Goal: Task Accomplishment & Management: Use online tool/utility

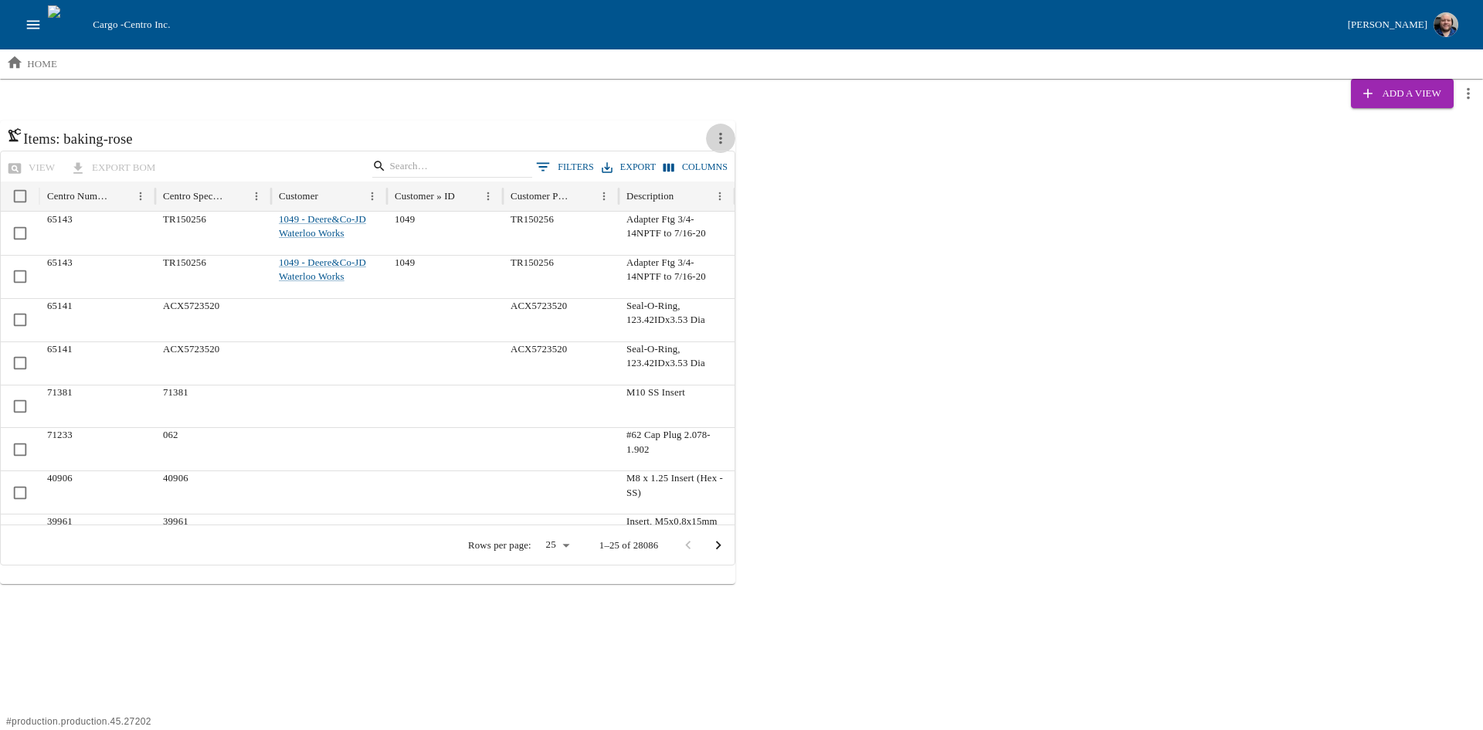
click at [716, 133] on icon "more actions" at bounding box center [720, 138] width 17 height 17
click at [766, 212] on span "Remove" at bounding box center [776, 209] width 34 height 15
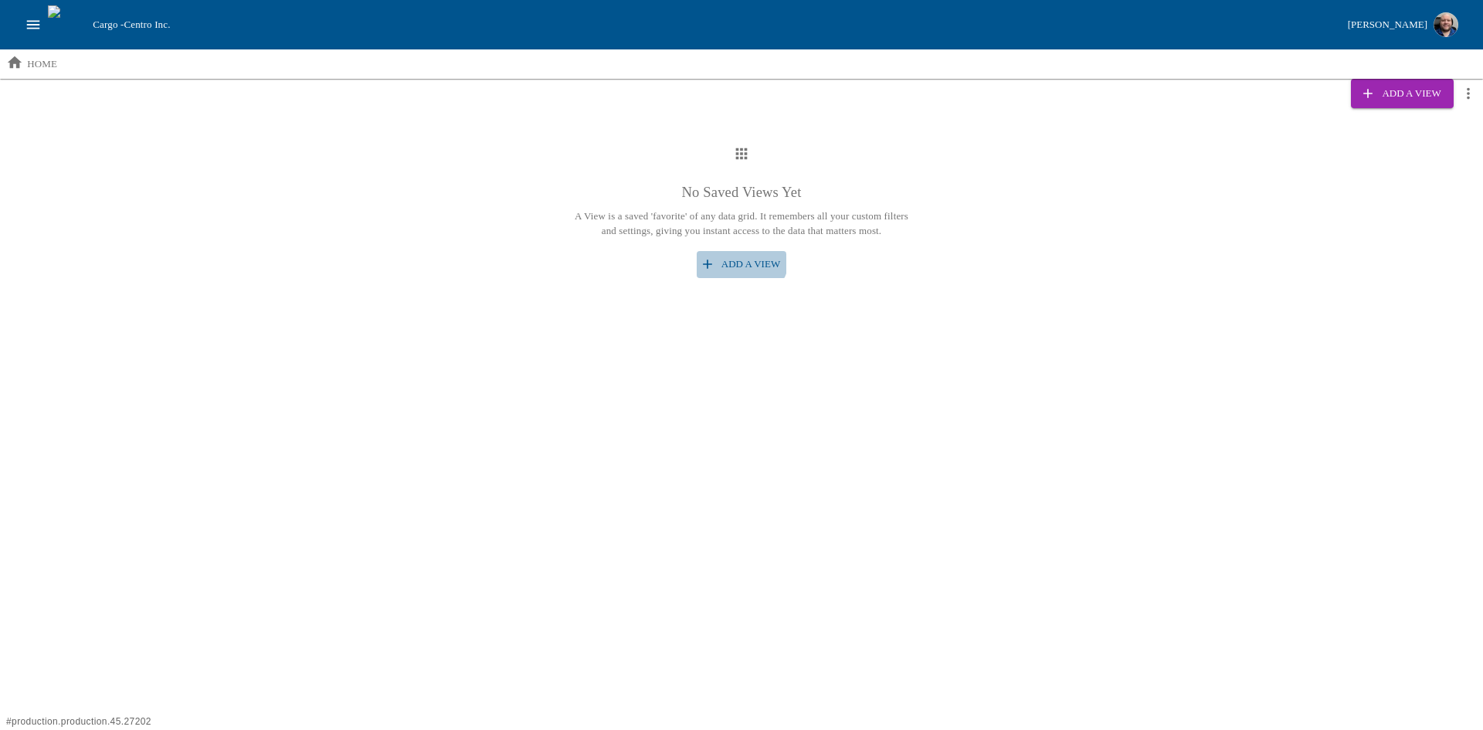
click at [739, 256] on button "Add a View" at bounding box center [742, 264] width 90 height 27
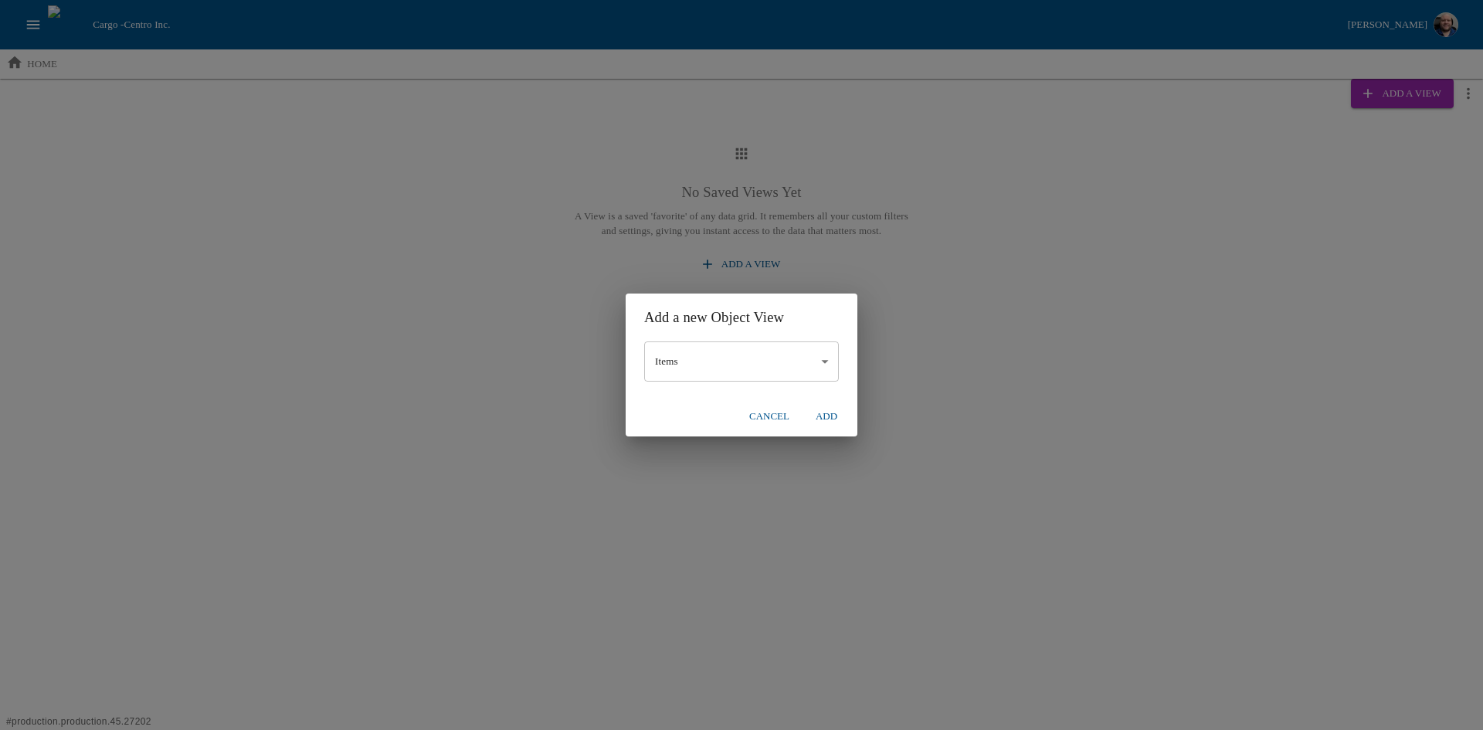
click at [831, 418] on button "Add" at bounding box center [826, 416] width 49 height 27
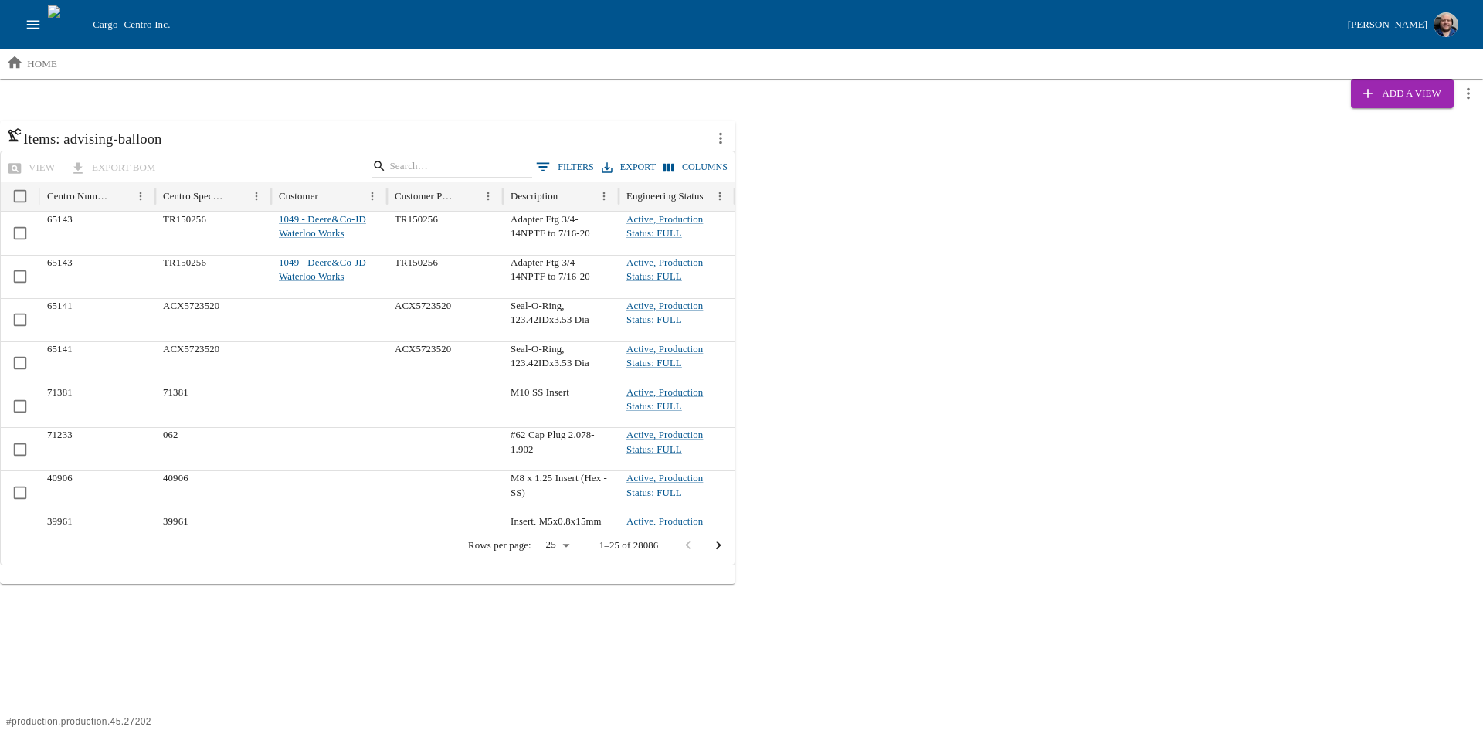
click at [574, 168] on button "0 Filters" at bounding box center [565, 166] width 66 height 23
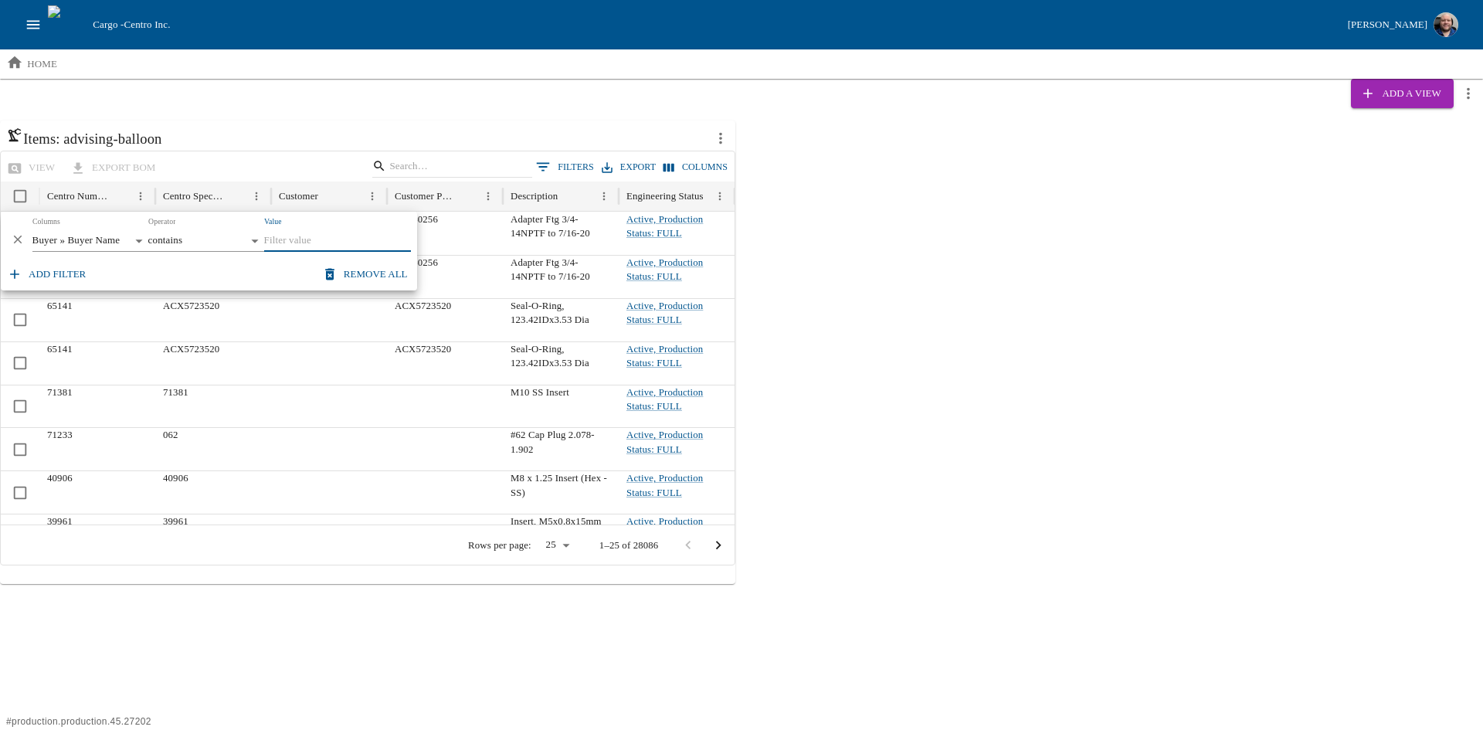
click at [121, 239] on body "Cargo - Centro Inc. [PERSON_NAME] home Add a View Items: advising-balloon view …" at bounding box center [741, 292] width 1483 height 584
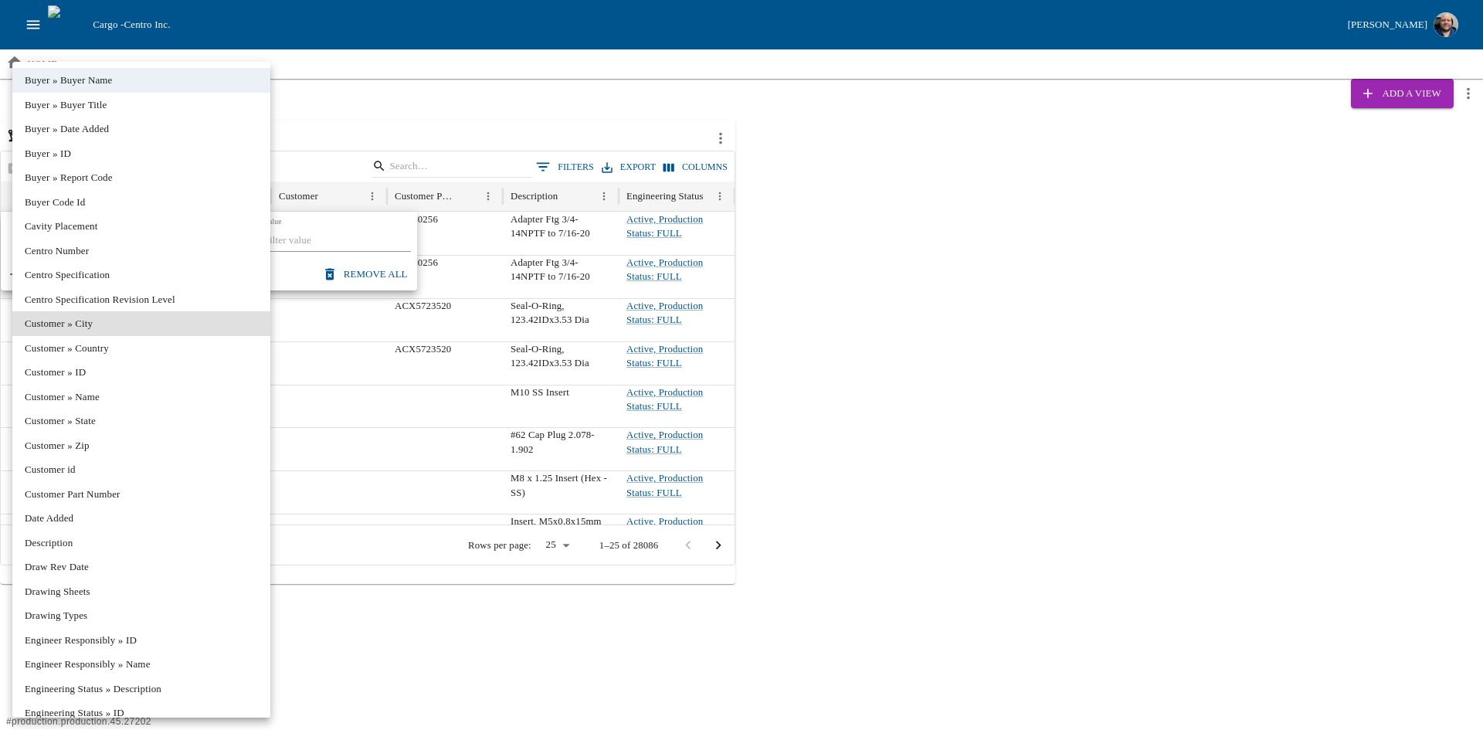
click at [100, 405] on li "Customer » Name" at bounding box center [141, 397] width 258 height 25
type input "**********"
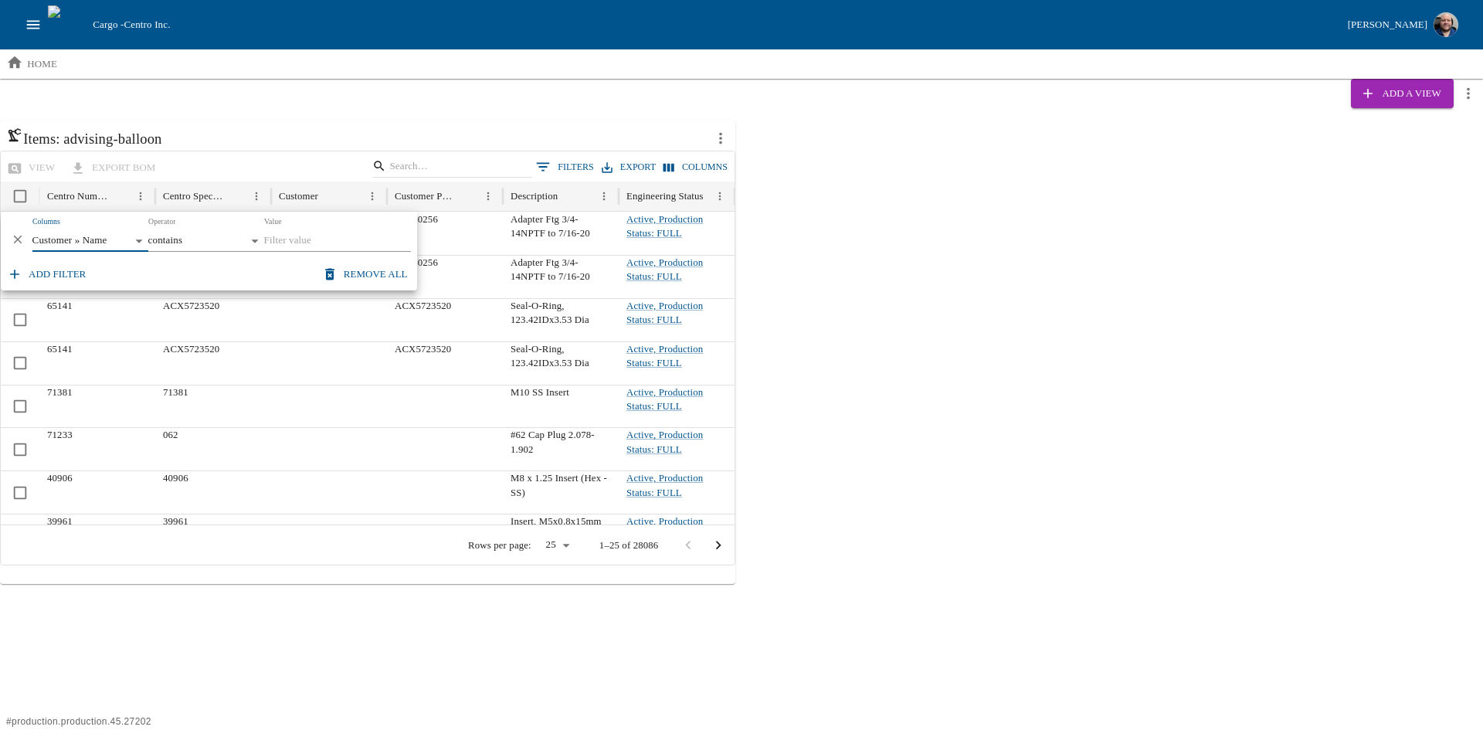
click at [294, 241] on input "Value" at bounding box center [337, 241] width 147 height 22
type input "j"
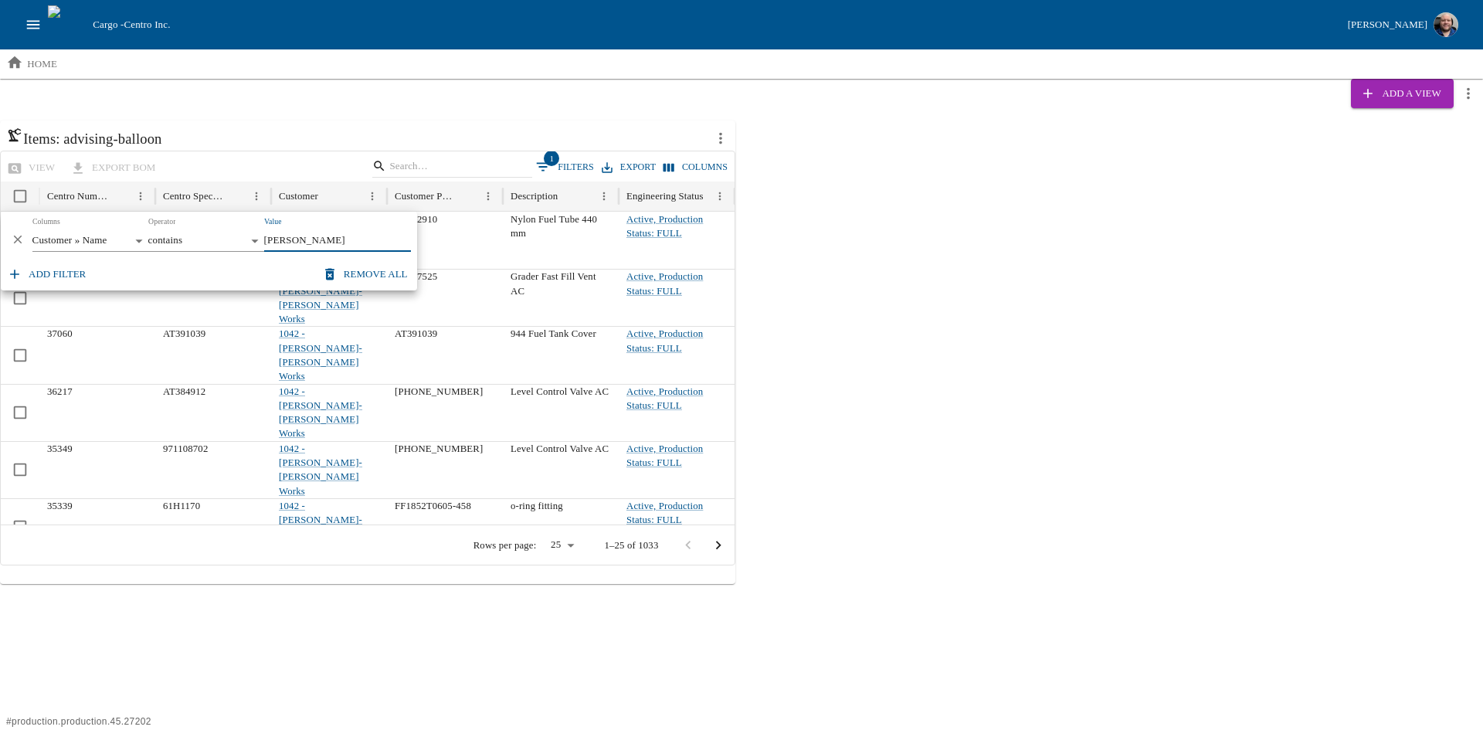
type input "[PERSON_NAME]"
click at [914, 361] on div "Items: advising-balloon view export BOM 1 Filters Export Columns Centro Number …" at bounding box center [741, 353] width 1483 height 464
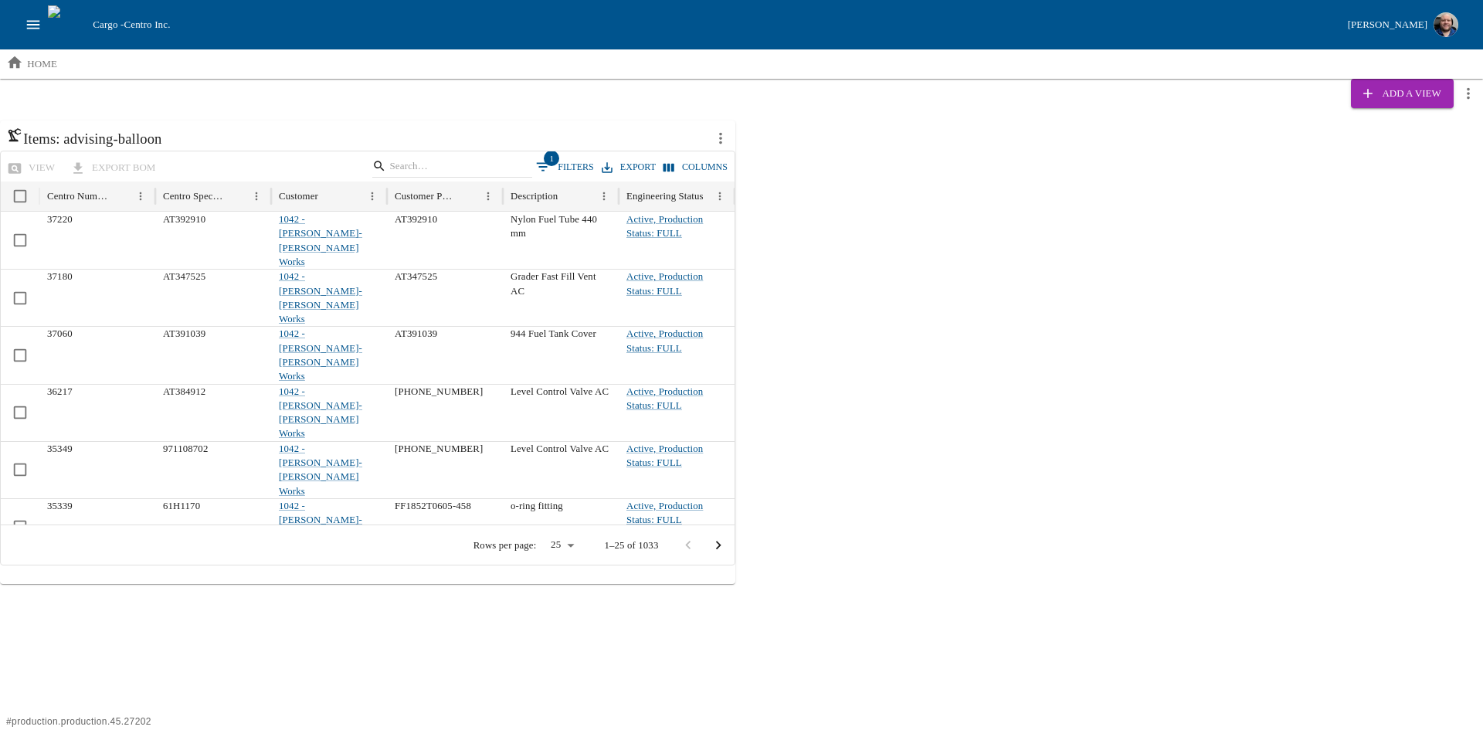
click at [25, 19] on icon "open drawer" at bounding box center [33, 24] width 17 height 17
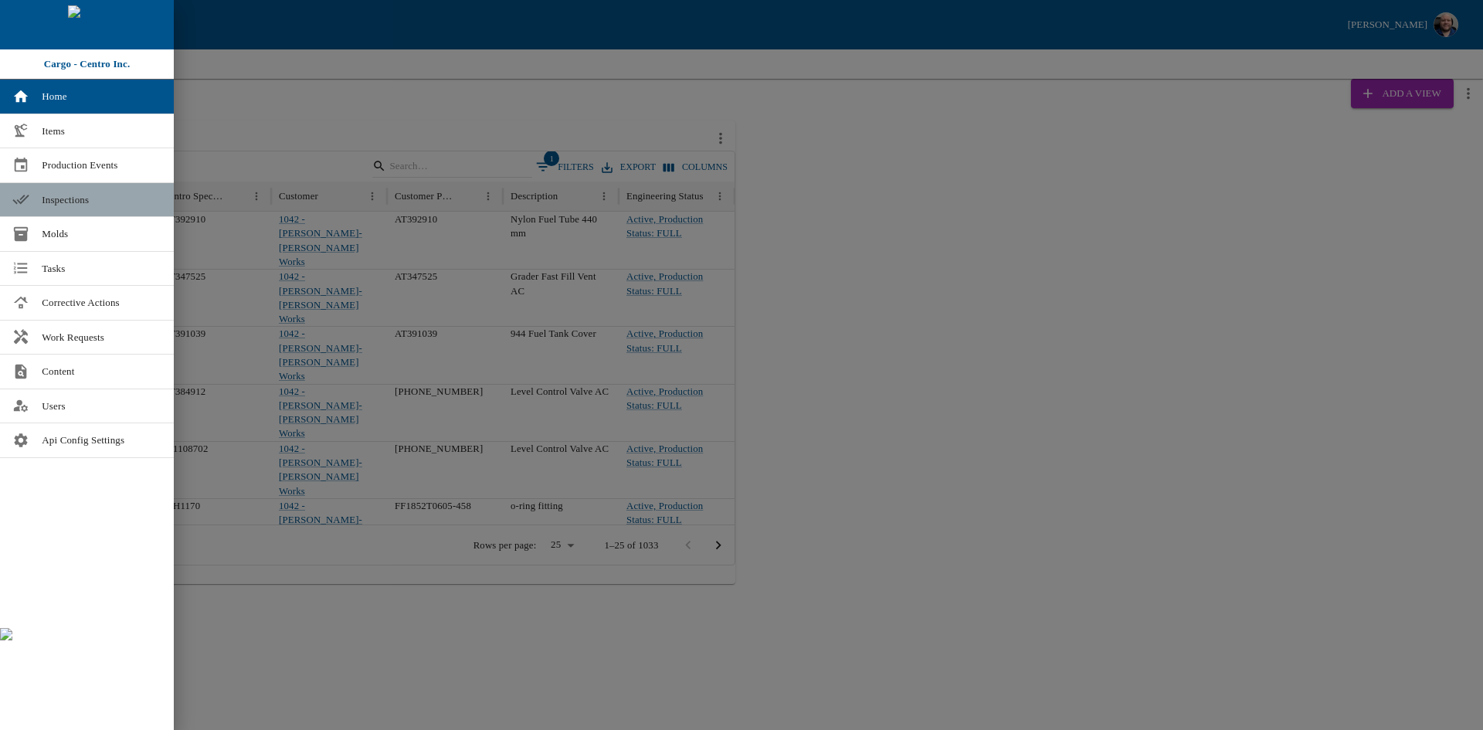
click at [72, 197] on span "Inspections" at bounding box center [102, 199] width 120 height 15
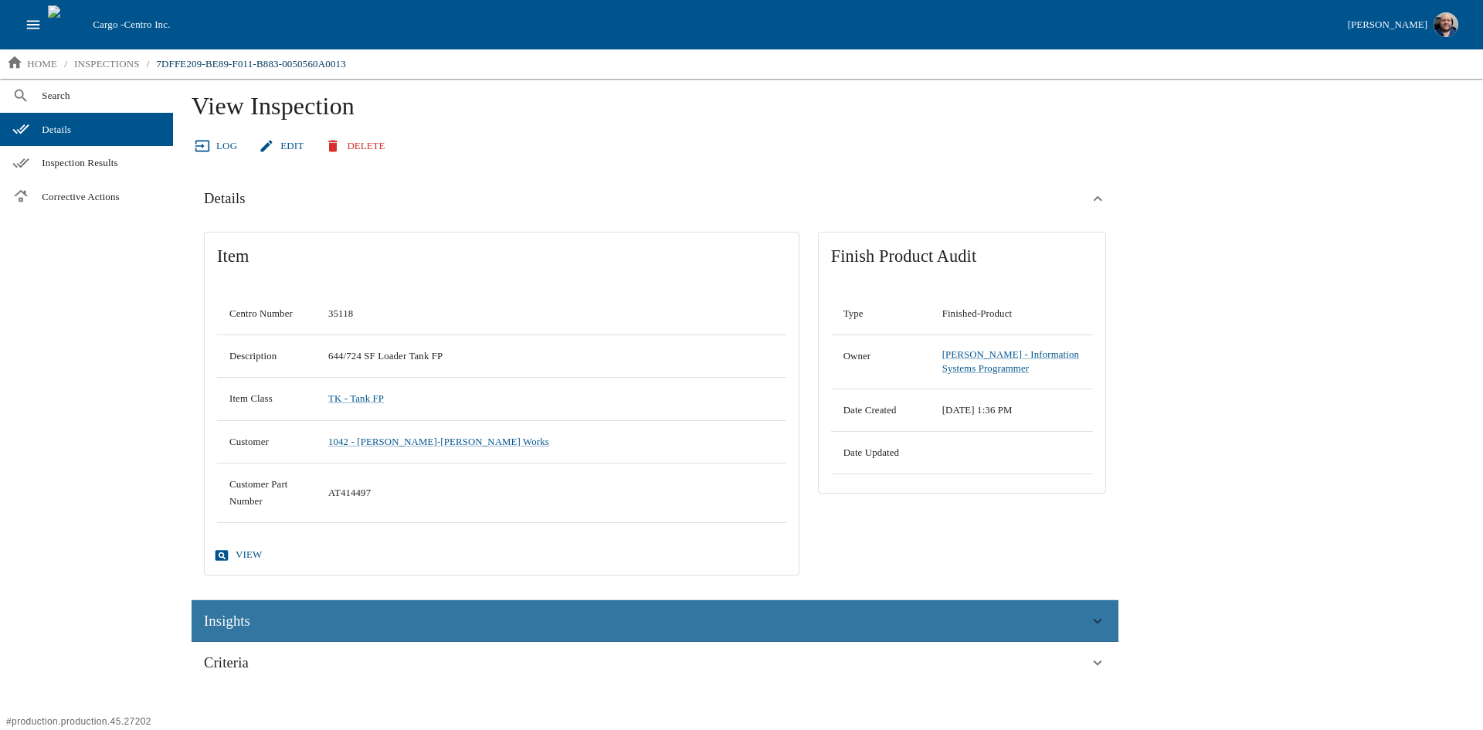
click at [250, 616] on span "Insights" at bounding box center [227, 621] width 46 height 23
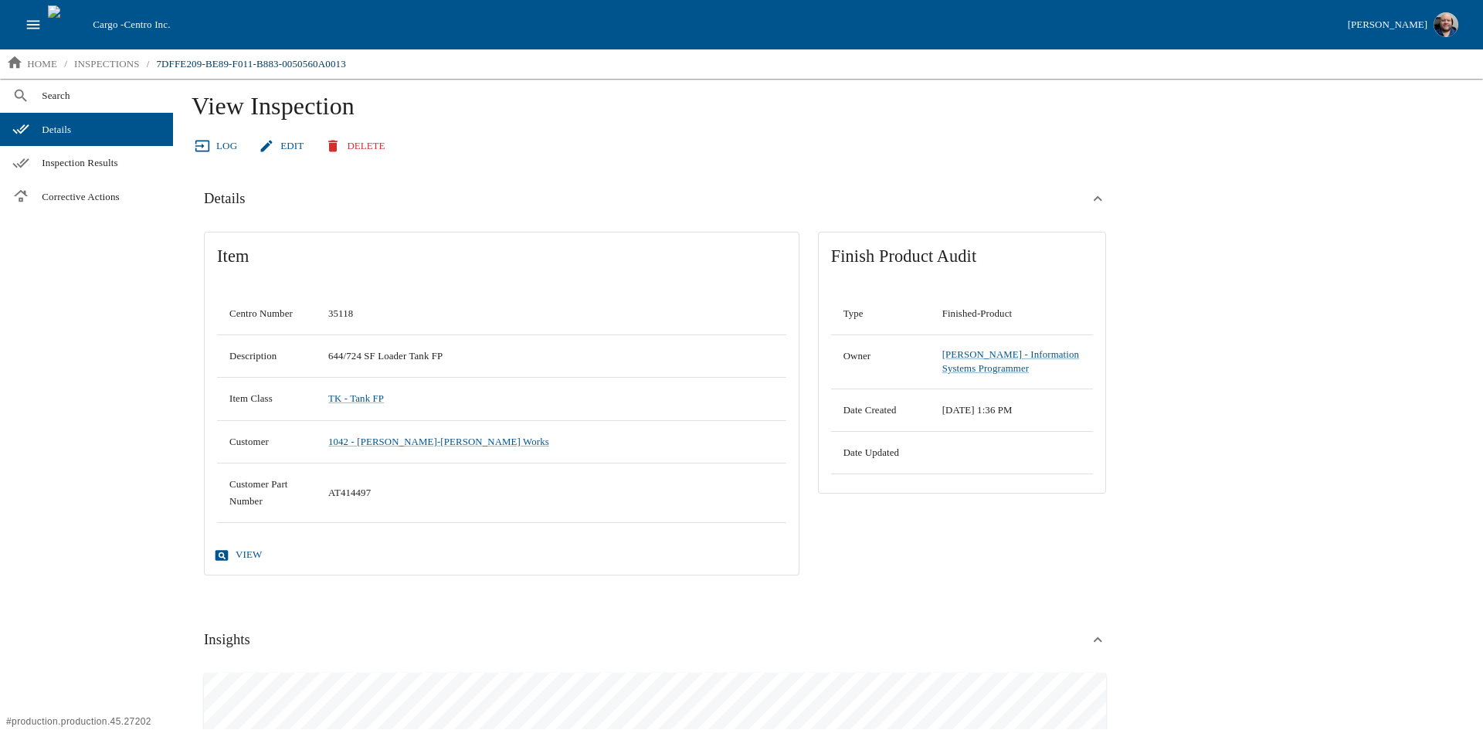
click at [221, 153] on link "Log" at bounding box center [218, 146] width 52 height 27
click at [280, 148] on link "Edit" at bounding box center [283, 146] width 54 height 27
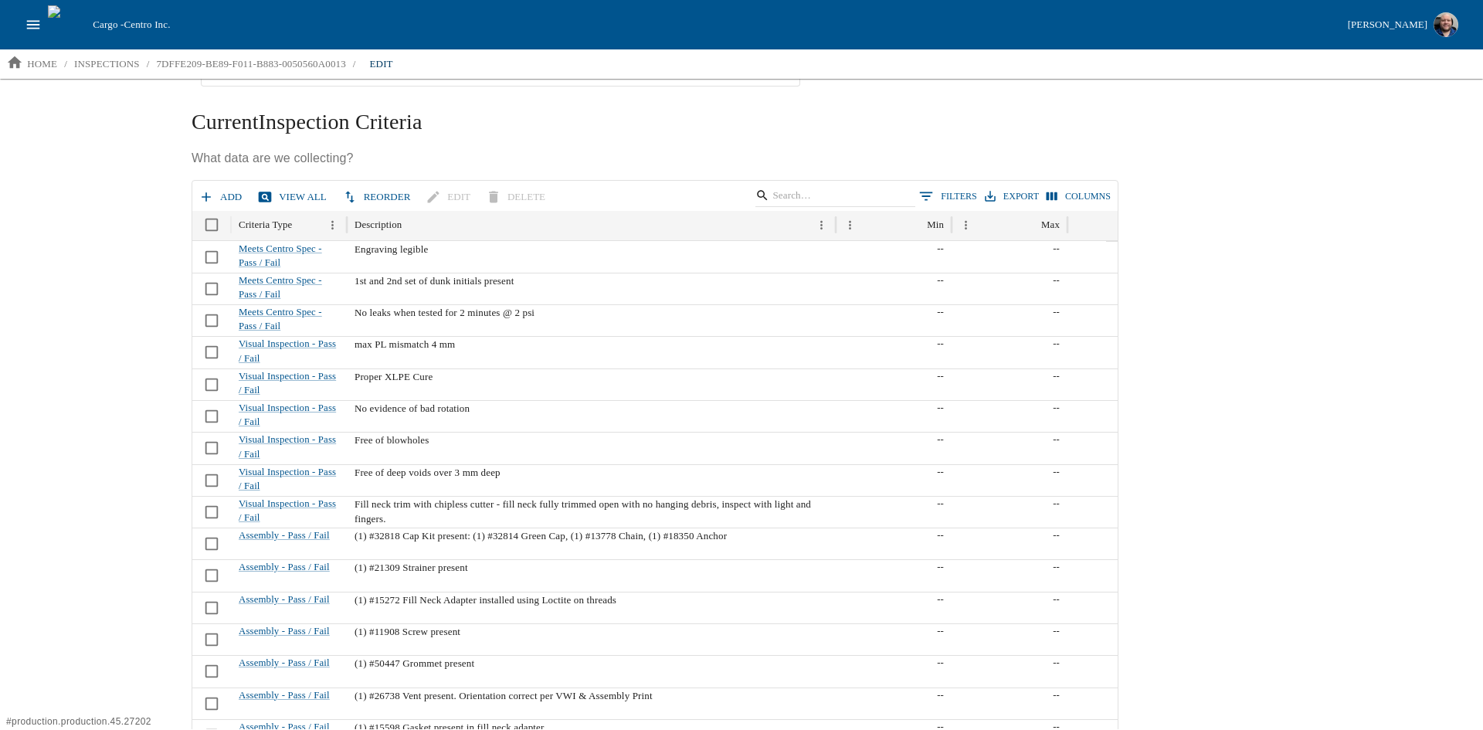
scroll to position [464, 0]
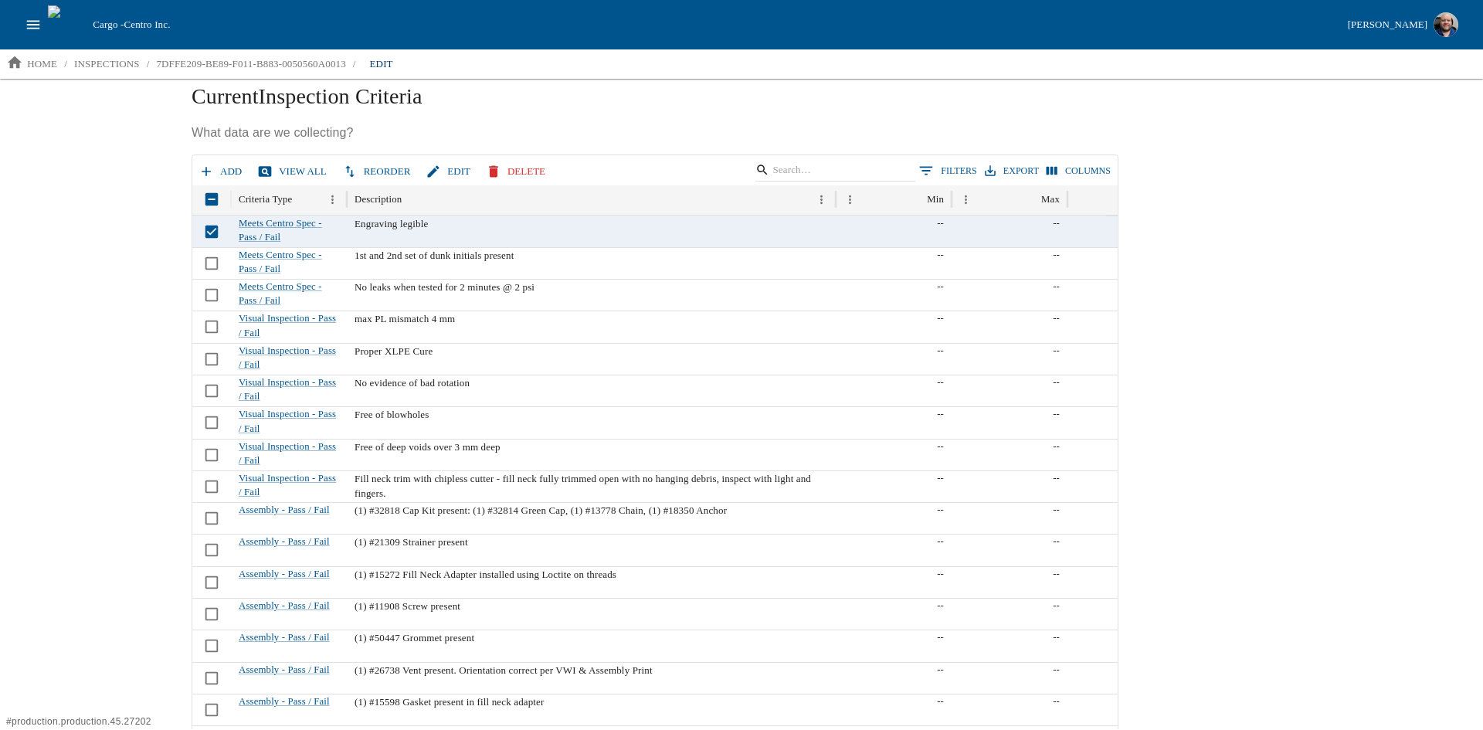
click at [448, 171] on button "Edit" at bounding box center [450, 171] width 54 height 27
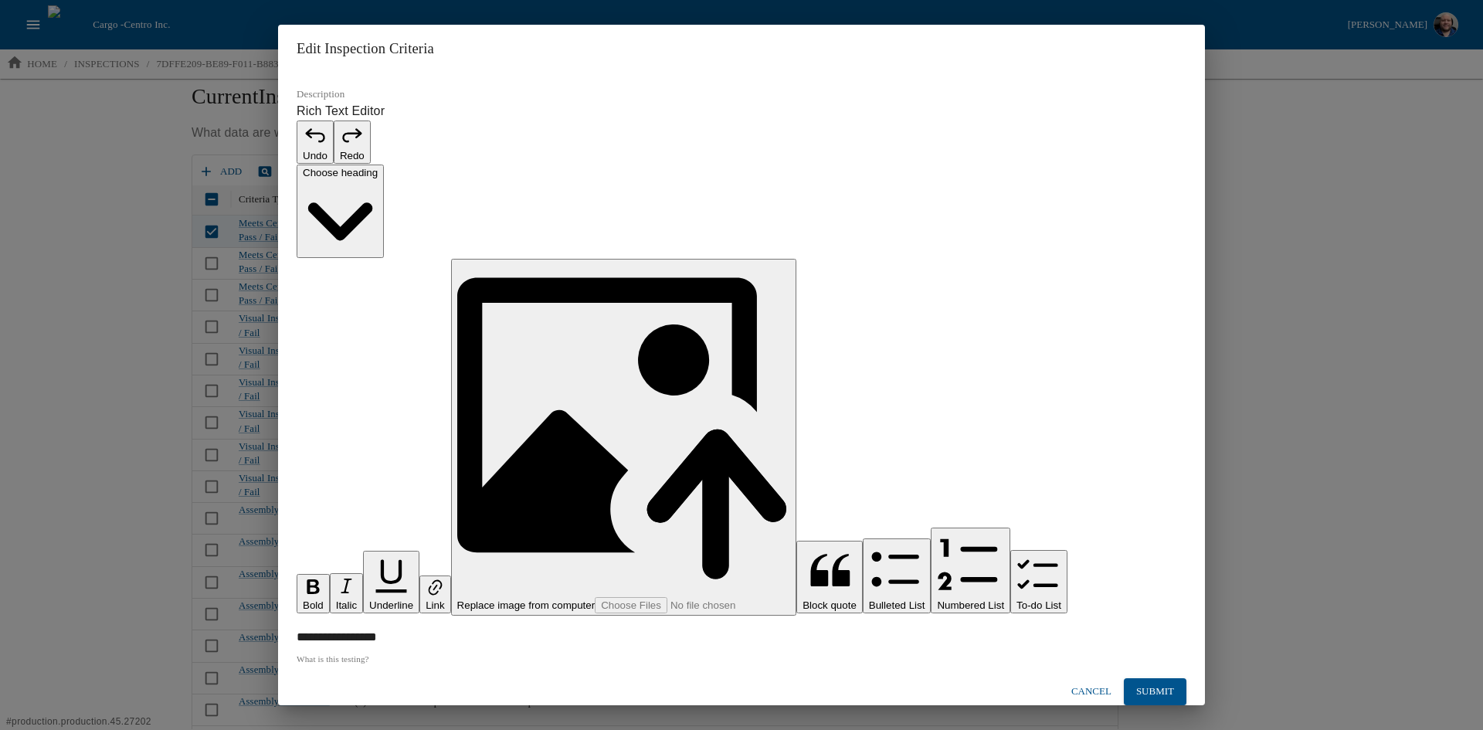
scroll to position [335, 0]
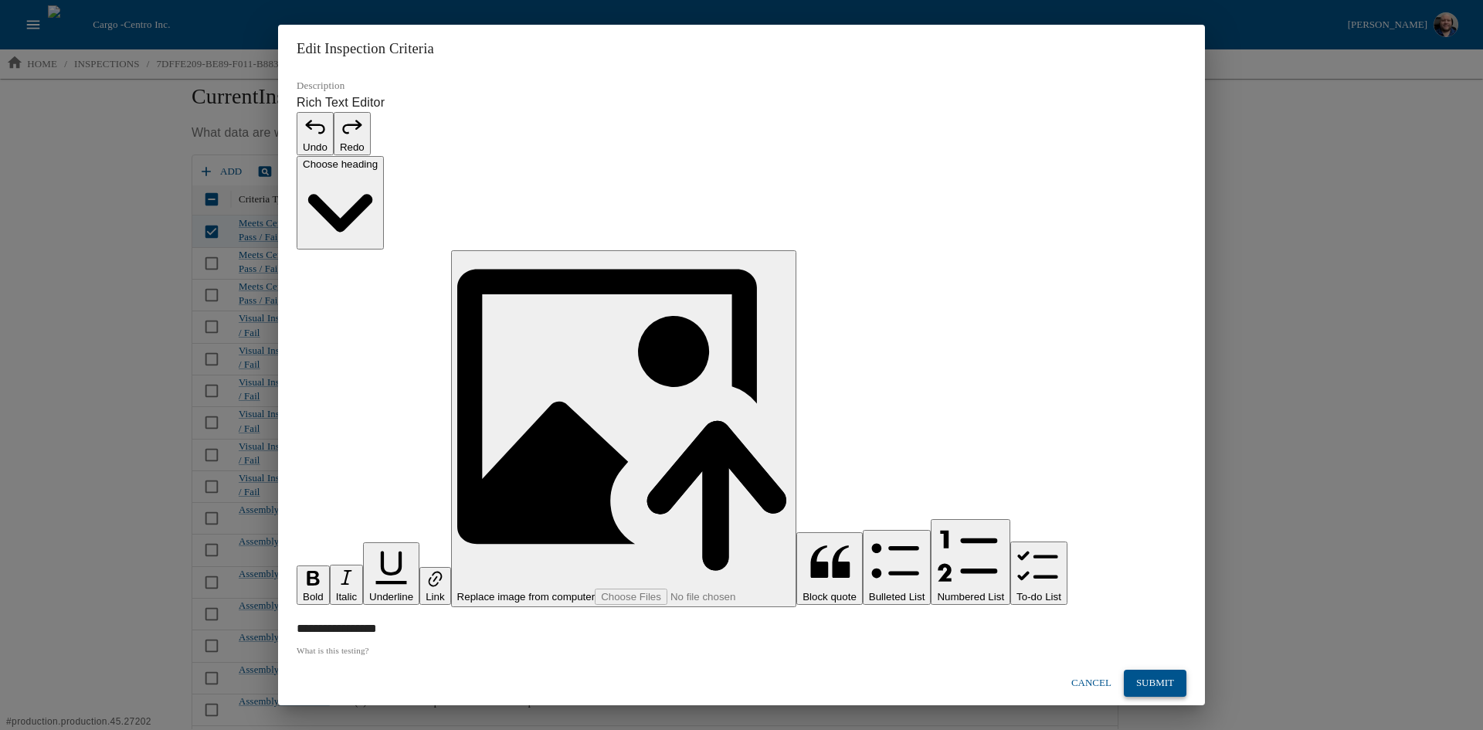
click at [1144, 670] on button "Submit" at bounding box center [1155, 683] width 63 height 27
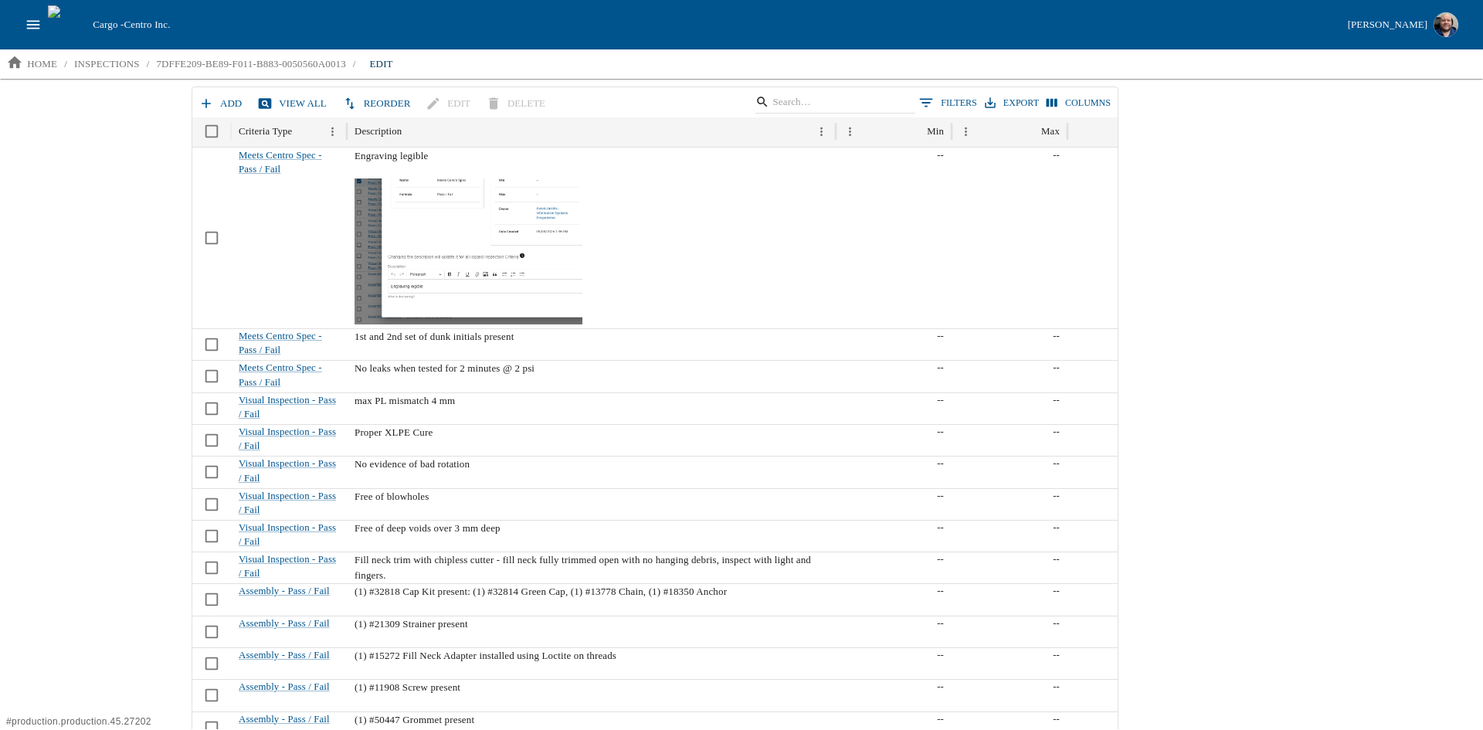
scroll to position [541, 0]
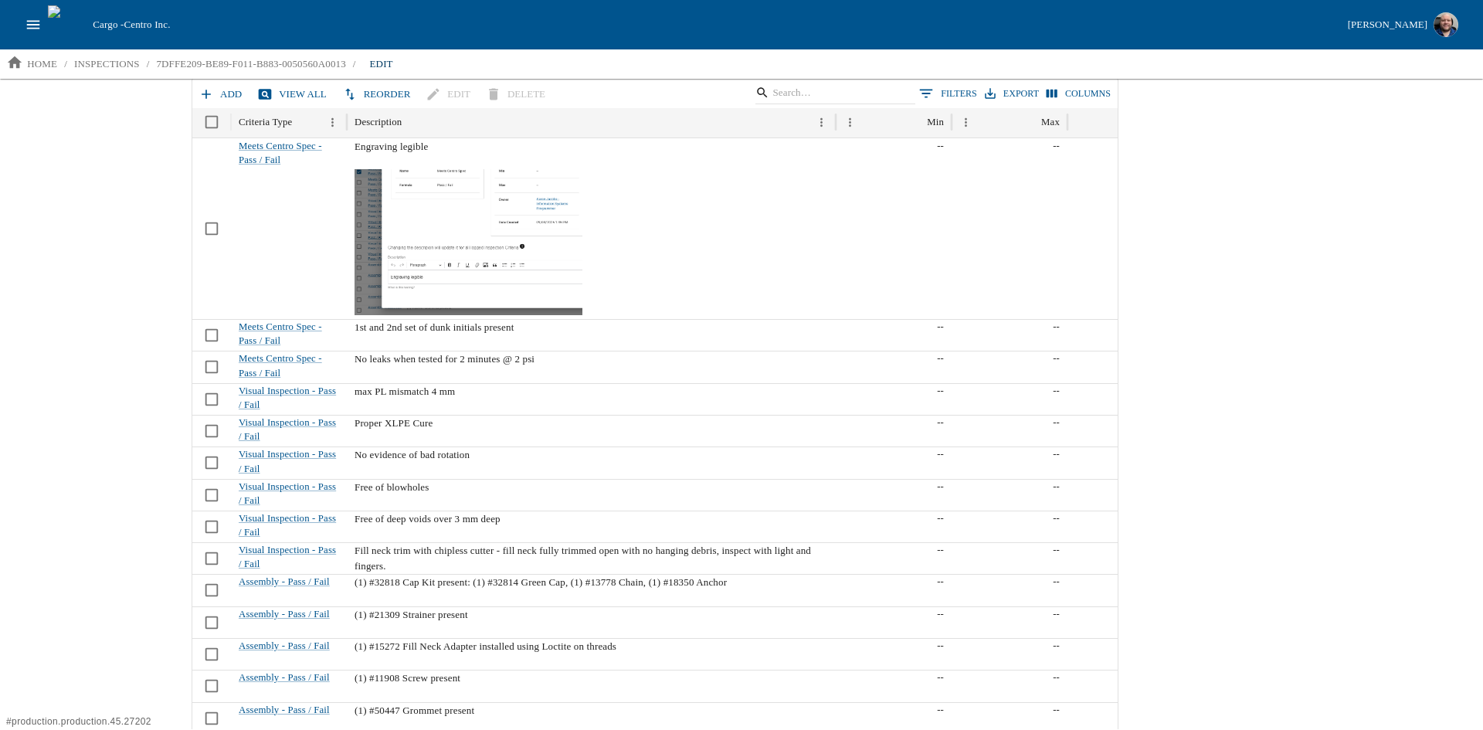
click at [381, 94] on button "Reorder" at bounding box center [378, 94] width 78 height 27
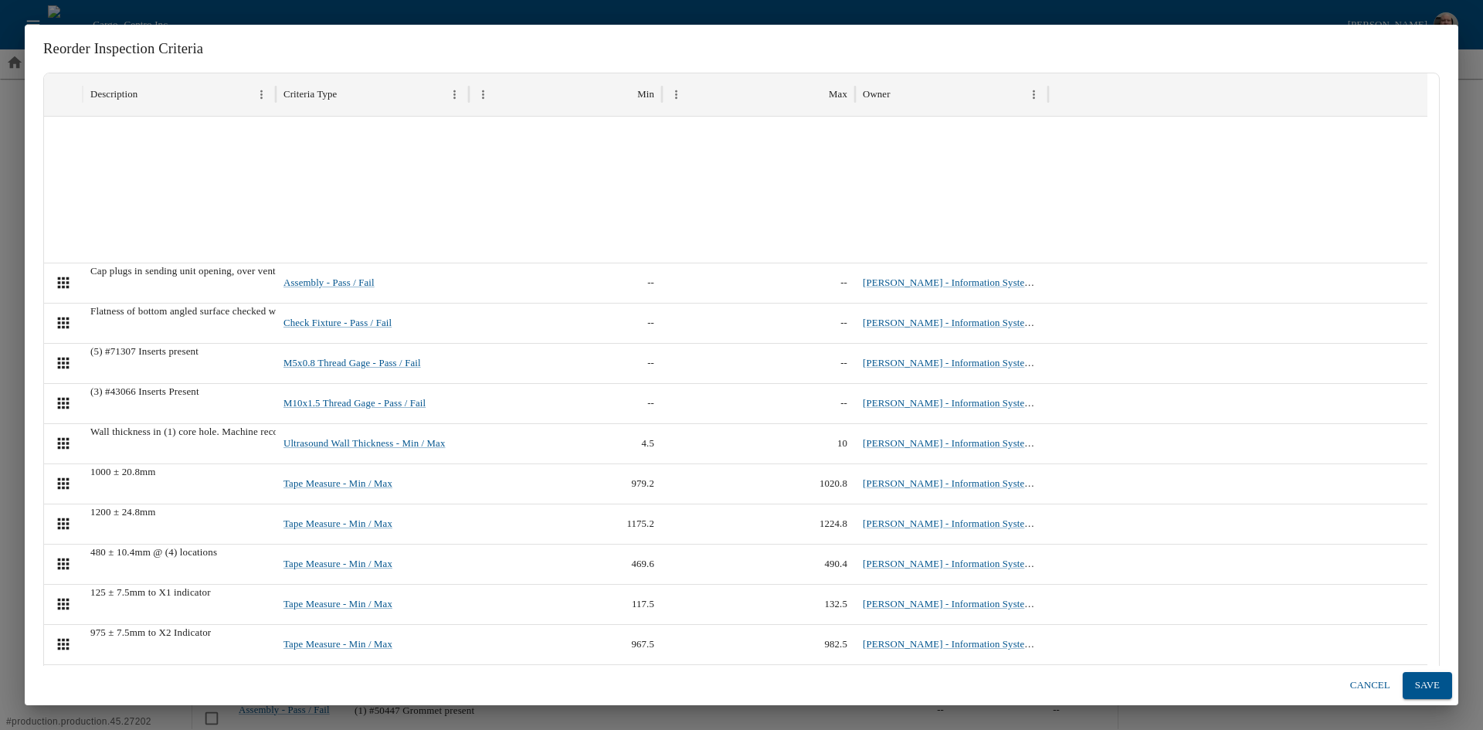
scroll to position [887, 0]
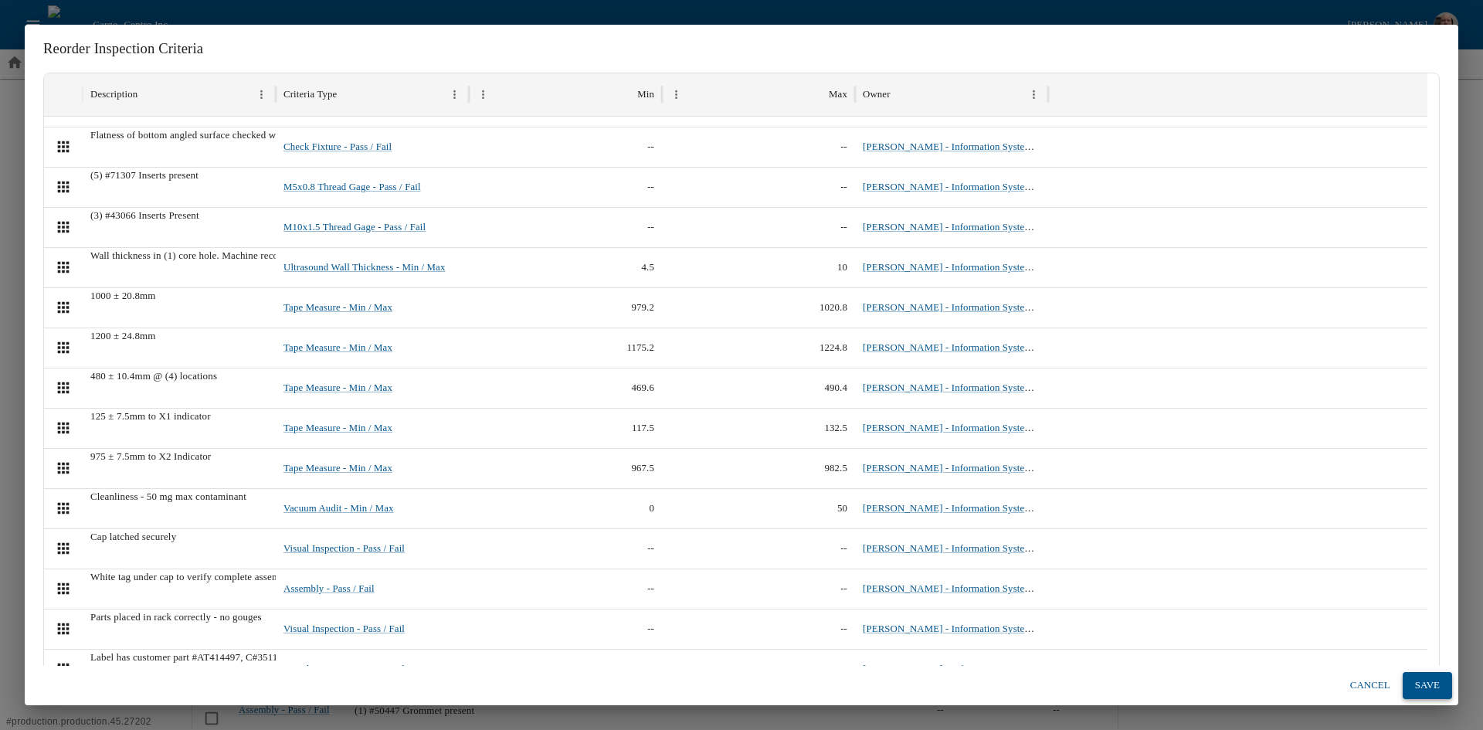
click at [1438, 688] on button "Save" at bounding box center [1427, 685] width 49 height 27
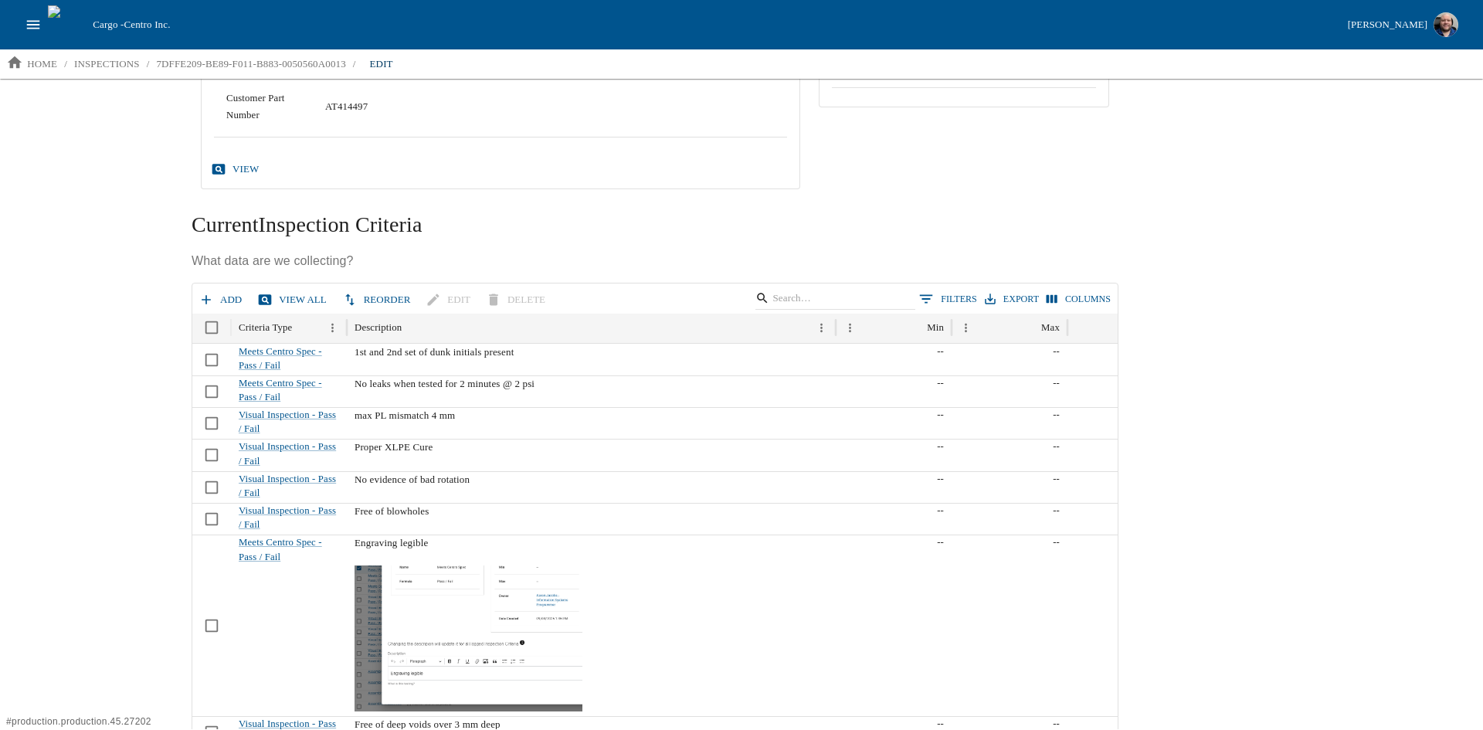
scroll to position [0, 0]
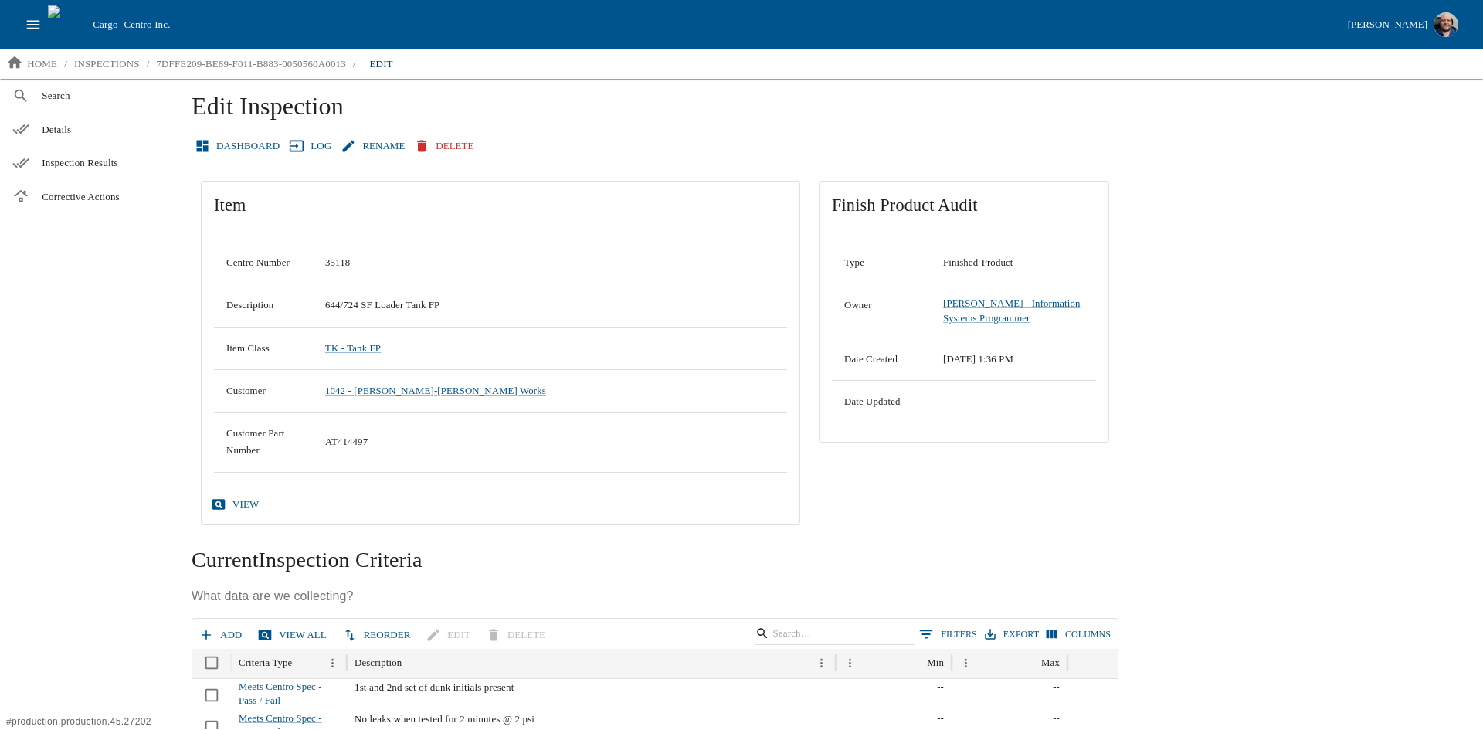
click at [32, 19] on icon "open drawer" at bounding box center [33, 24] width 17 height 17
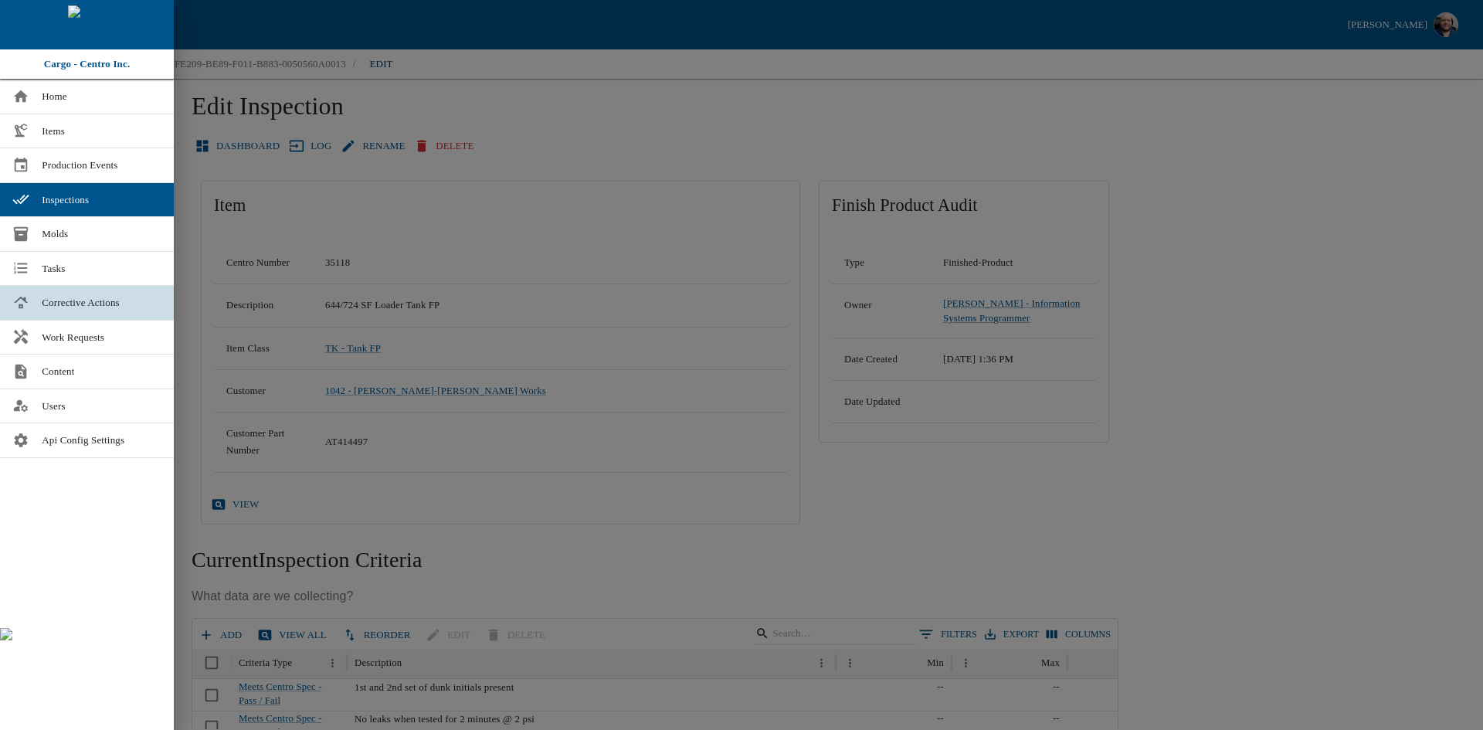
click at [127, 308] on span "Corrective Actions" at bounding box center [102, 302] width 120 height 15
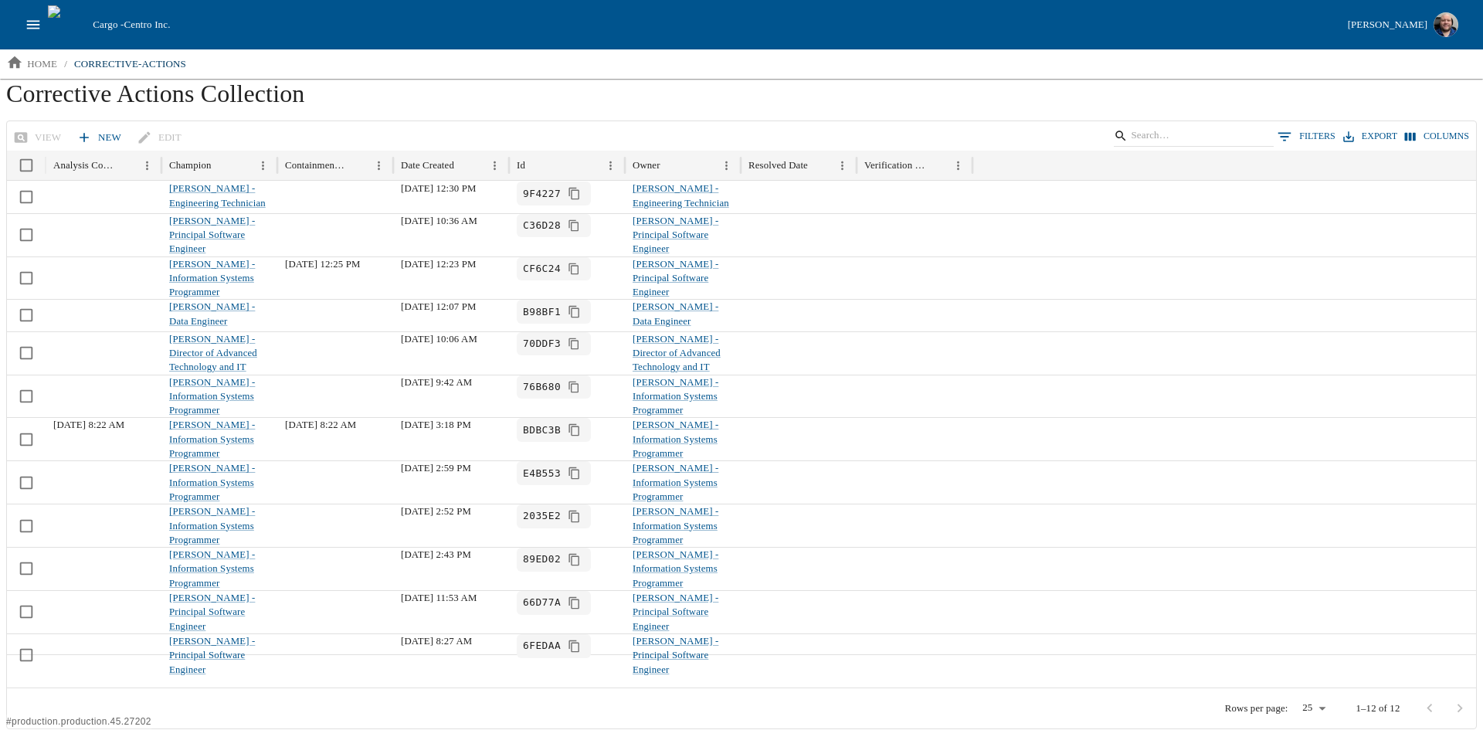
click at [24, 17] on button "open drawer" at bounding box center [33, 24] width 29 height 29
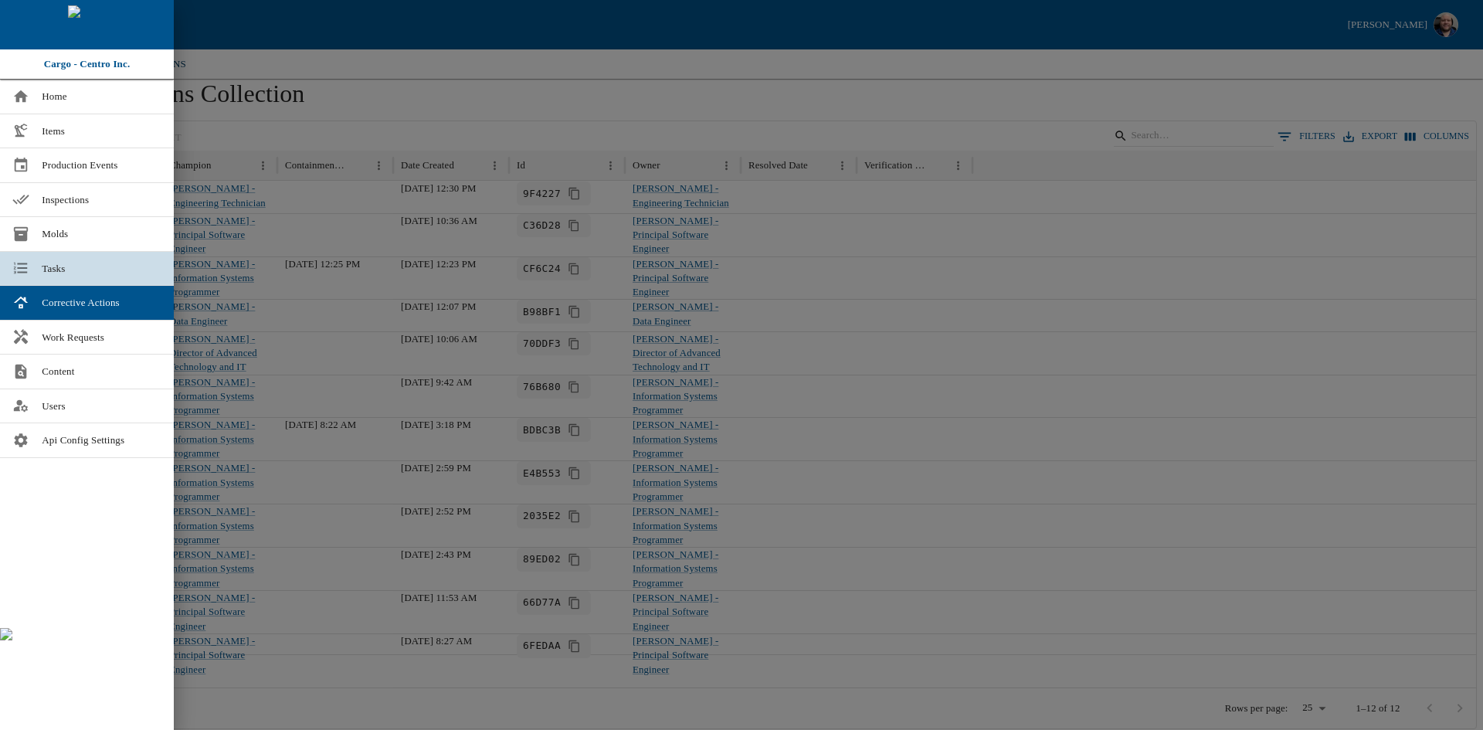
click at [82, 258] on link "Tasks" at bounding box center [87, 269] width 174 height 34
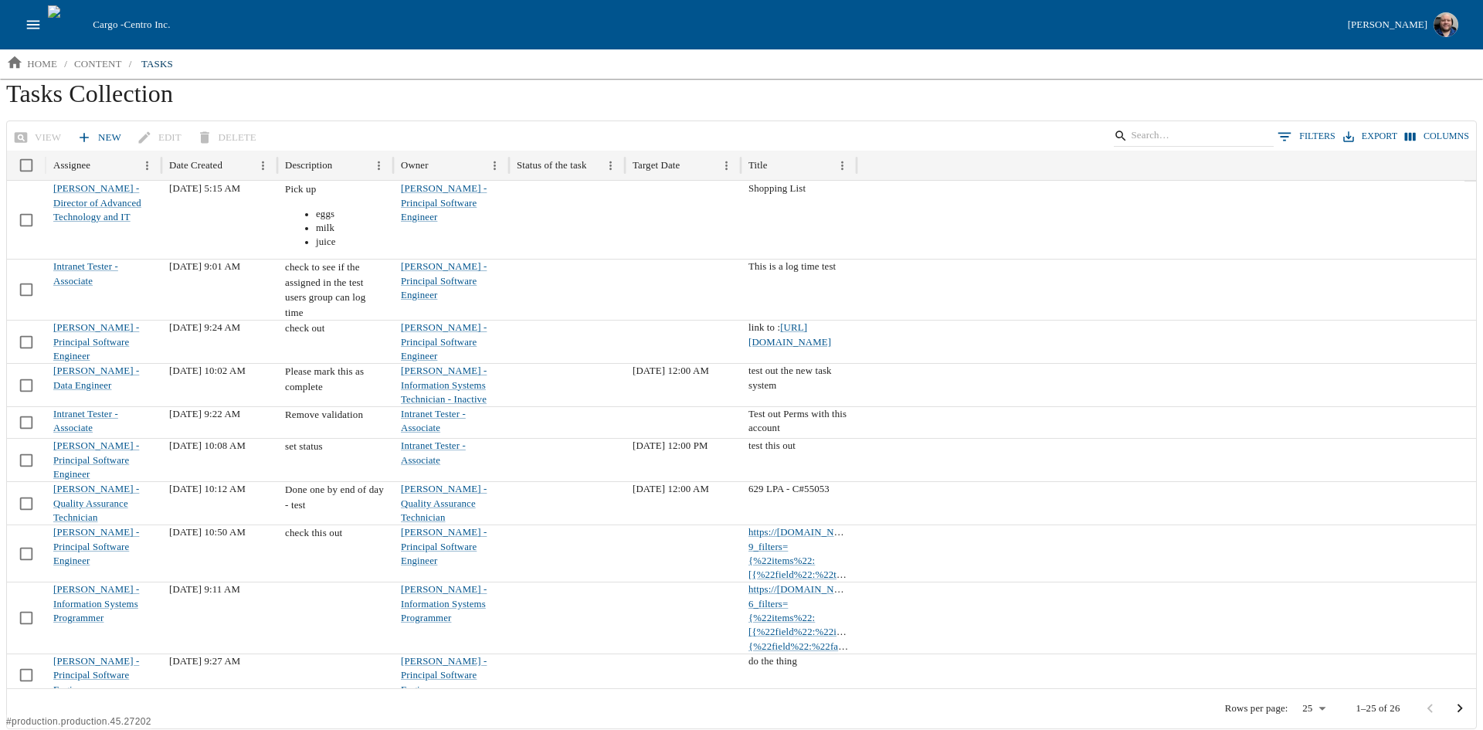
click at [94, 130] on link "New" at bounding box center [100, 137] width 54 height 27
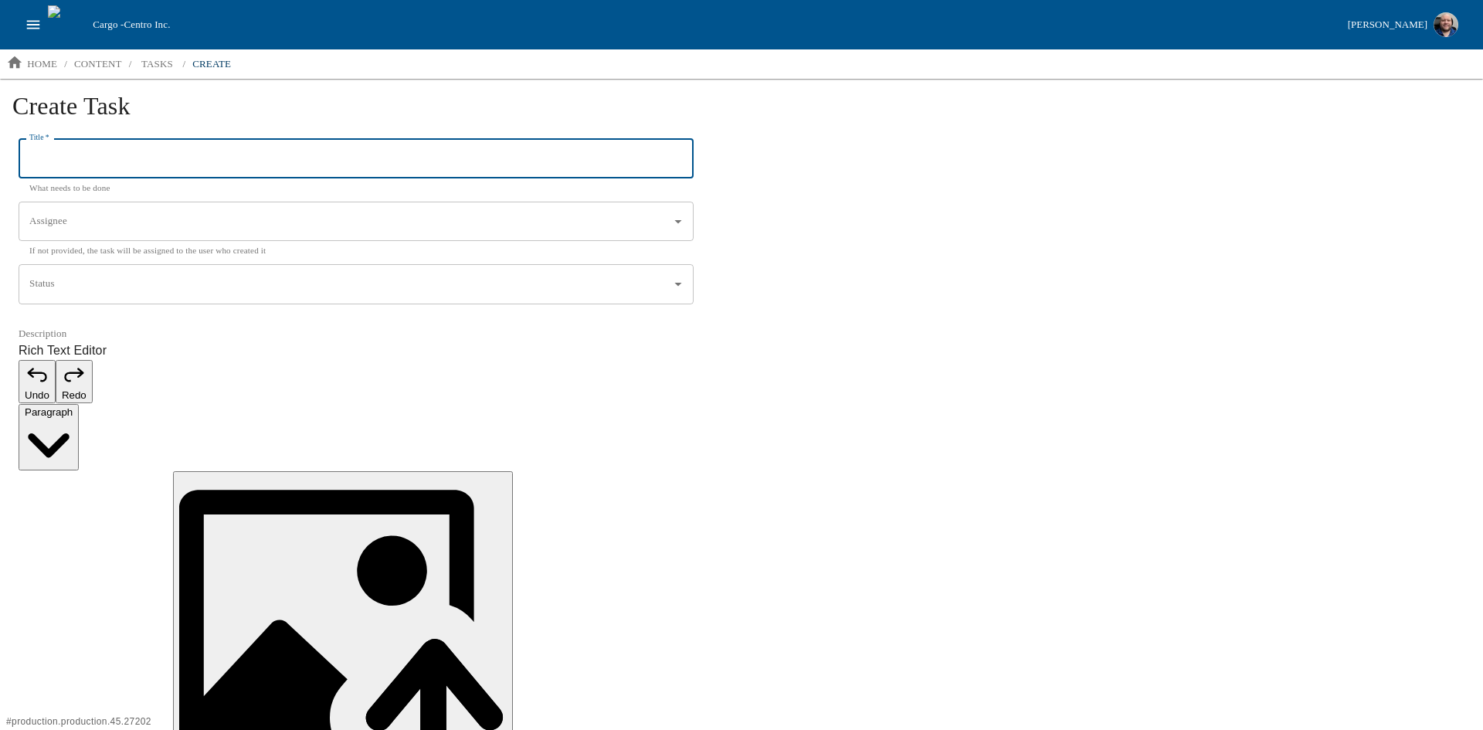
click at [169, 158] on input "Title   *" at bounding box center [356, 159] width 675 height 40
type input "Update on QE Tasks"
click at [148, 213] on input "Assignee" at bounding box center [344, 222] width 638 height 26
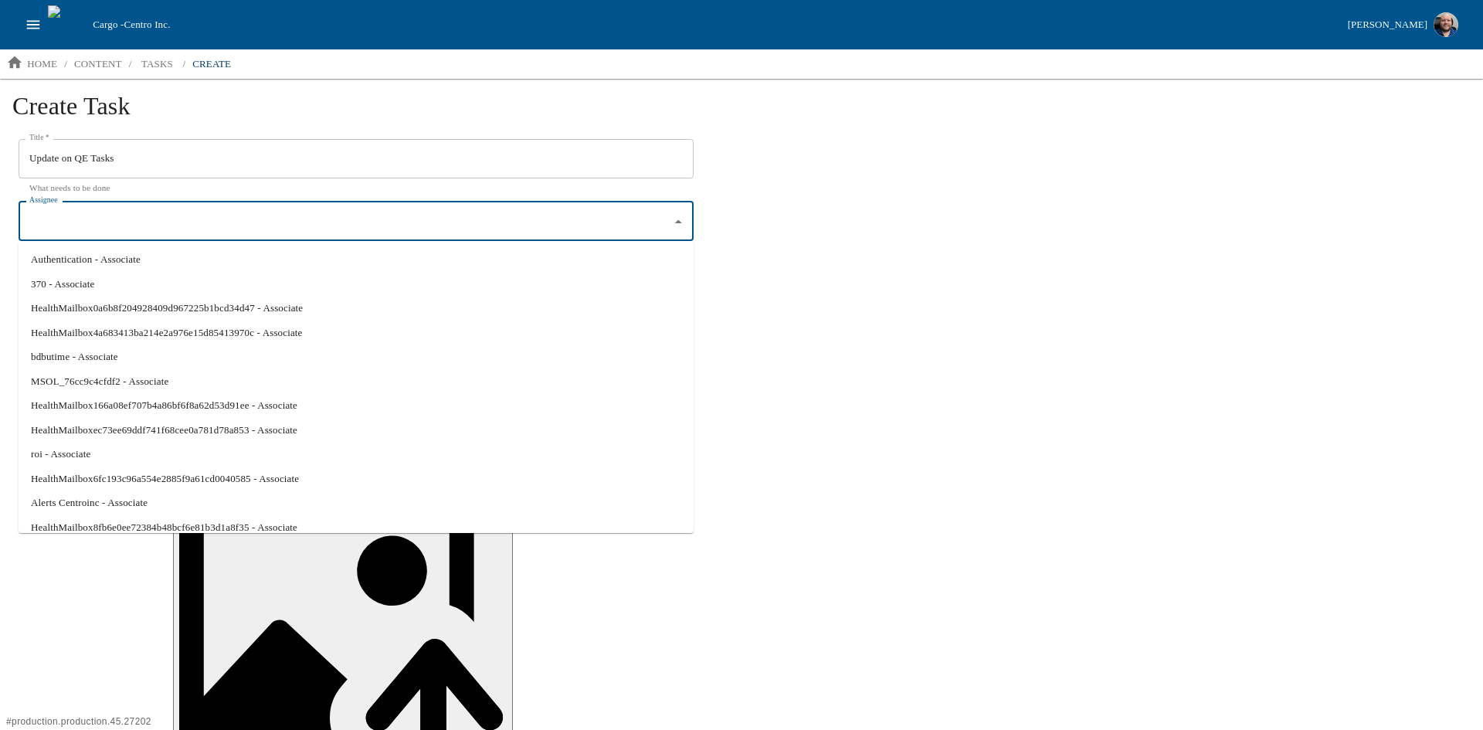
click at [169, 226] on input "Assignee" at bounding box center [344, 222] width 638 height 26
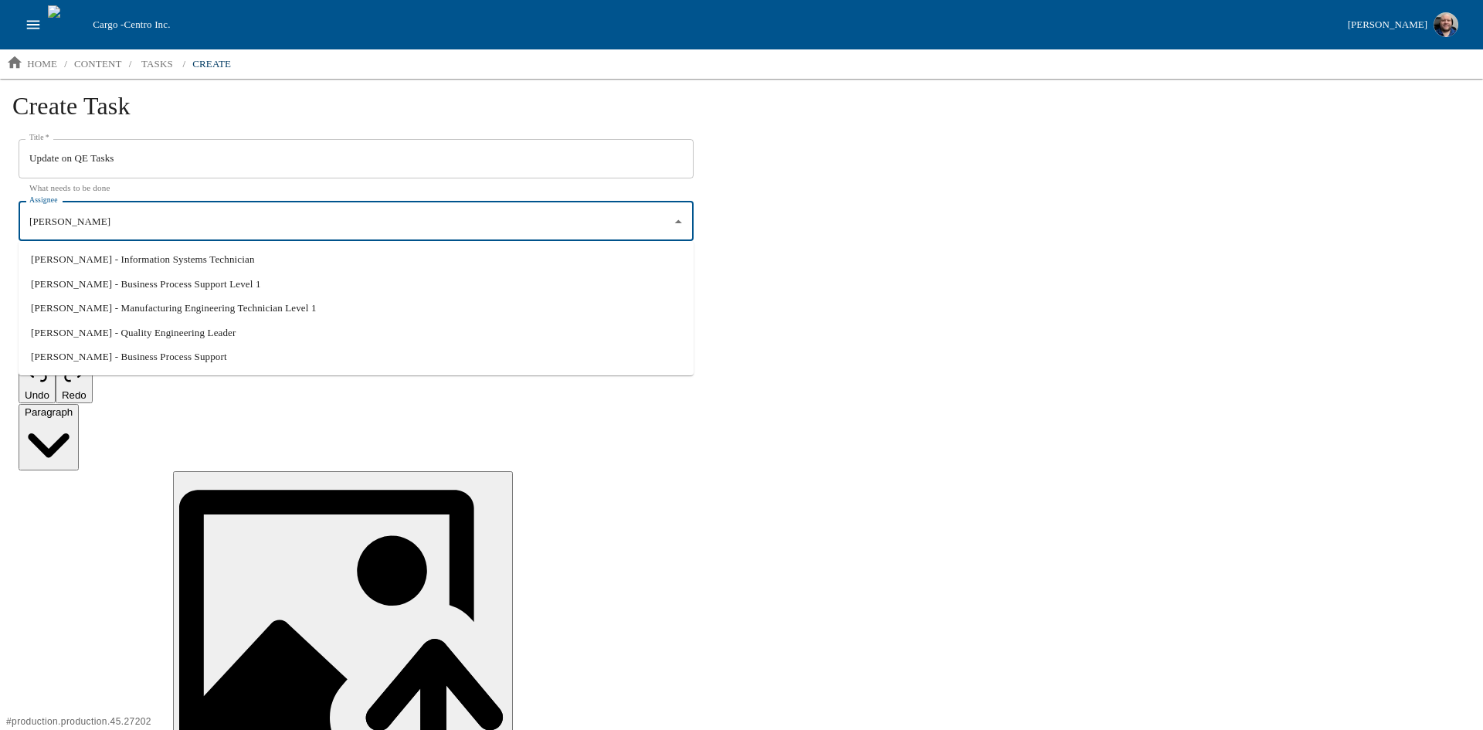
click at [90, 330] on li "Eric Robinson - Quality Engineering Leader" at bounding box center [356, 333] width 675 height 25
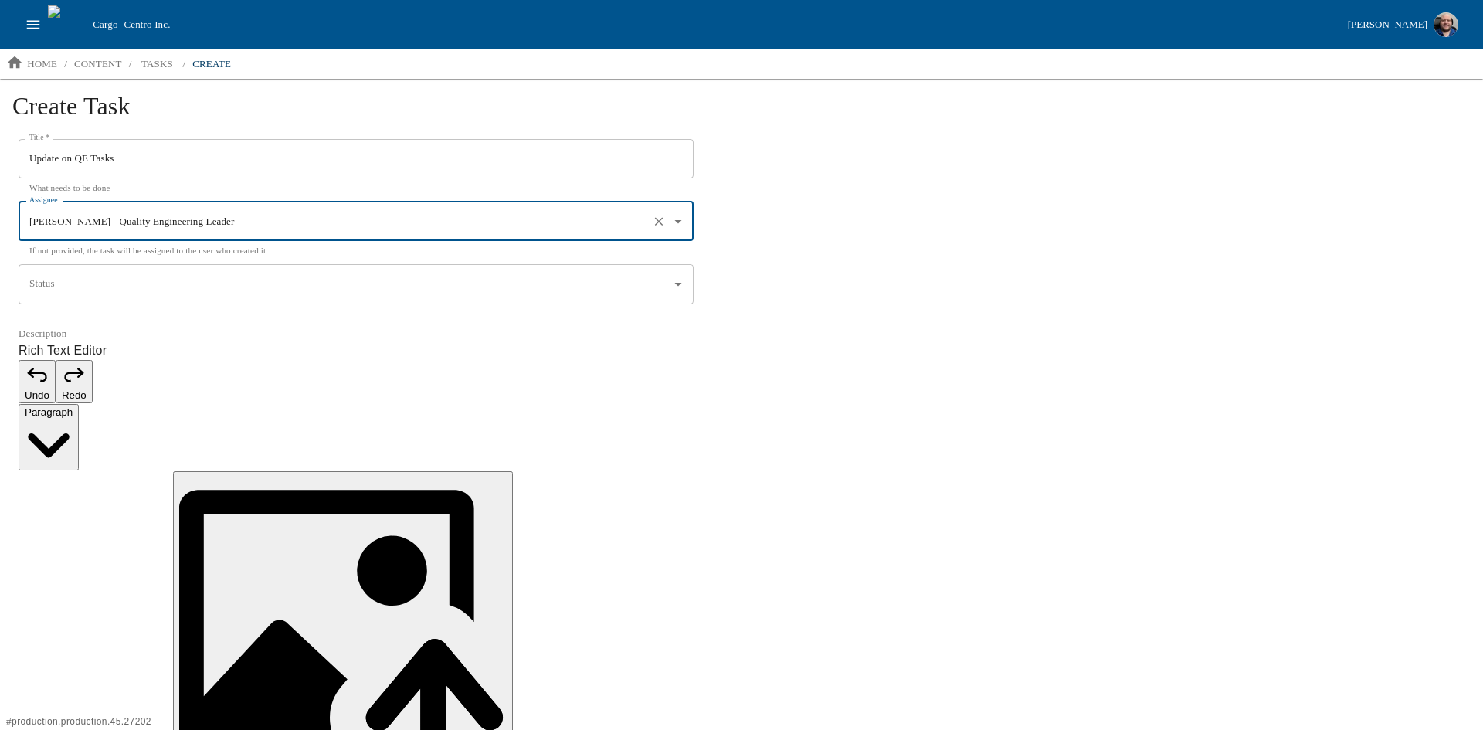
type input "Eric Robinson - Quality Engineering Leader"
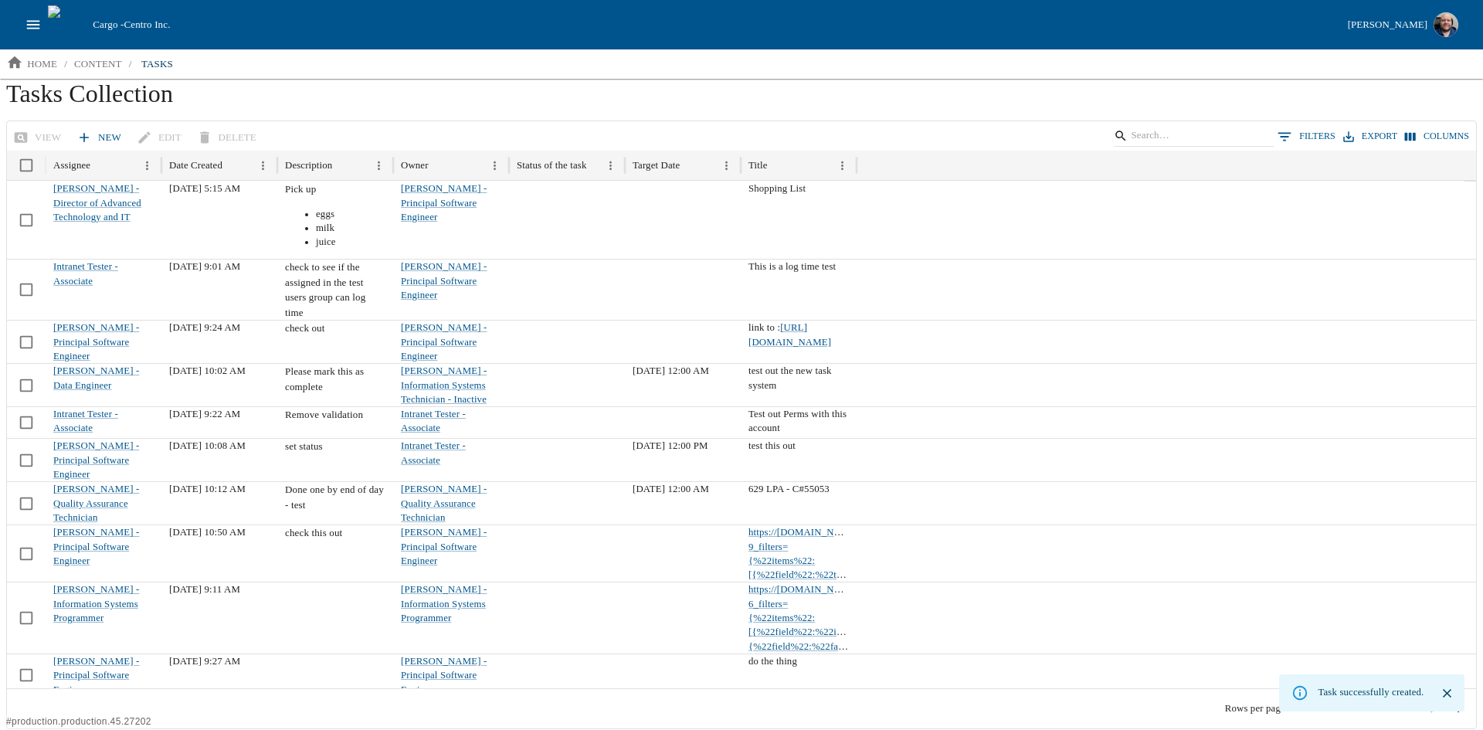
click at [28, 25] on icon "open drawer" at bounding box center [33, 24] width 17 height 17
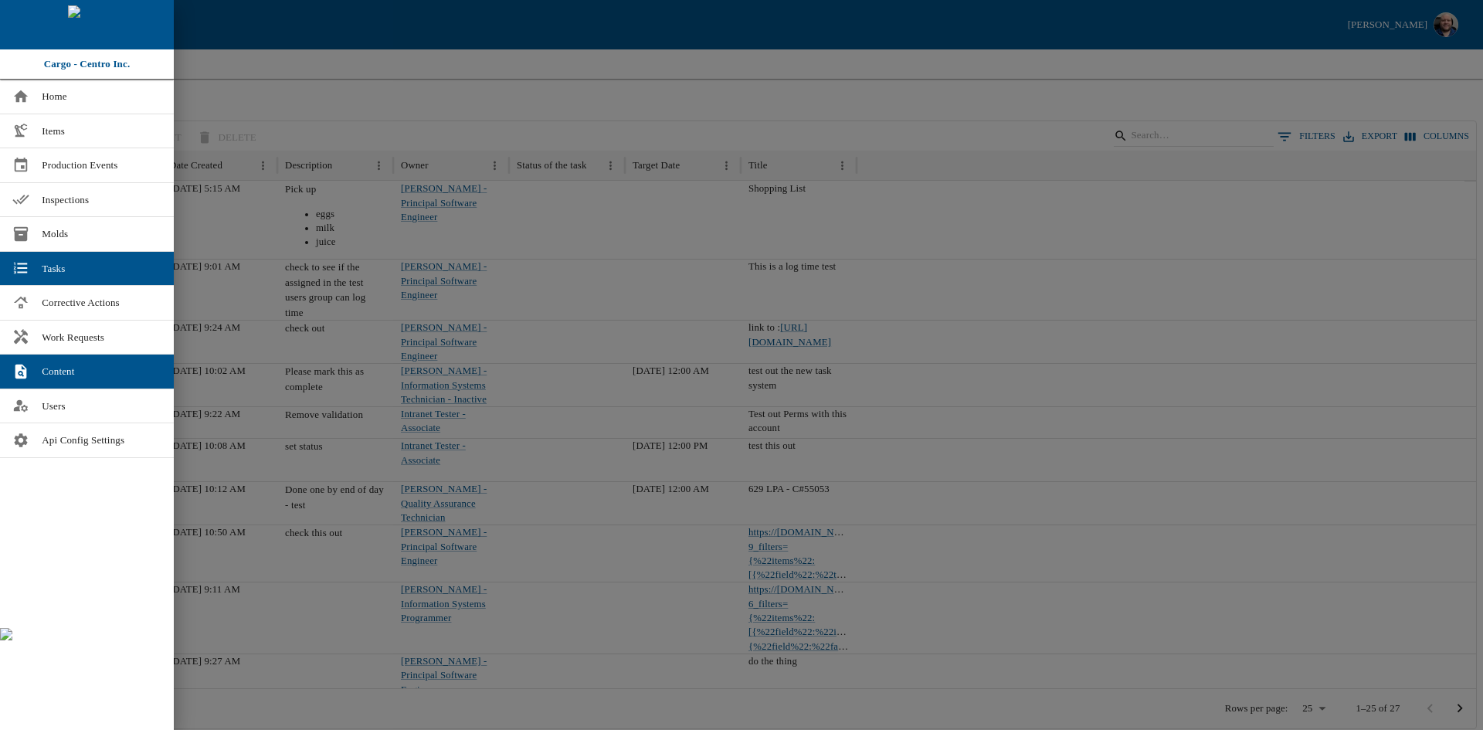
click at [982, 114] on div at bounding box center [741, 365] width 1483 height 730
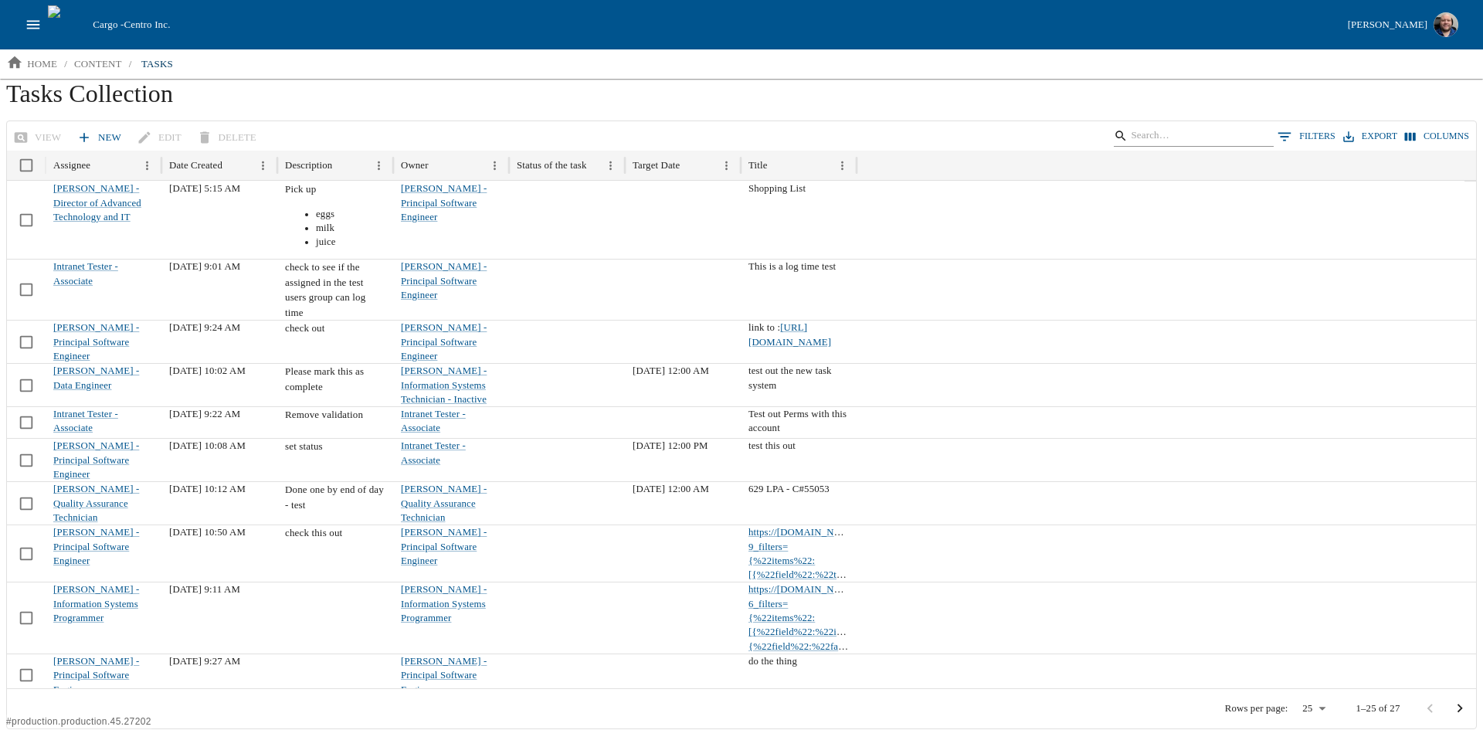
click at [1198, 141] on input "Search" at bounding box center [1191, 136] width 121 height 22
type input "eric"
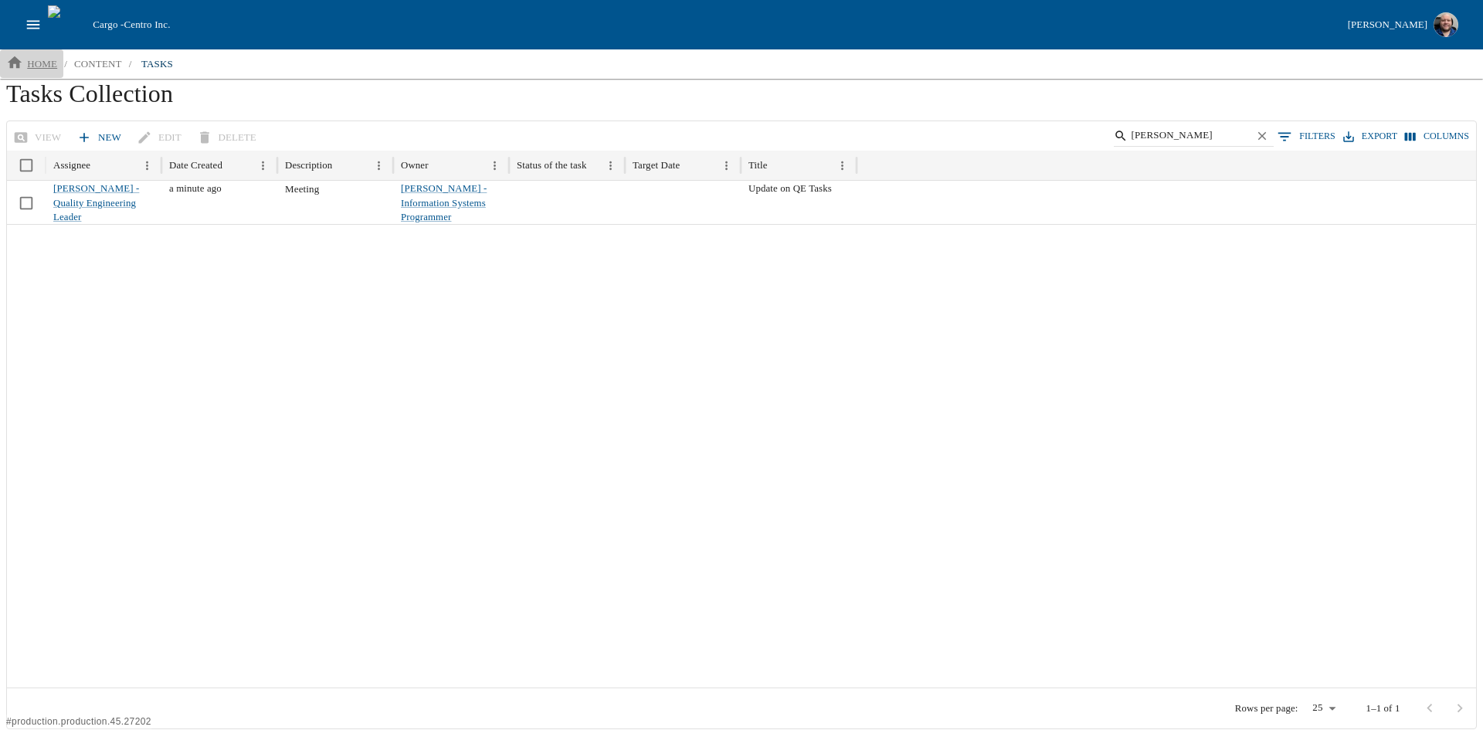
drag, startPoint x: 37, startPoint y: 59, endPoint x: 46, endPoint y: 66, distance: 11.0
click at [37, 59] on p "home" at bounding box center [42, 63] width 30 height 15
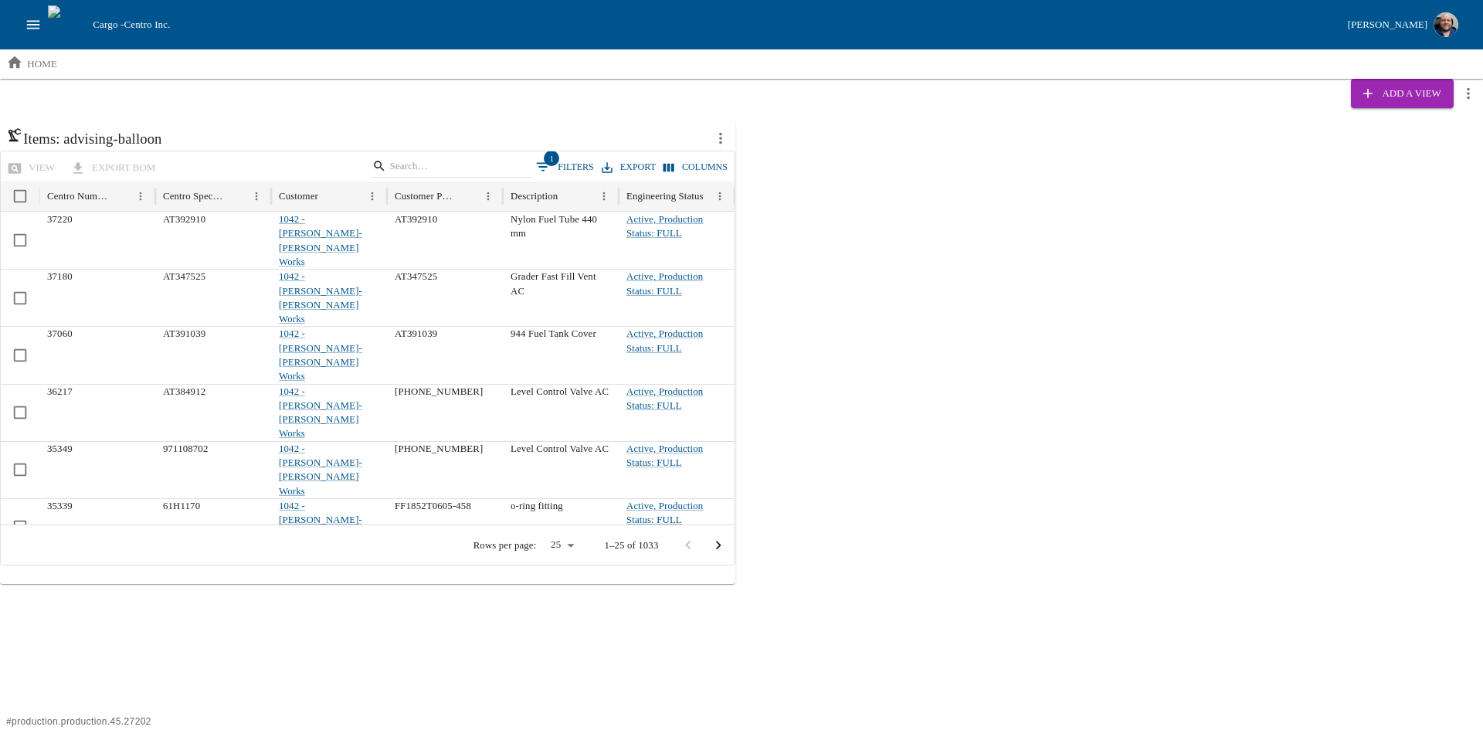
click at [35, 24] on icon "open drawer" at bounding box center [33, 24] width 17 height 17
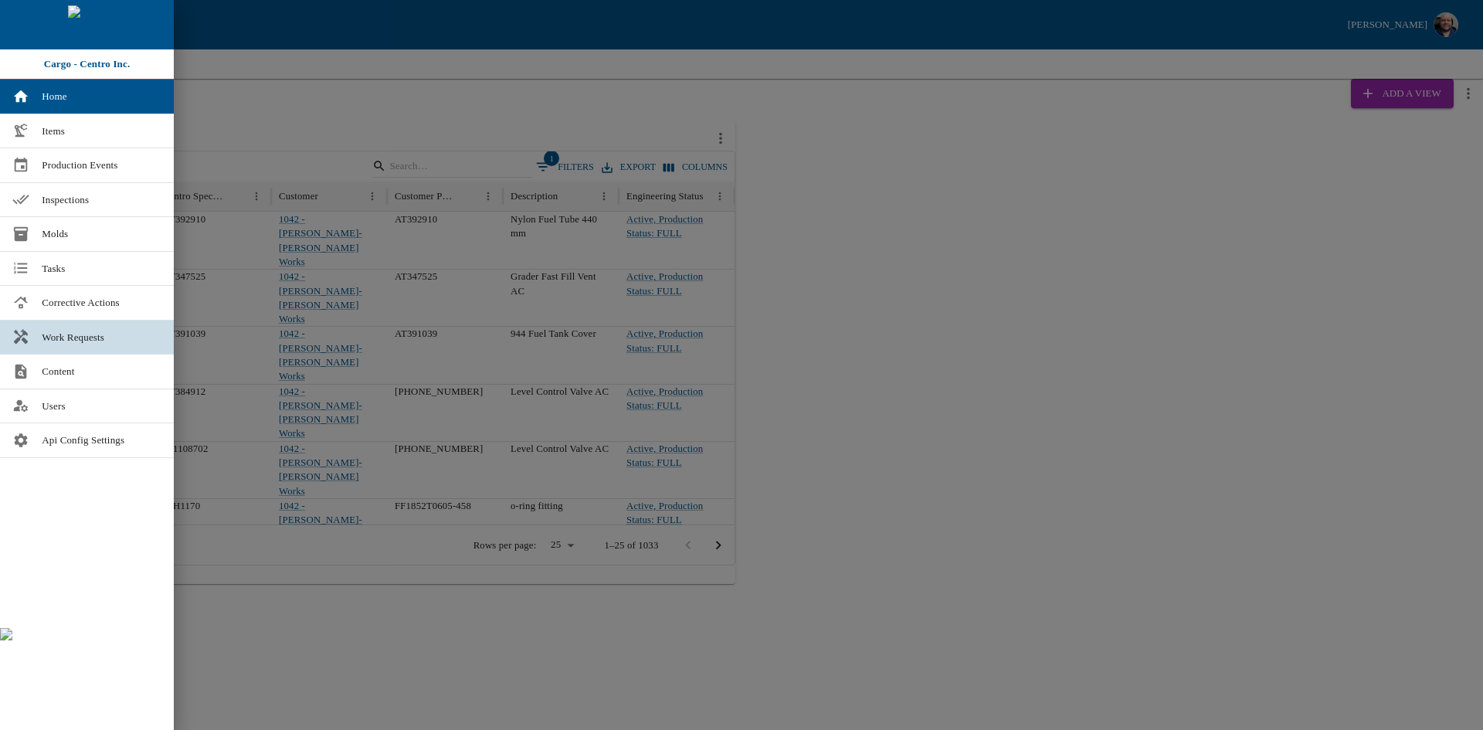
click at [99, 334] on span "Work Requests" at bounding box center [102, 337] width 120 height 15
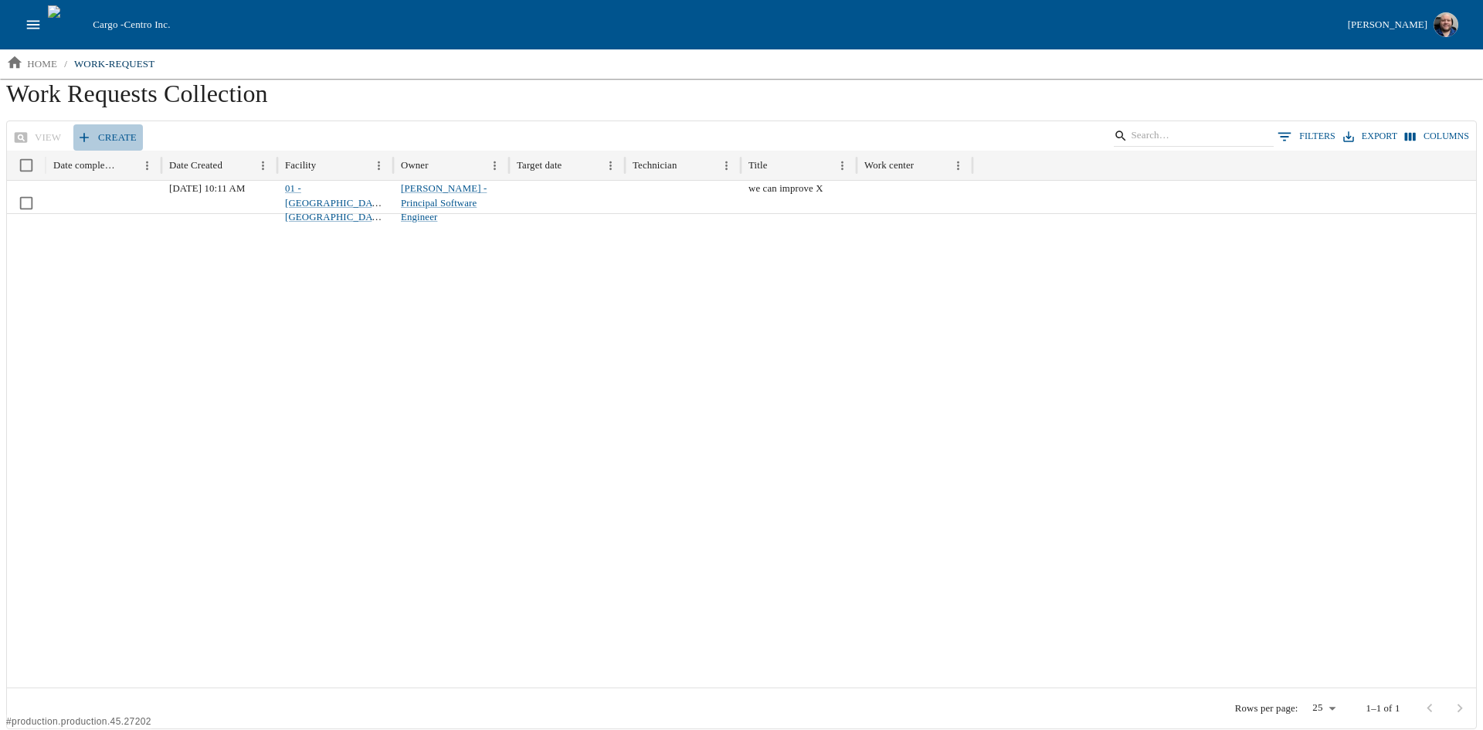
click at [99, 134] on link "Create" at bounding box center [108, 137] width 70 height 27
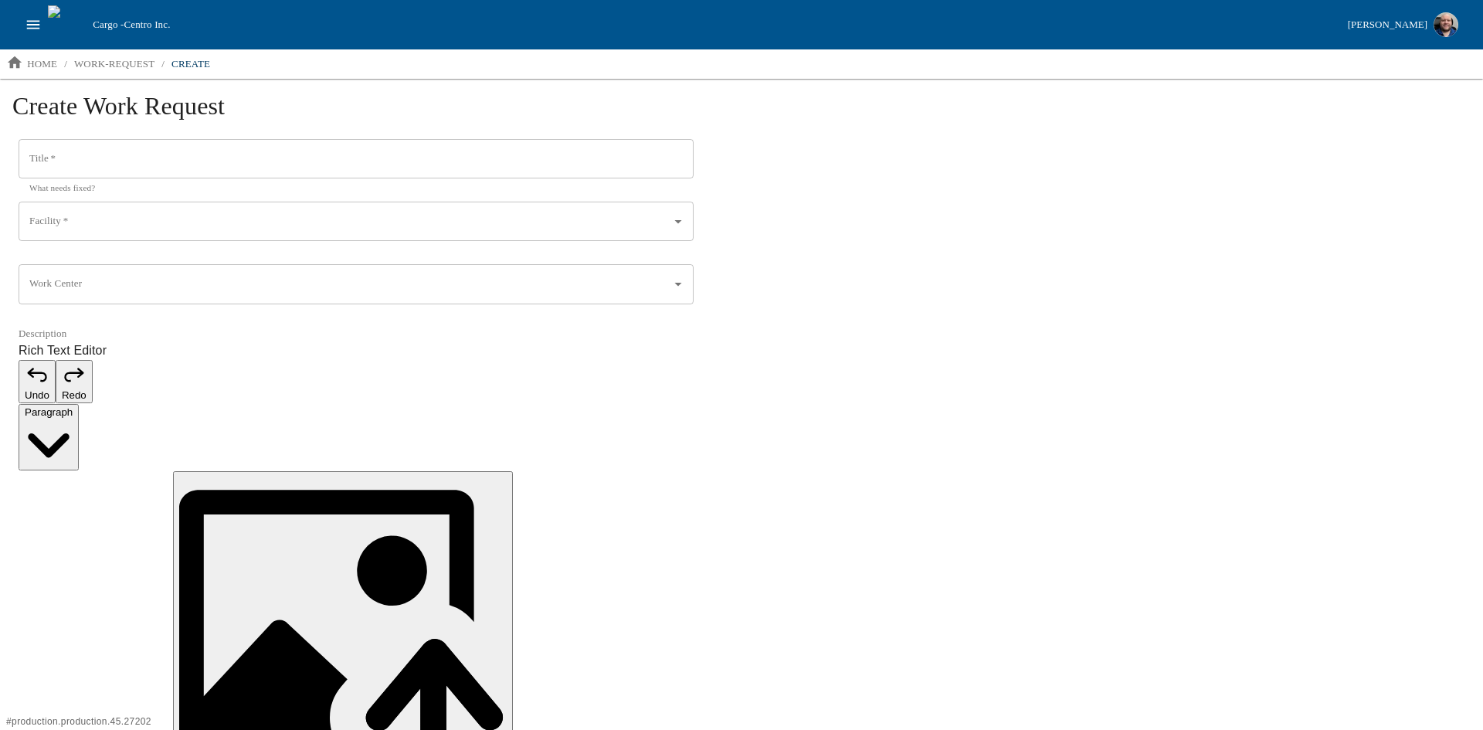
click at [205, 166] on input "Title   *" at bounding box center [356, 159] width 675 height 40
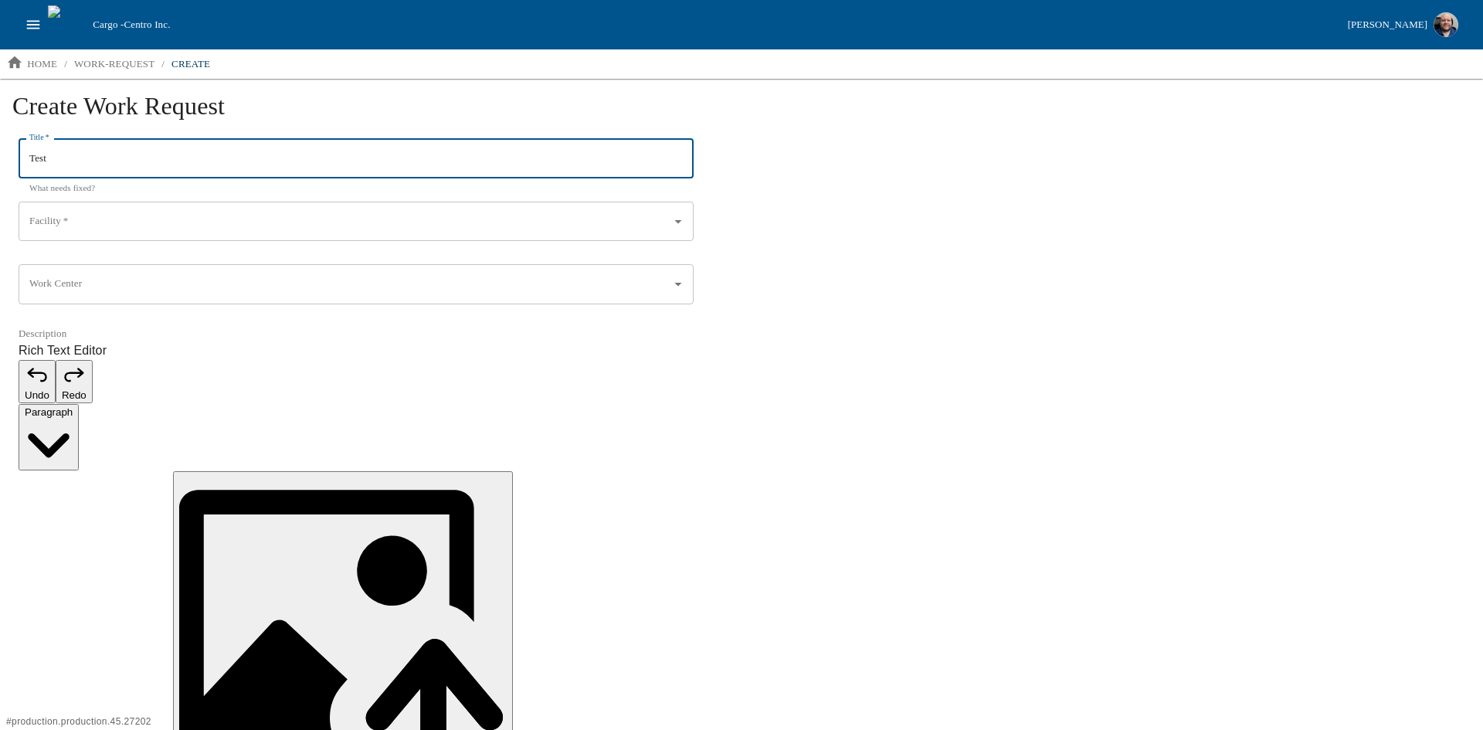
type input "Test"
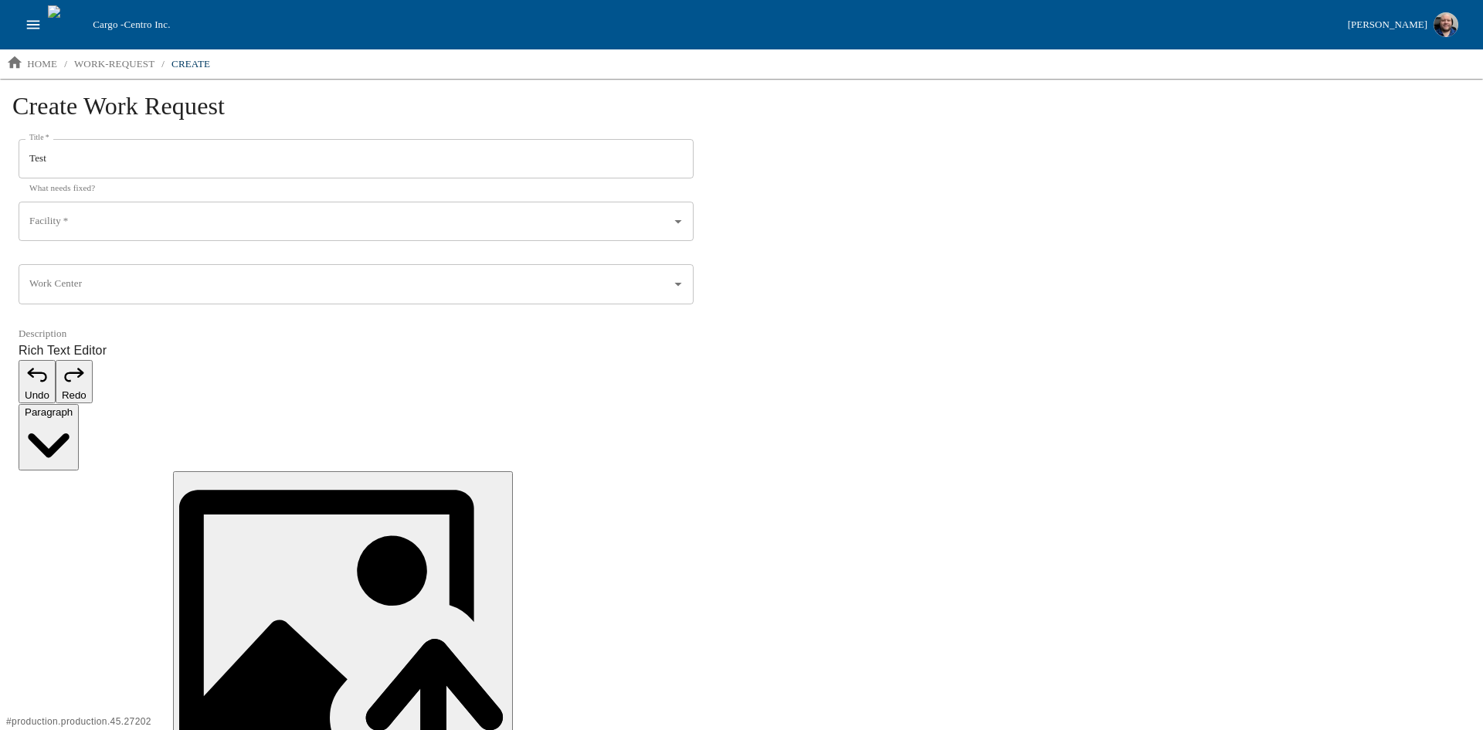
click at [203, 226] on input "Facility   *" at bounding box center [334, 222] width 618 height 26
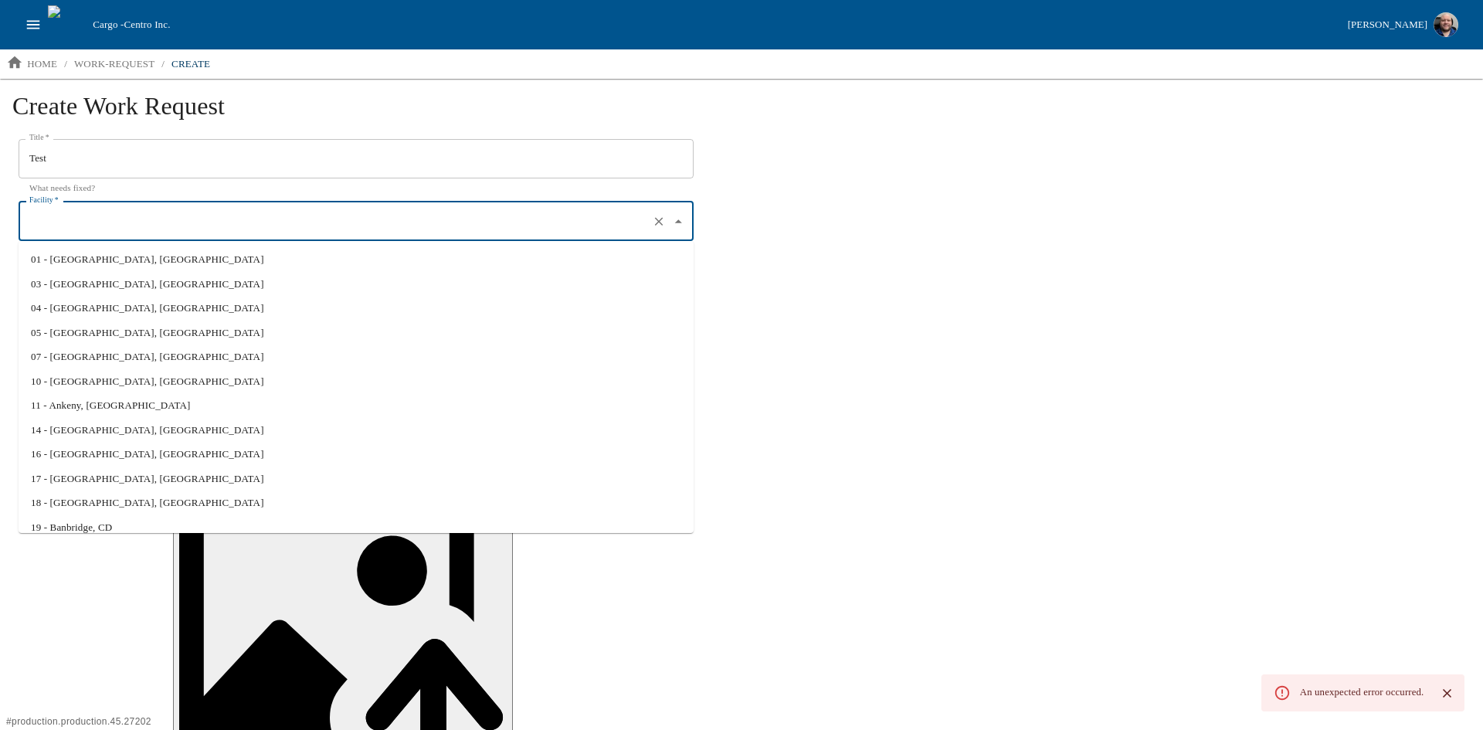
click at [119, 264] on li "01 - [GEOGRAPHIC_DATA], [GEOGRAPHIC_DATA]" at bounding box center [356, 259] width 675 height 25
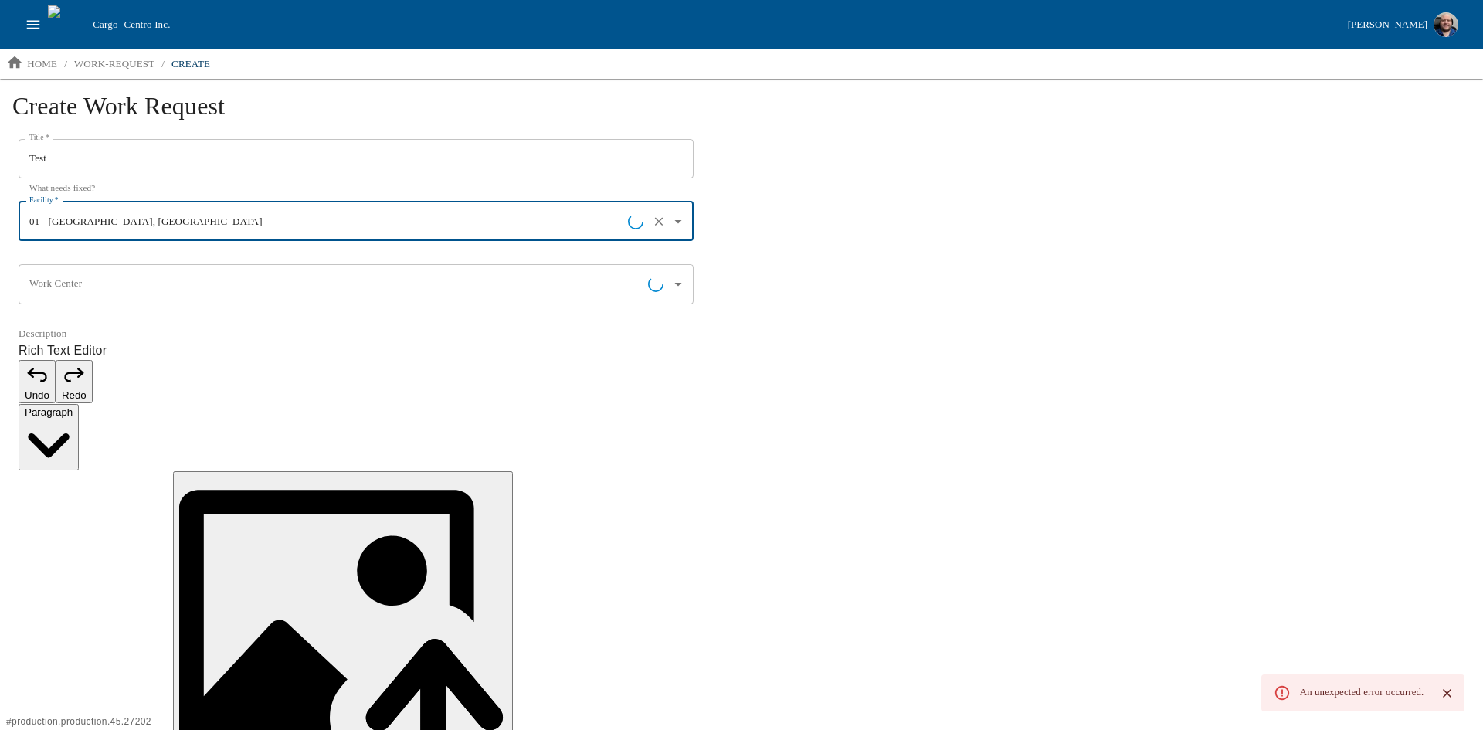
type input "01 - [GEOGRAPHIC_DATA], [GEOGRAPHIC_DATA]"
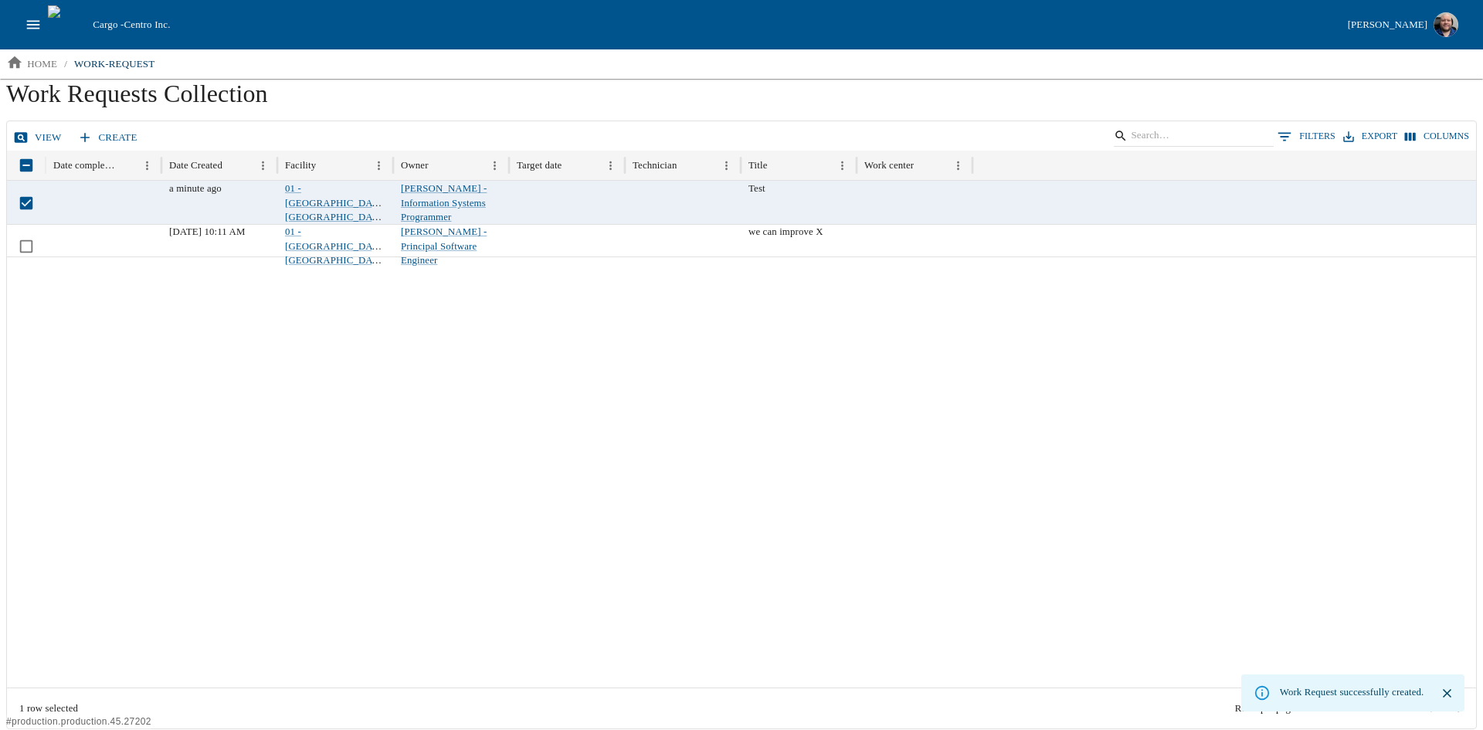
click at [29, 138] on link "View" at bounding box center [39, 137] width 58 height 27
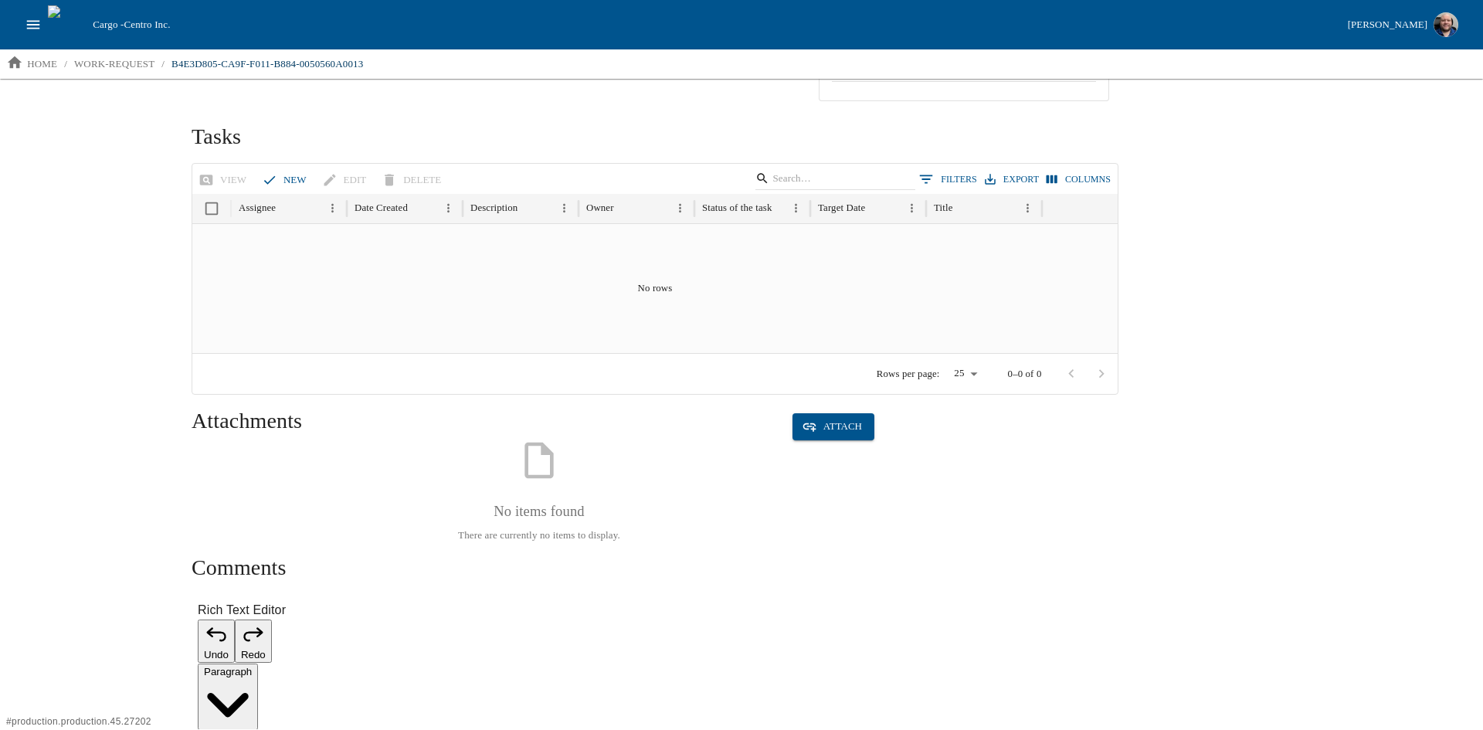
scroll to position [541, 0]
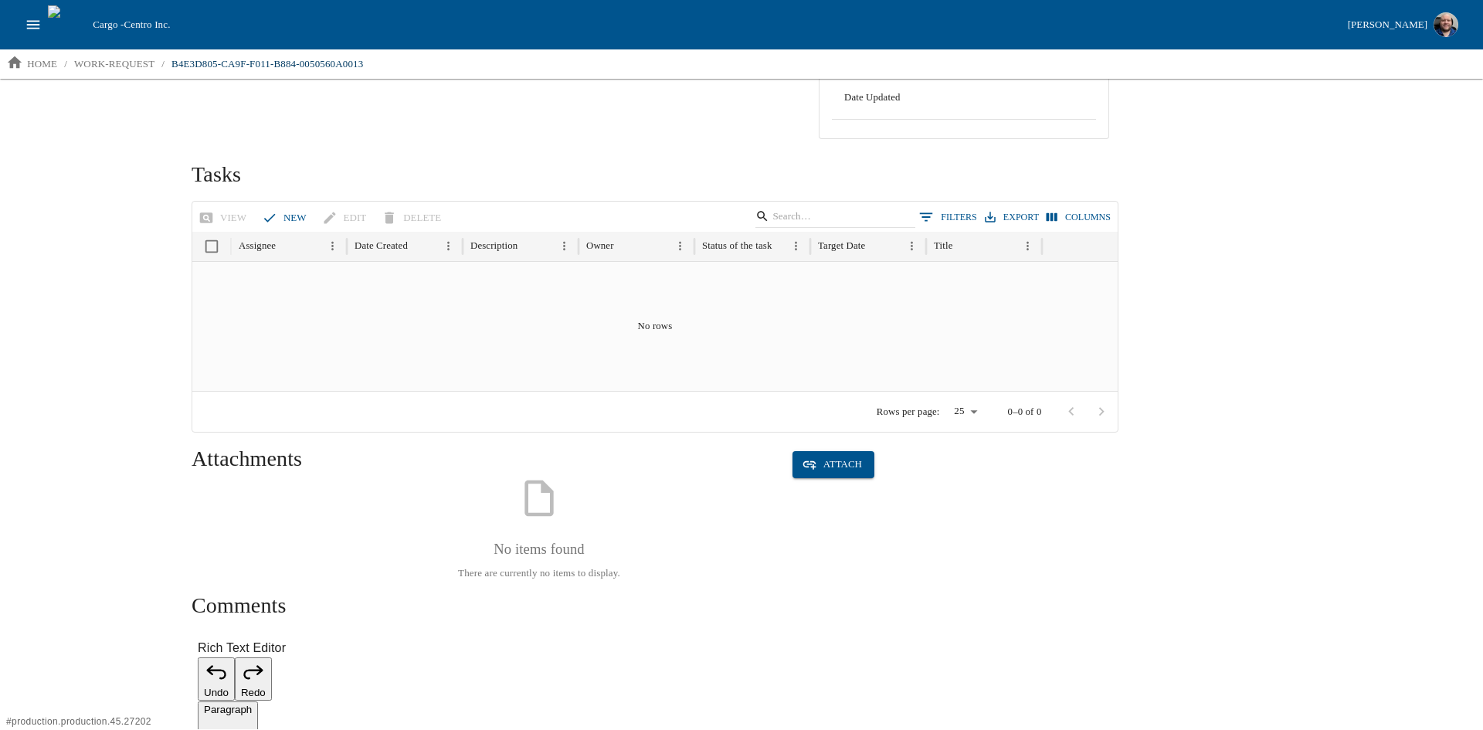
click at [280, 217] on button "new" at bounding box center [286, 218] width 54 height 27
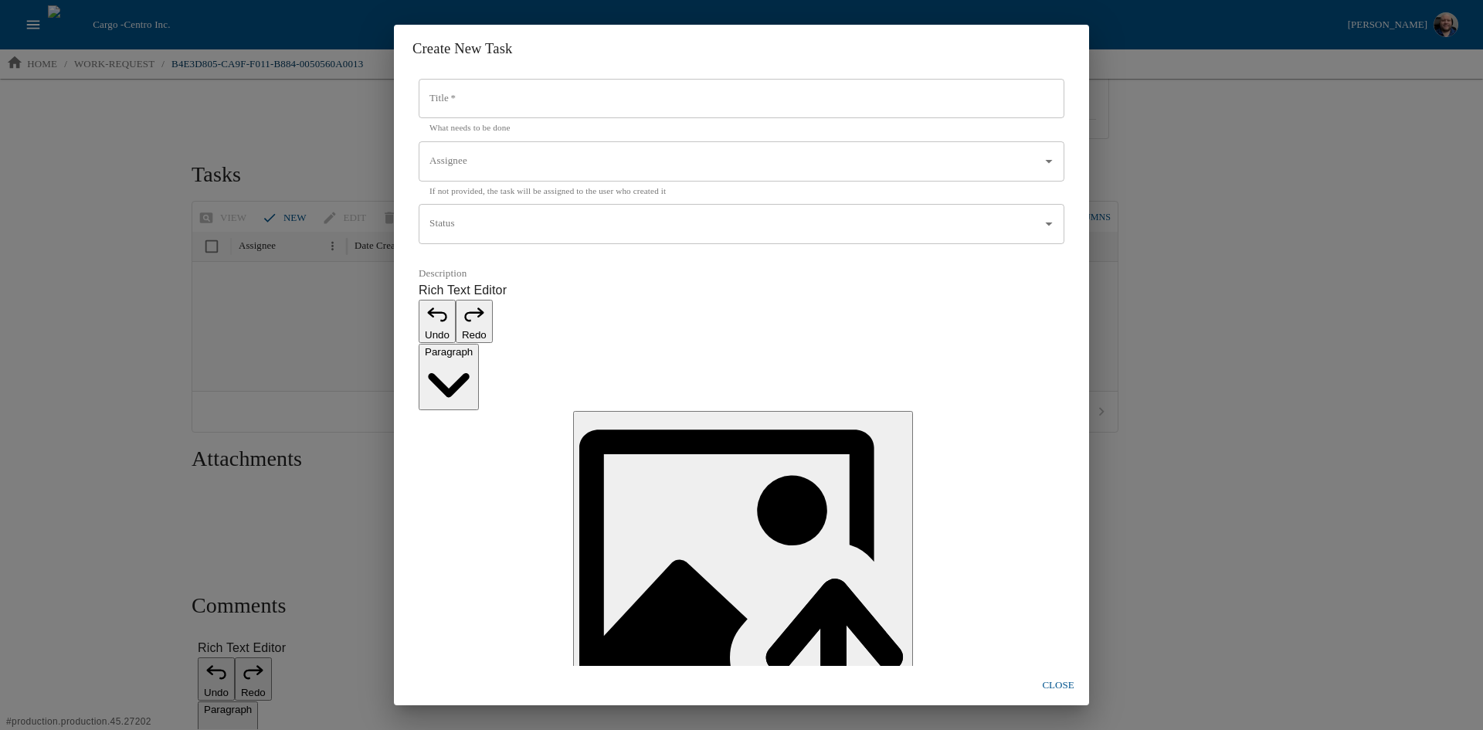
click at [516, 119] on input "Title   *" at bounding box center [742, 99] width 646 height 40
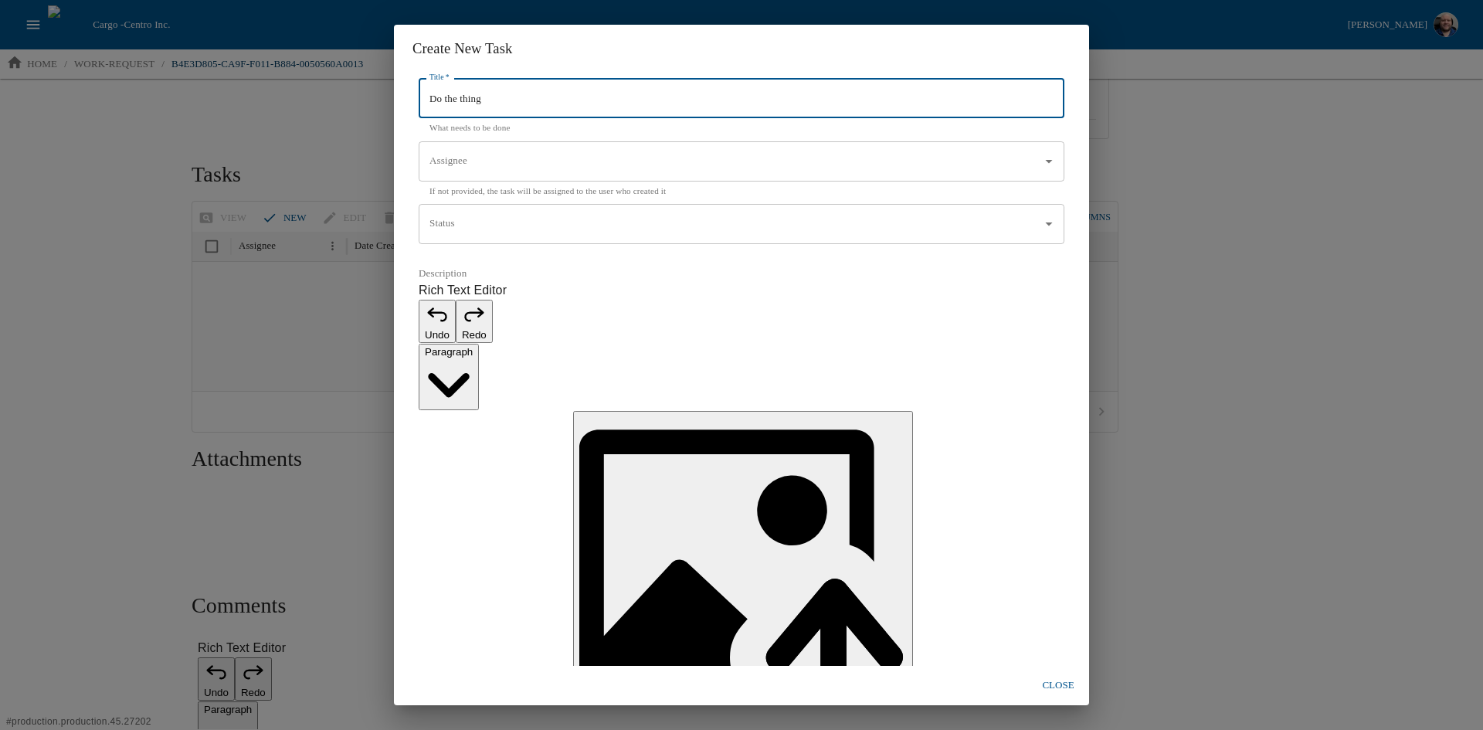
type input "Do the thing"
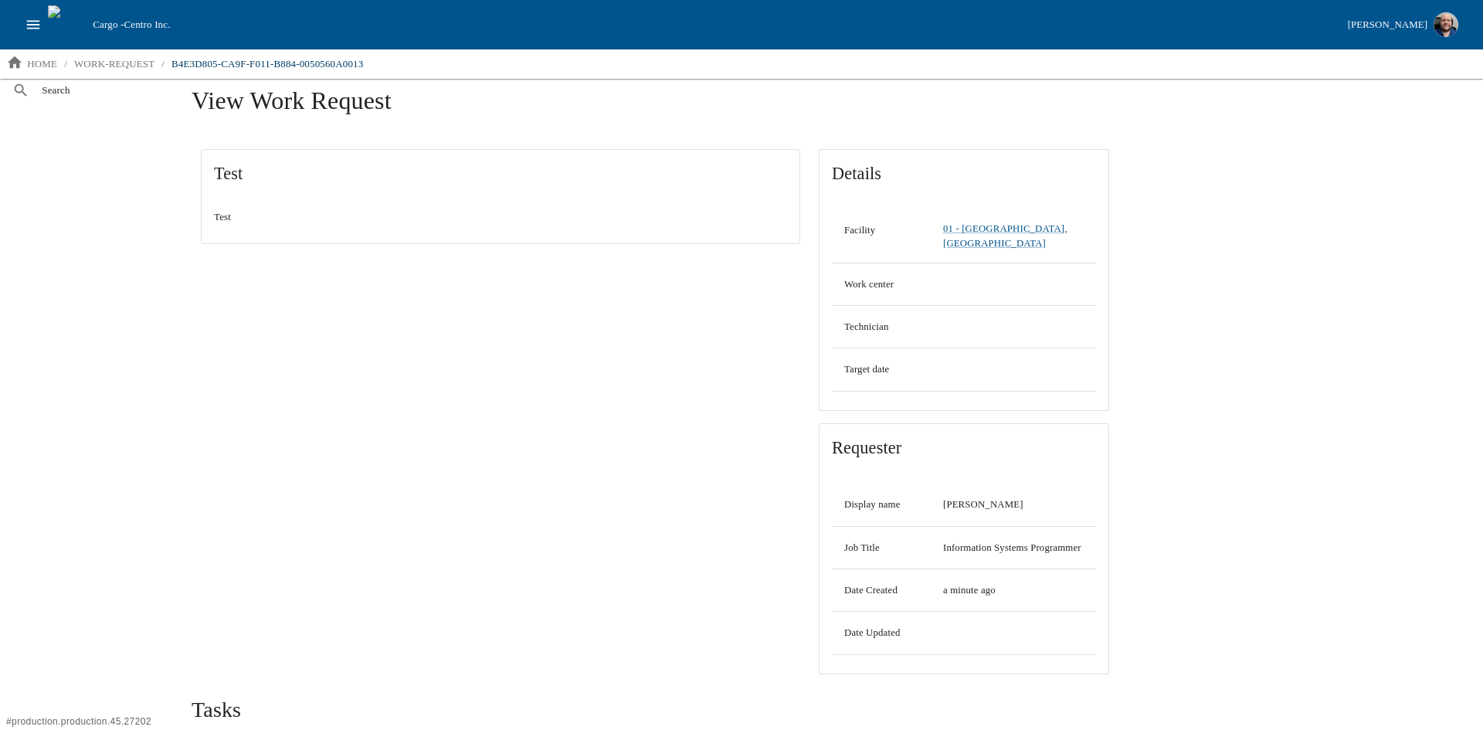
scroll to position [0, 0]
click at [34, 20] on icon "open drawer" at bounding box center [33, 24] width 17 height 17
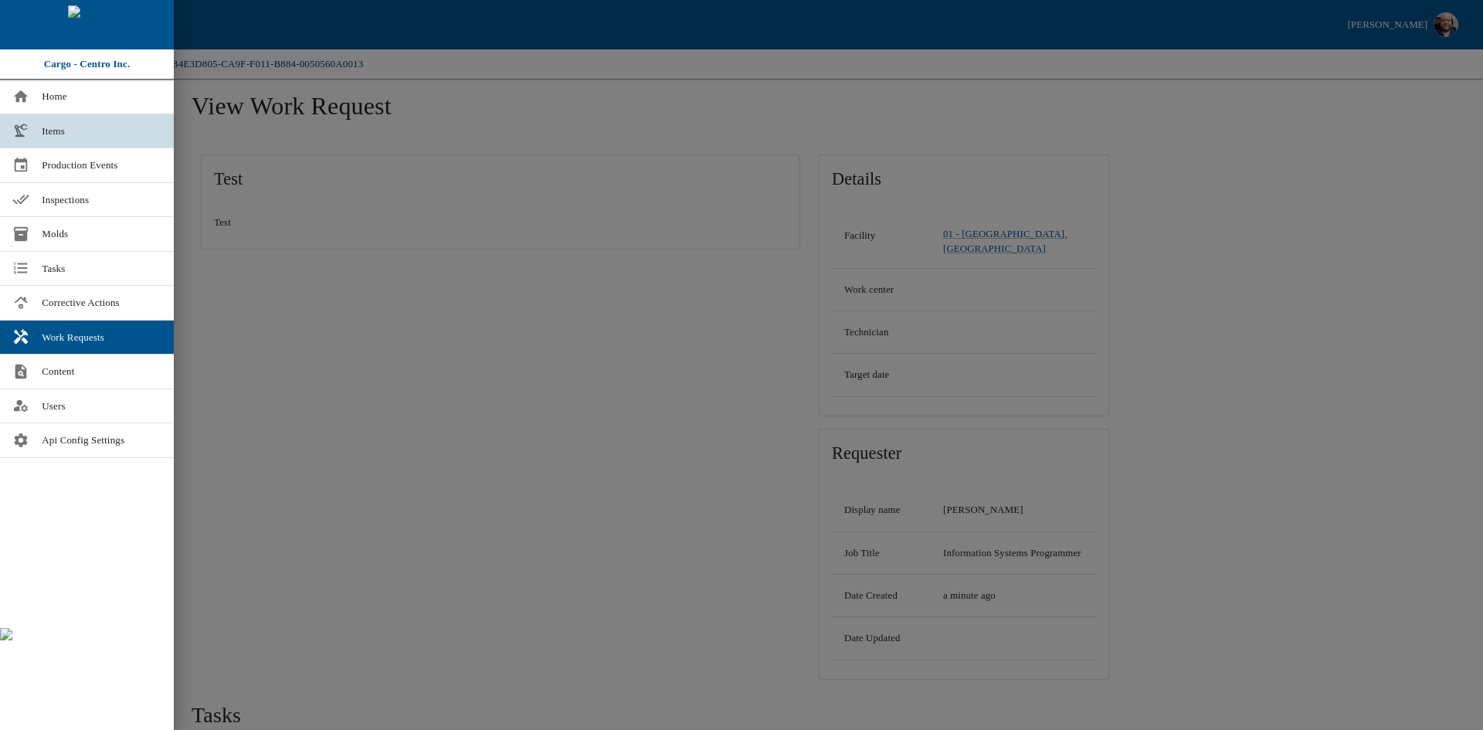
click at [63, 127] on span "Items" at bounding box center [102, 131] width 120 height 15
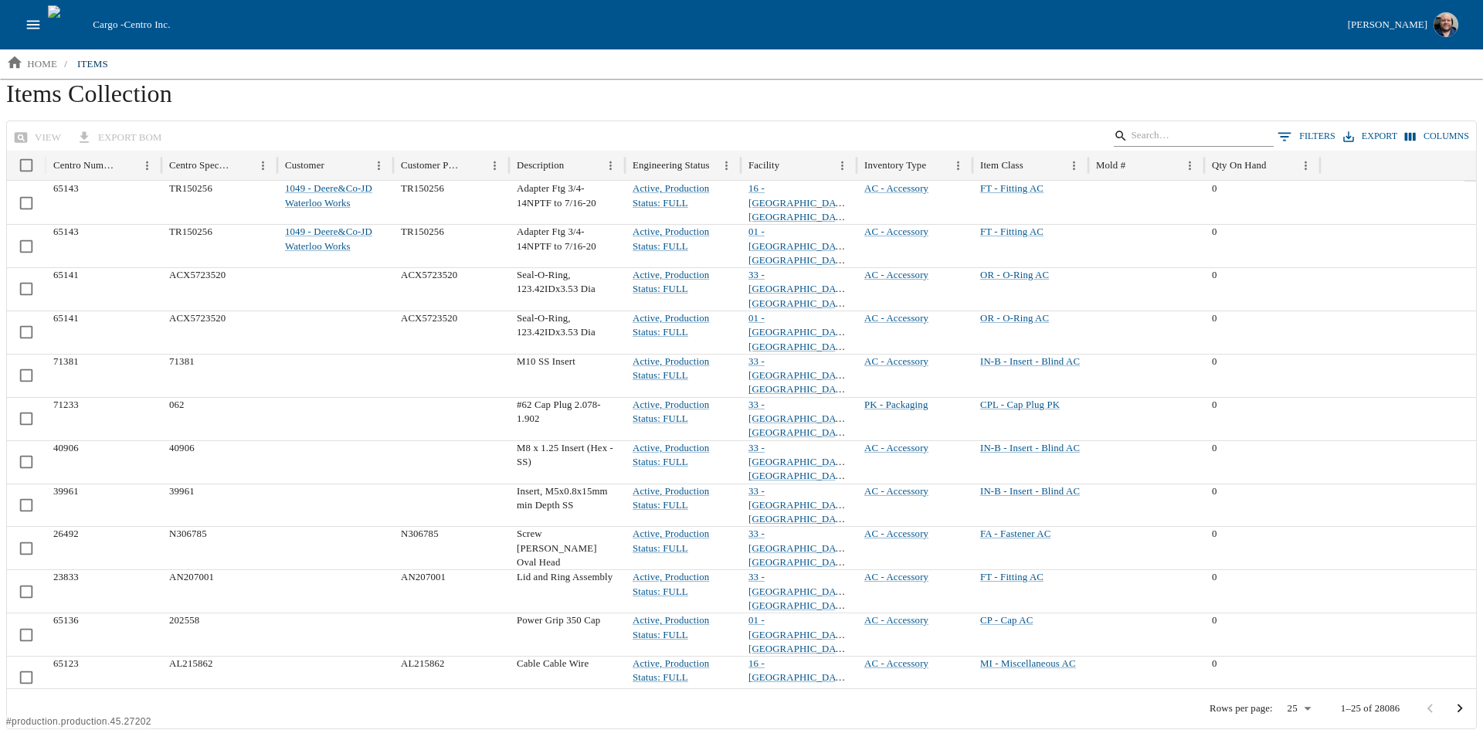
click at [1181, 137] on input "Search" at bounding box center [1191, 136] width 121 height 22
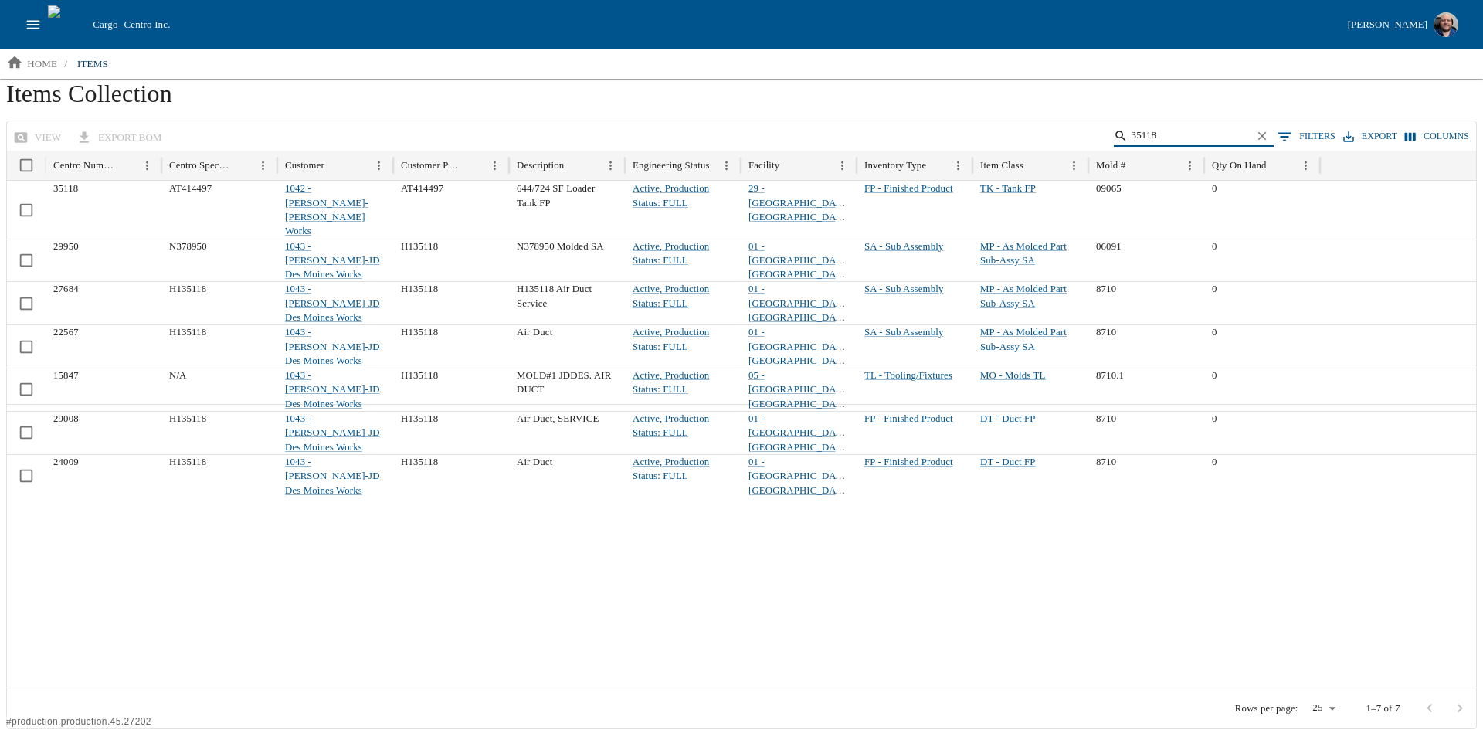
type input "35118"
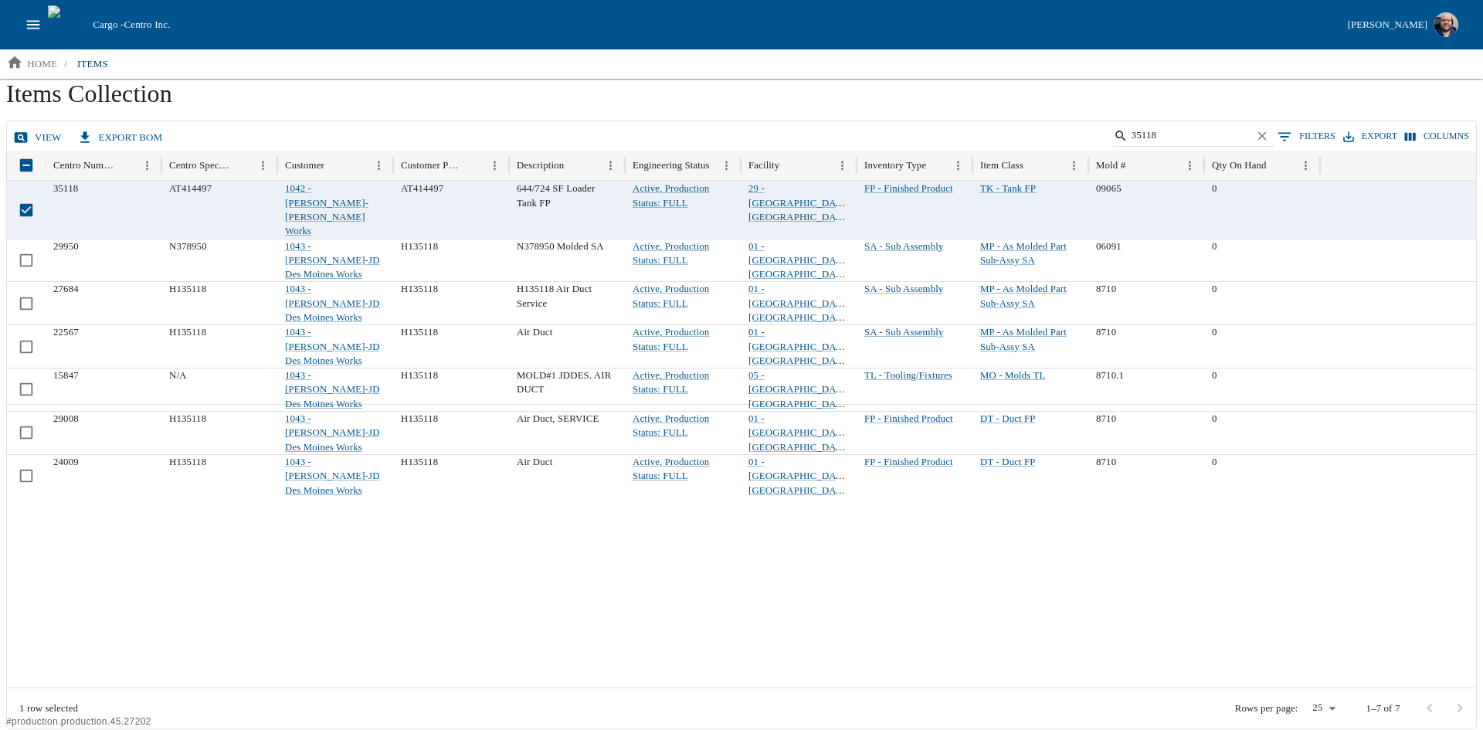
click at [39, 134] on link "view" at bounding box center [39, 137] width 58 height 27
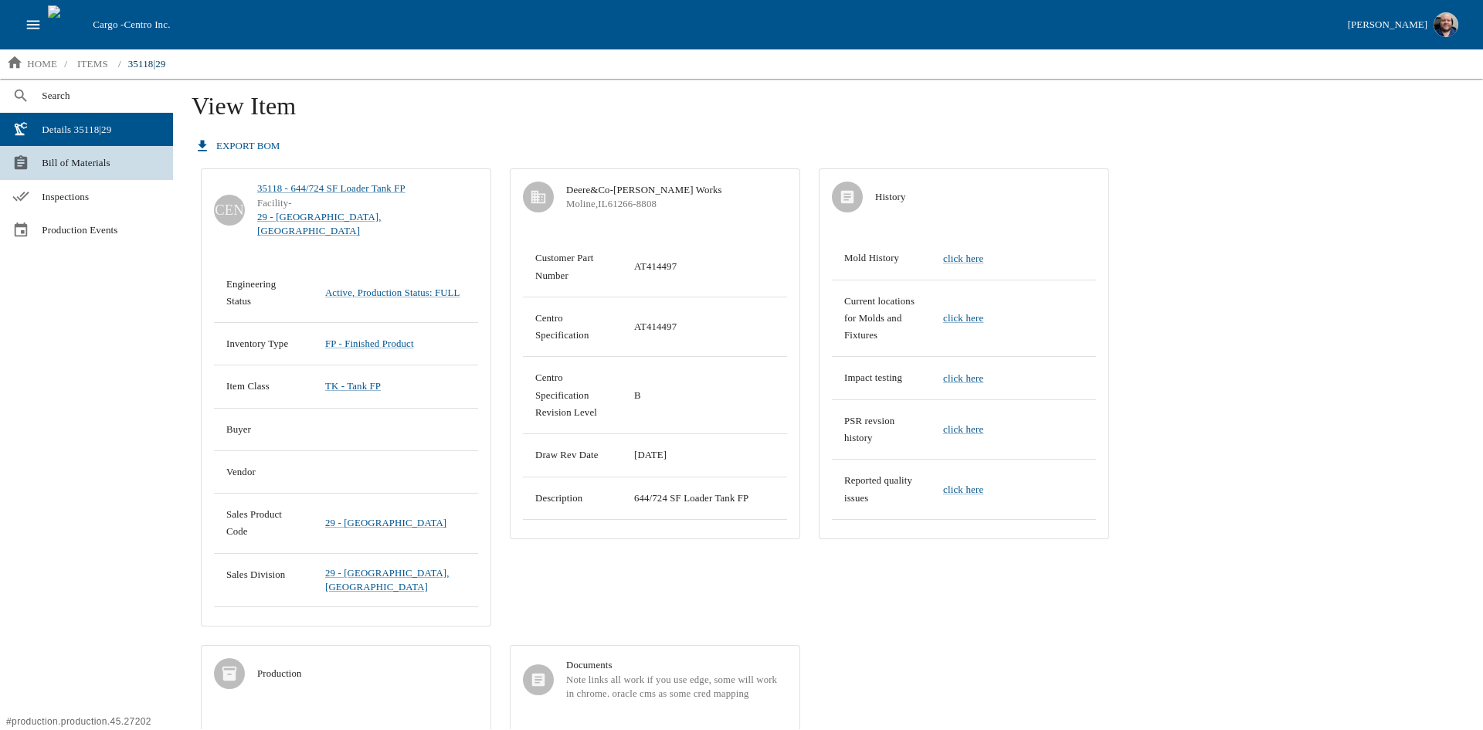
click at [94, 153] on link "Bill of Materials" at bounding box center [86, 163] width 173 height 34
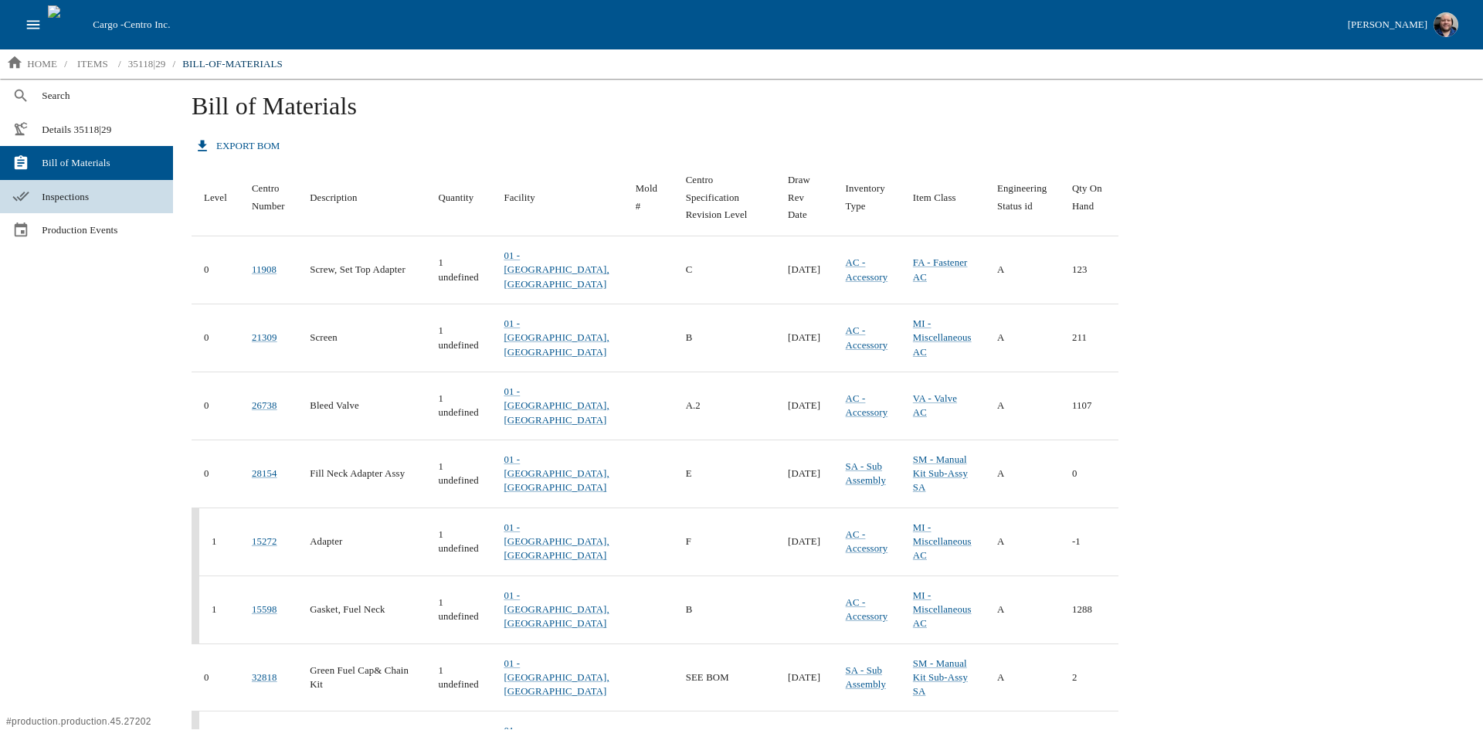
click at [65, 197] on span "Inspections" at bounding box center [101, 196] width 119 height 15
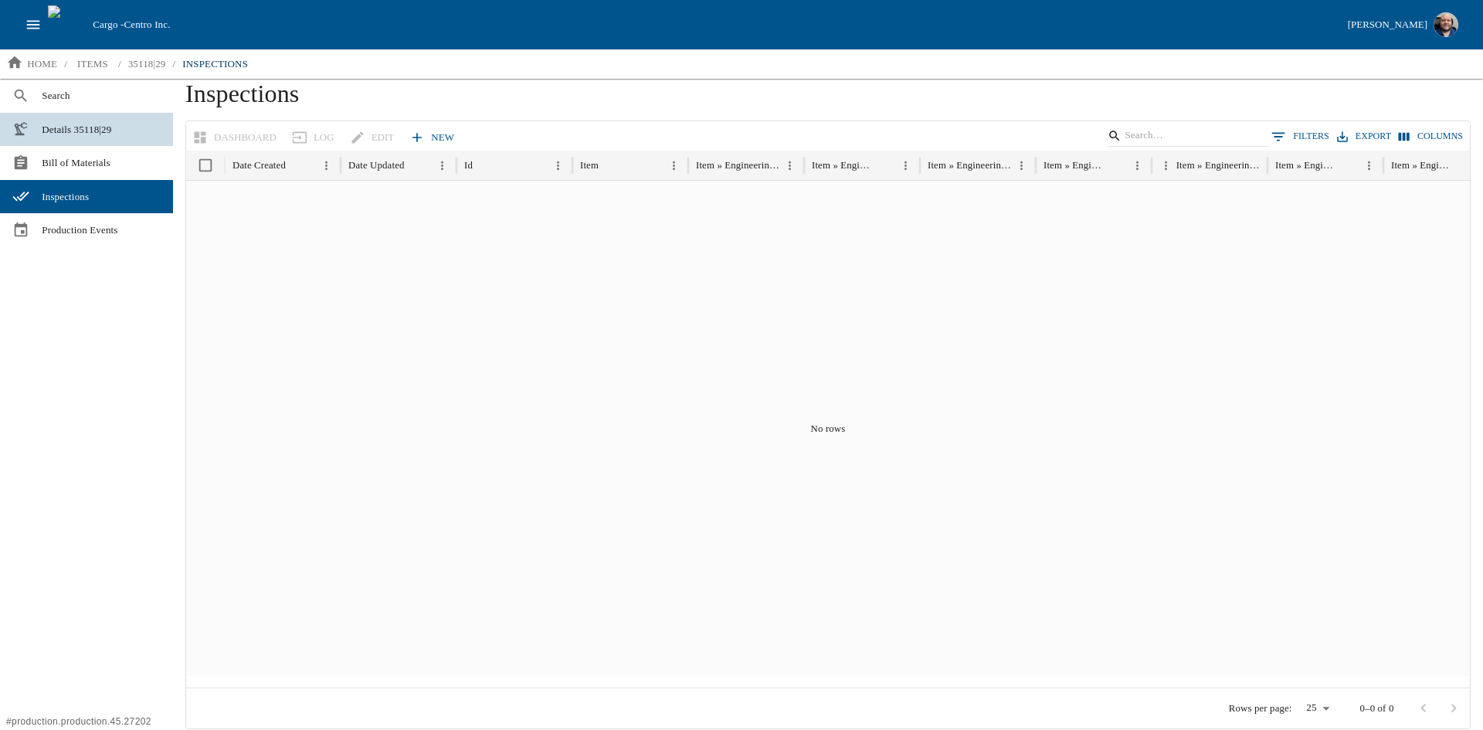
click at [34, 134] on link "Details 35118|29" at bounding box center [86, 130] width 173 height 34
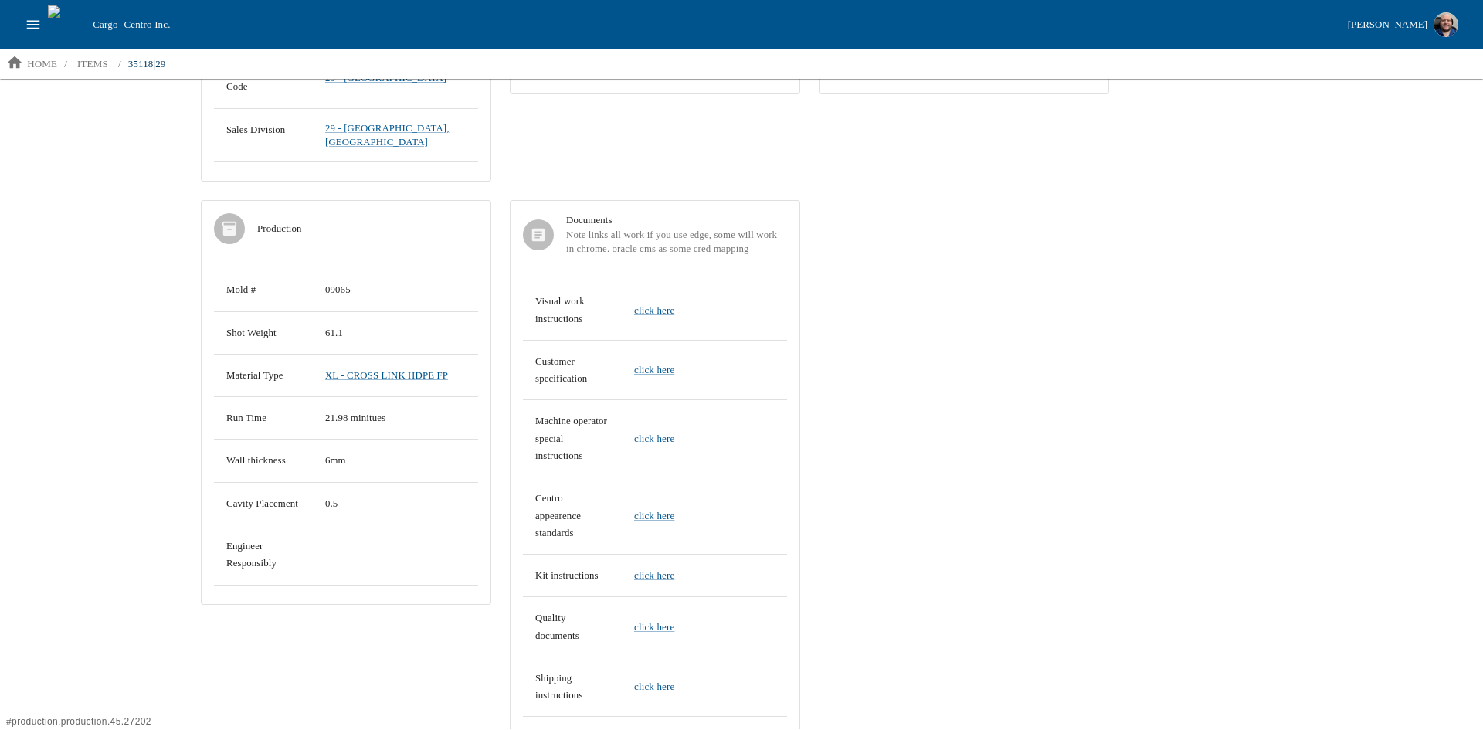
scroll to position [470, 0]
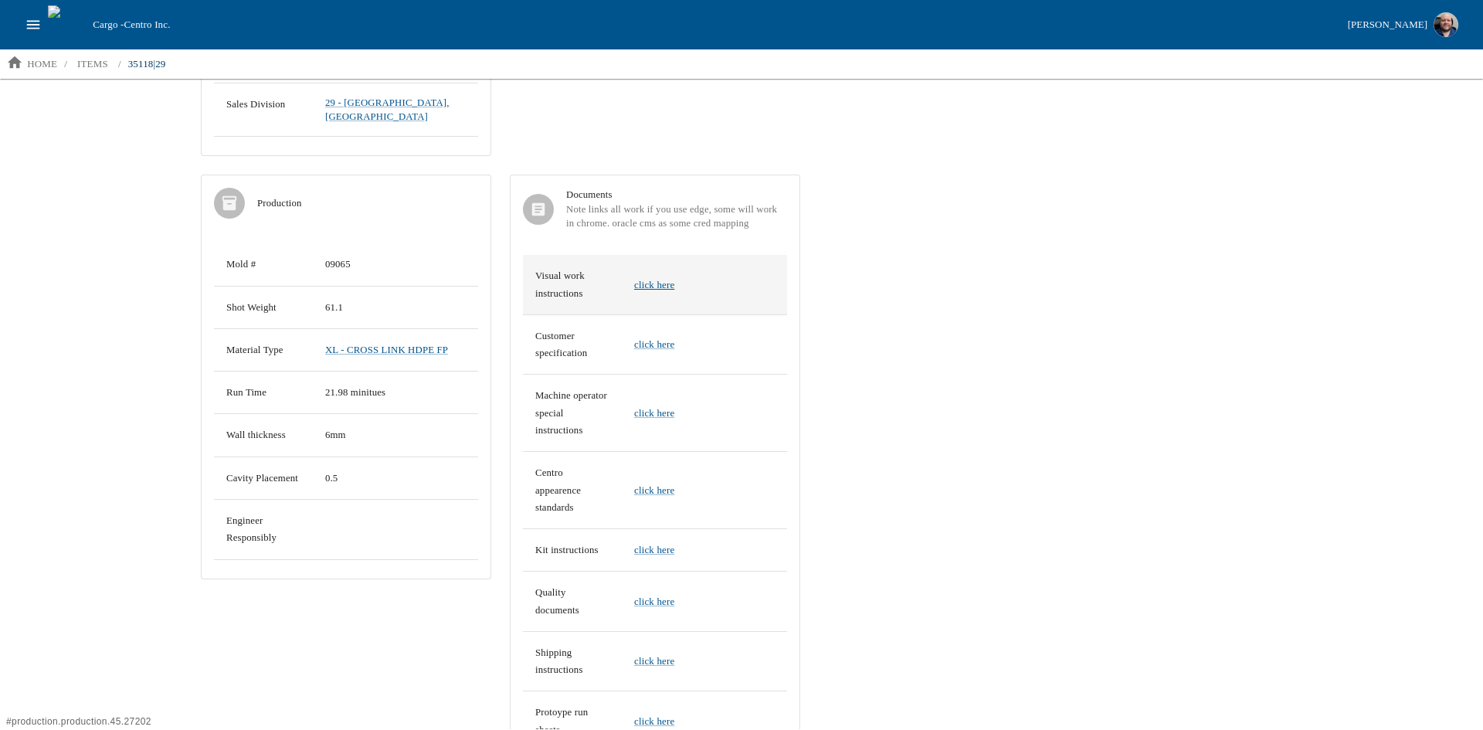
click at [664, 279] on link "click here" at bounding box center [654, 285] width 40 height 12
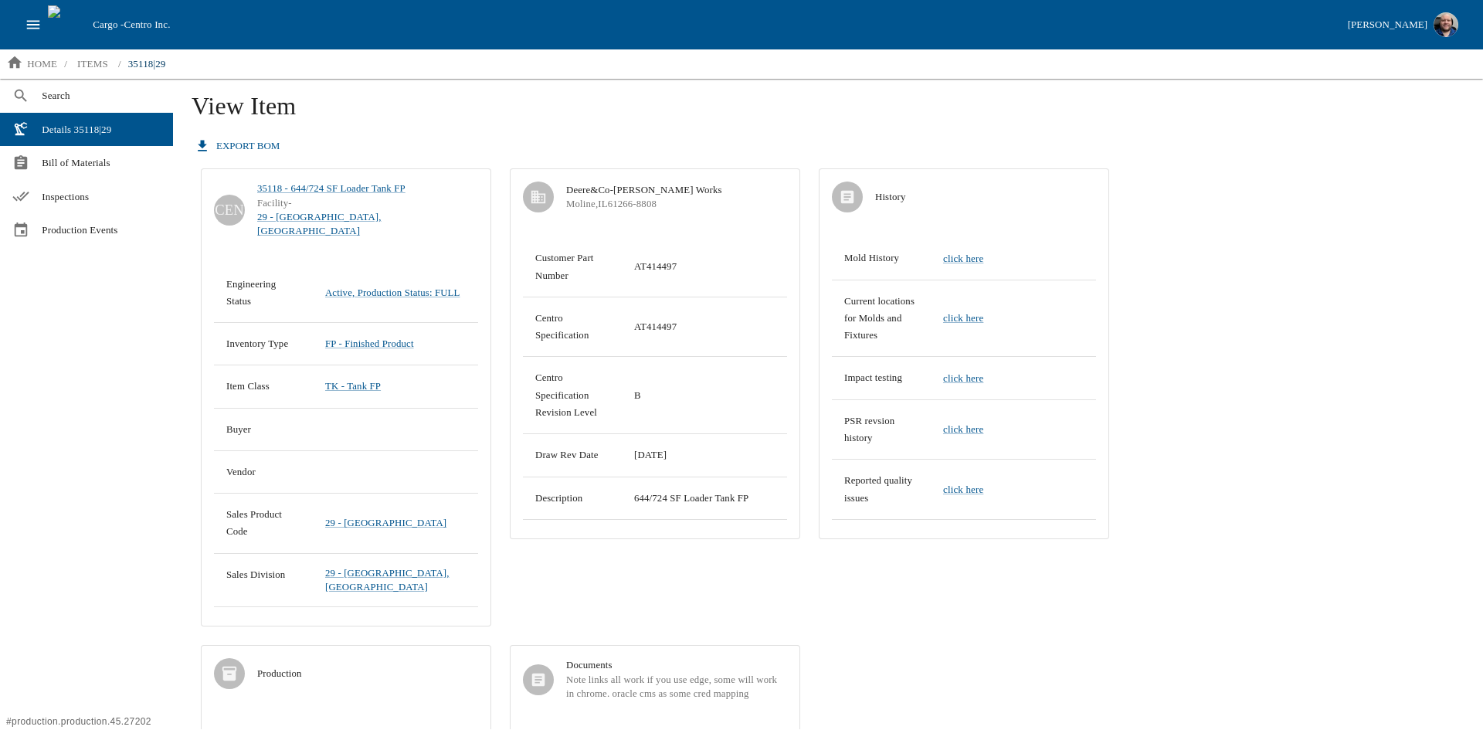
click at [35, 19] on icon "open drawer" at bounding box center [33, 24] width 17 height 17
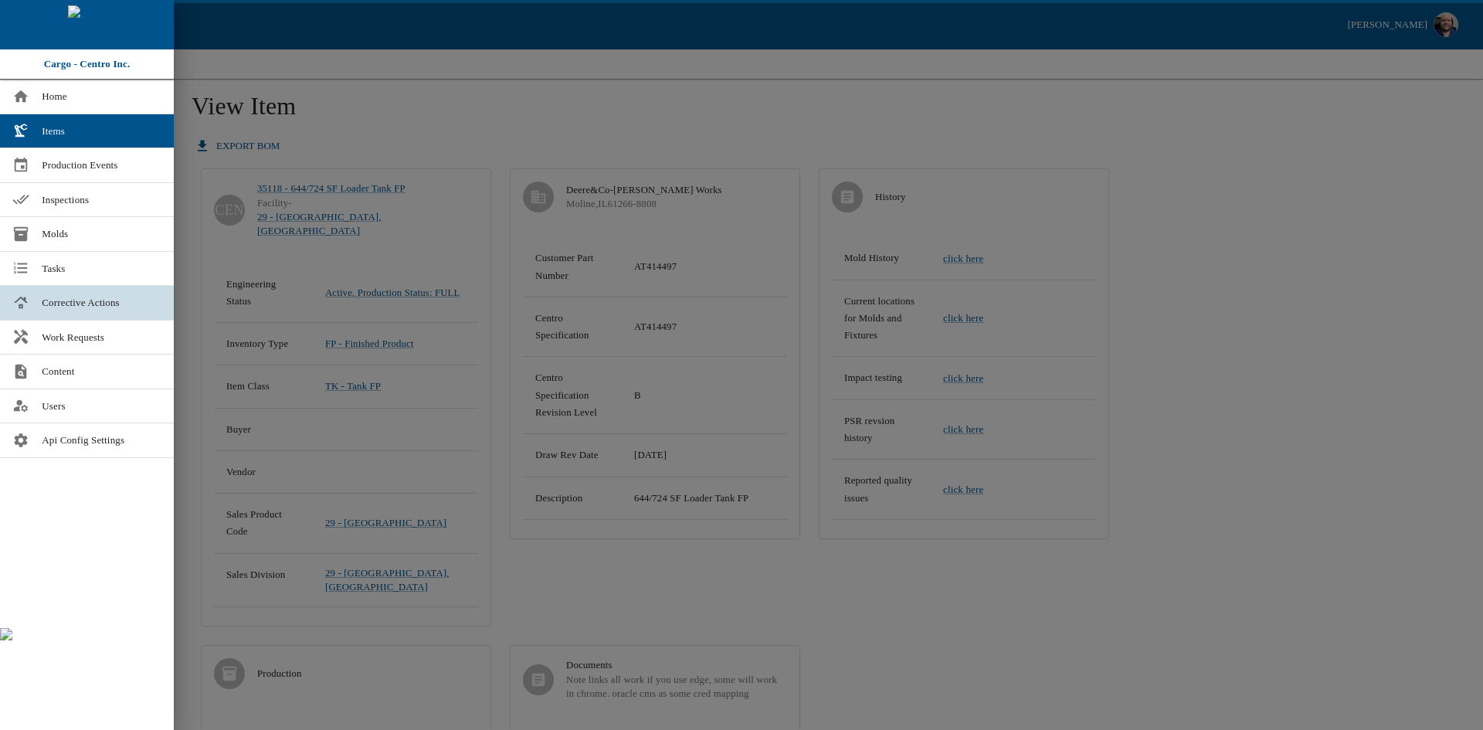
click at [115, 294] on link "Corrective Actions" at bounding box center [87, 303] width 174 height 34
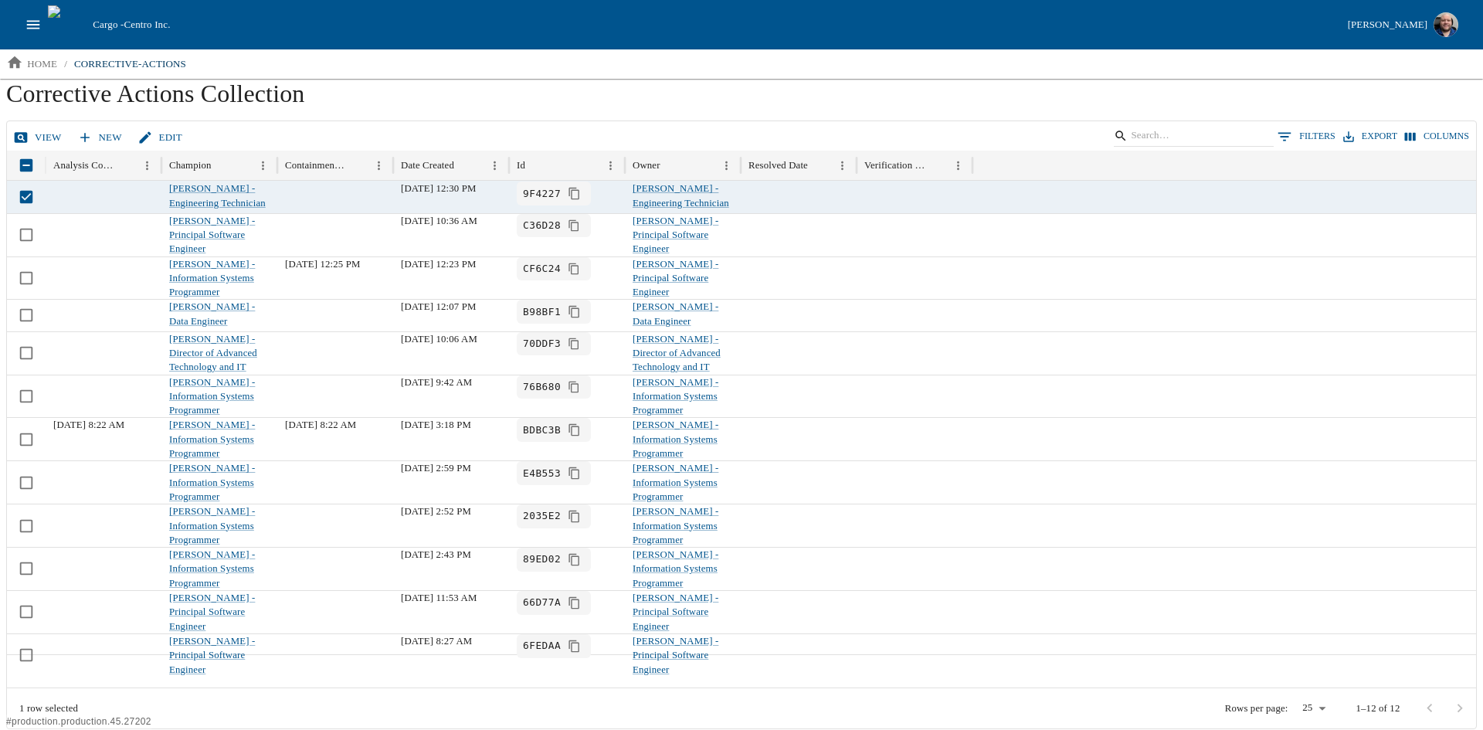
click at [37, 134] on link "View" at bounding box center [39, 137] width 58 height 27
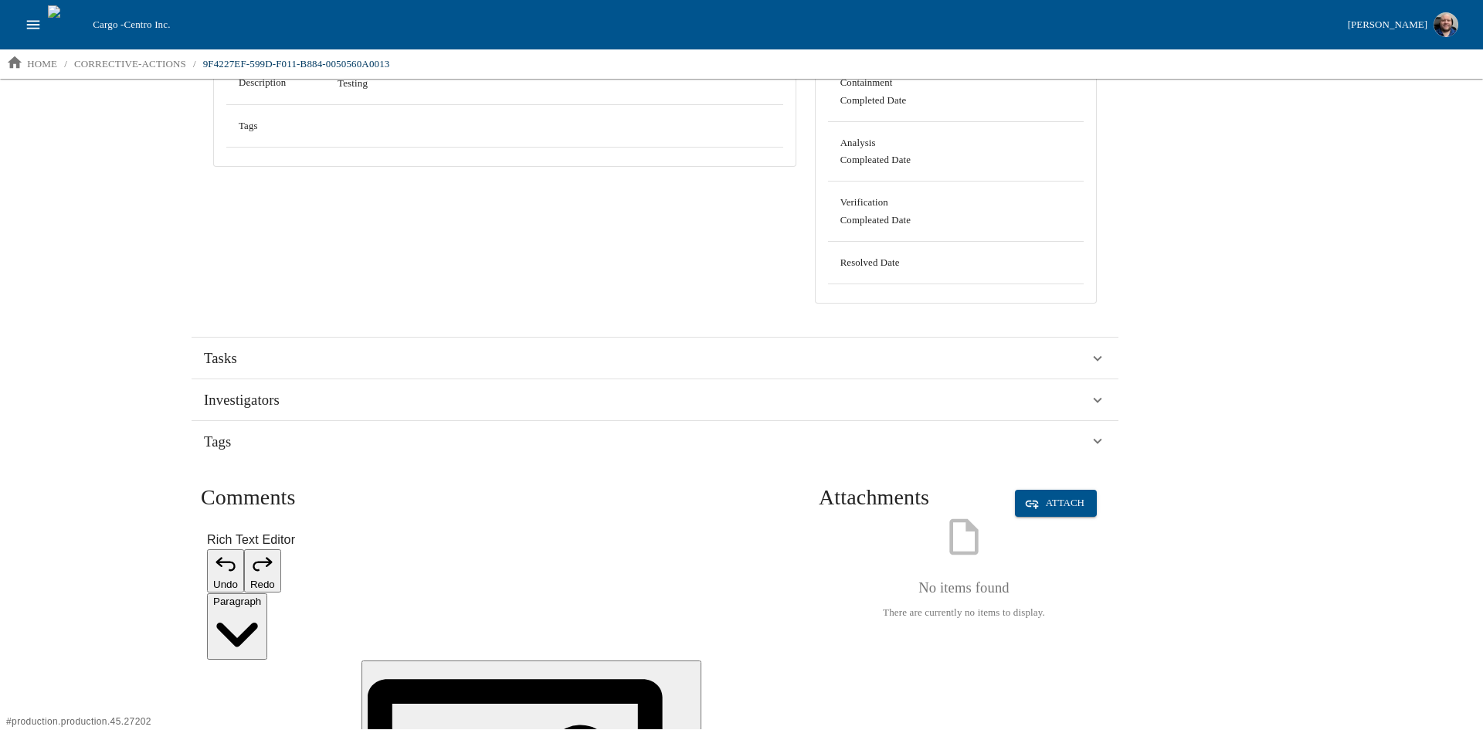
scroll to position [236, 0]
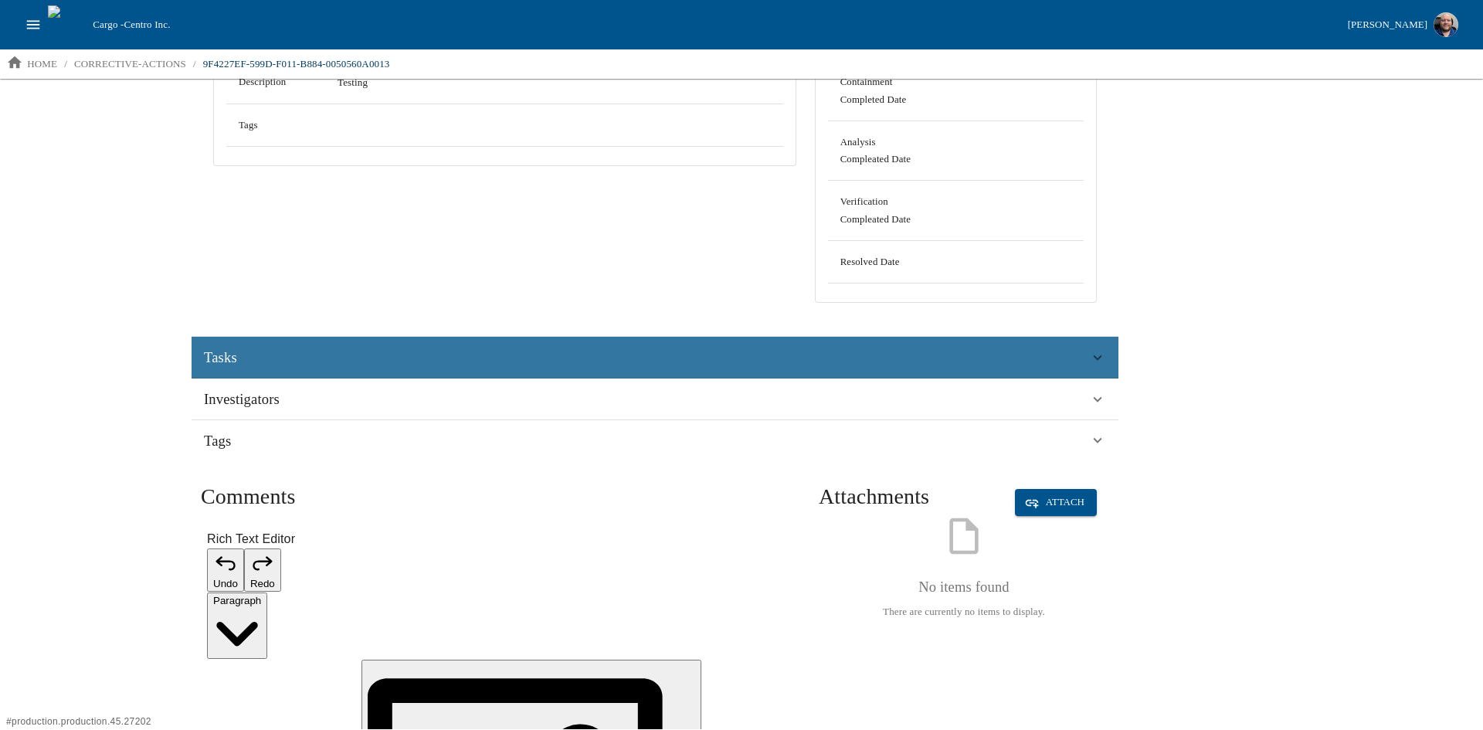
click at [295, 351] on div "Tasks" at bounding box center [646, 357] width 885 height 23
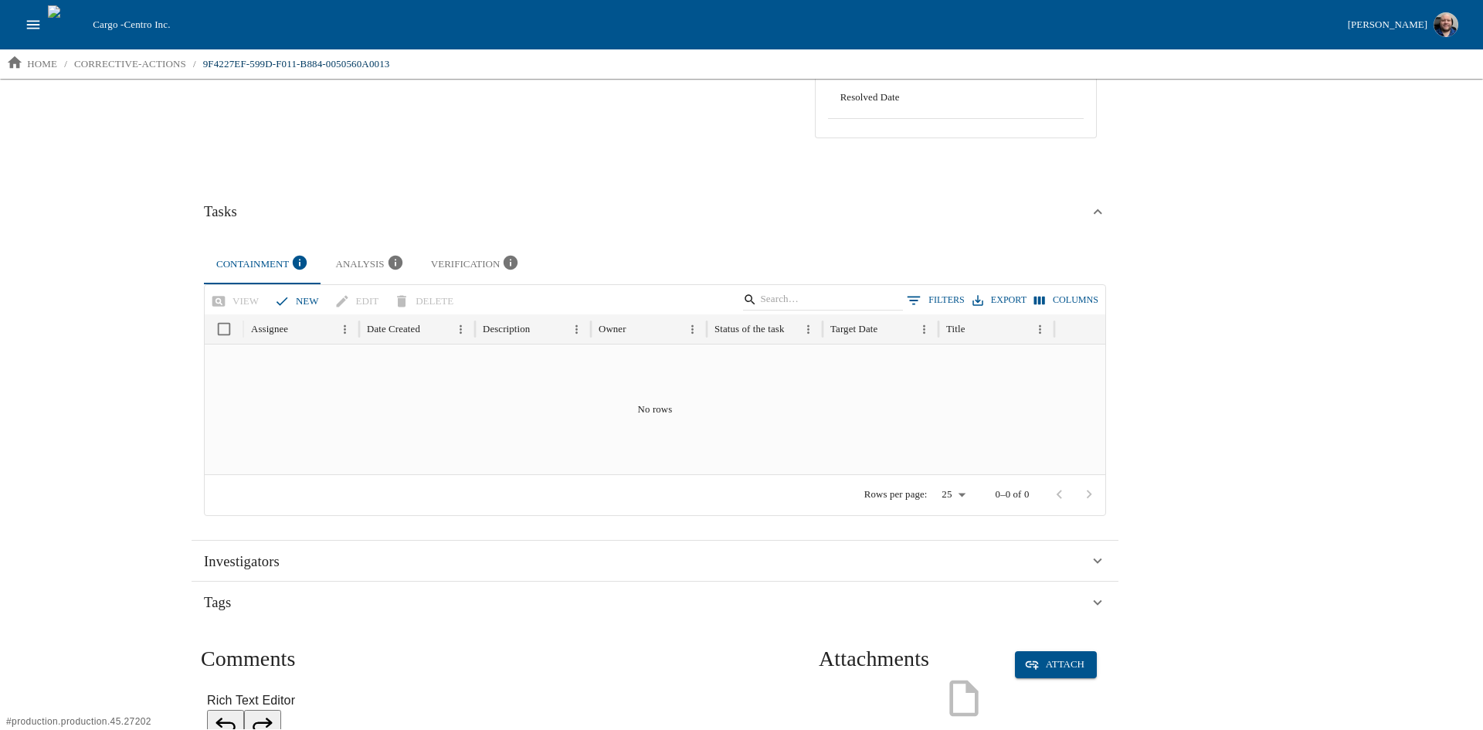
scroll to position [390, 0]
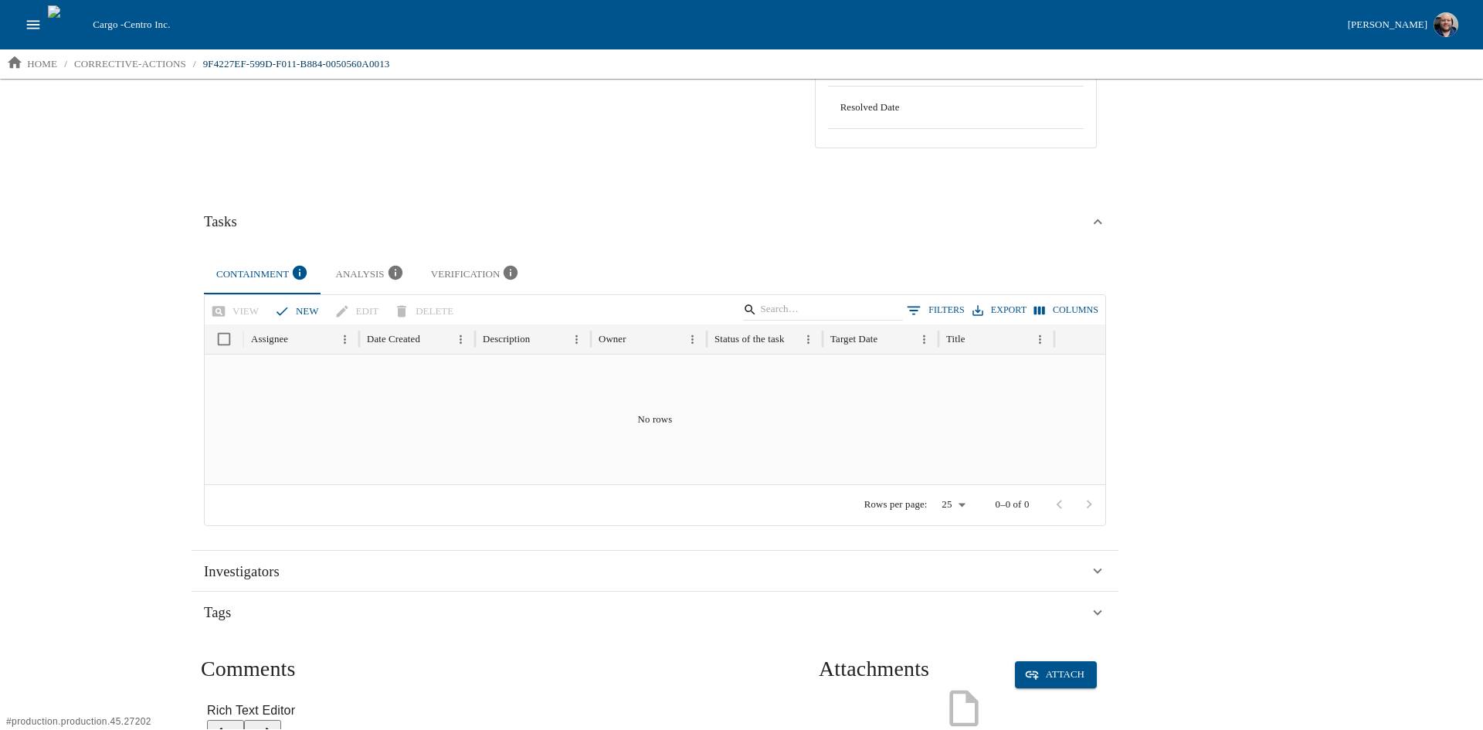
click at [355, 271] on div "Analysis" at bounding box center [371, 274] width 70 height 21
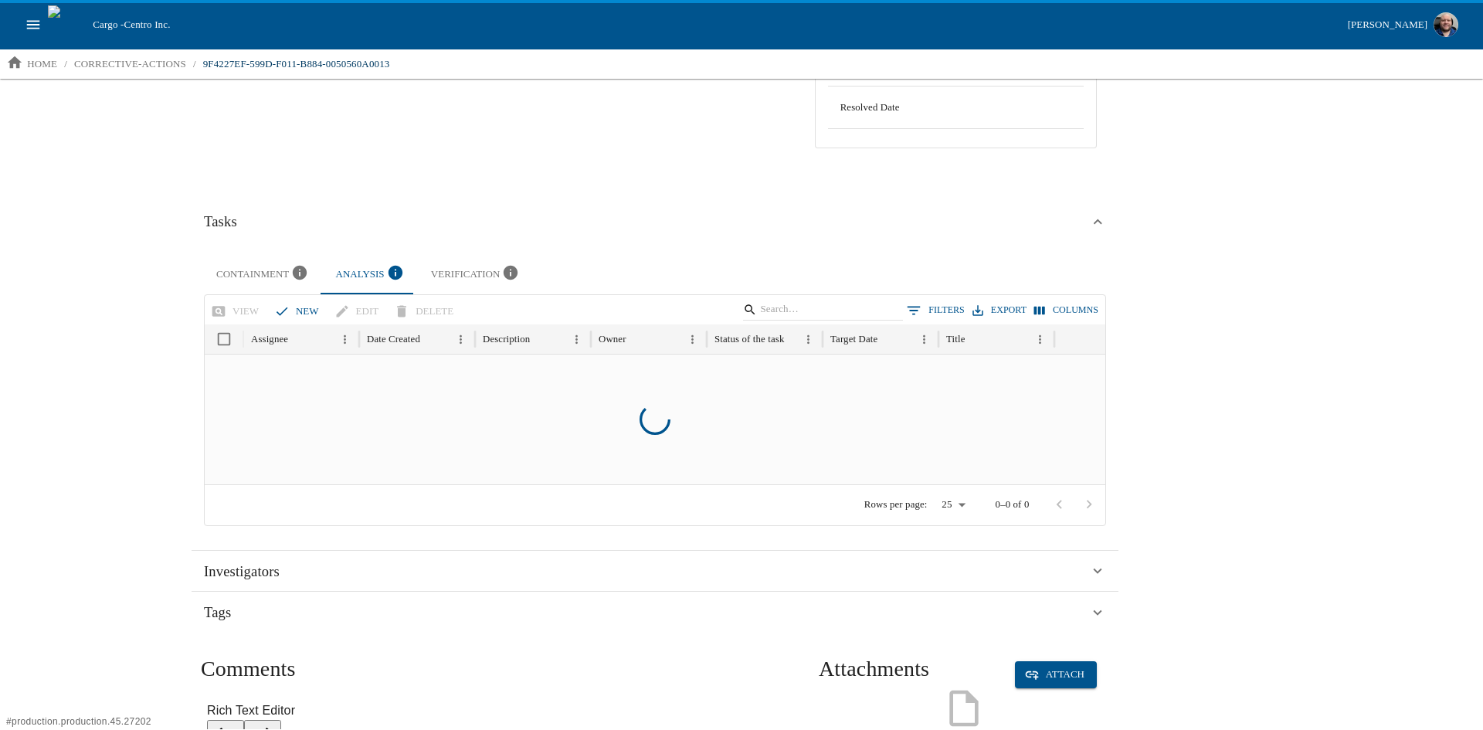
click at [458, 266] on div "Verification" at bounding box center [476, 274] width 91 height 21
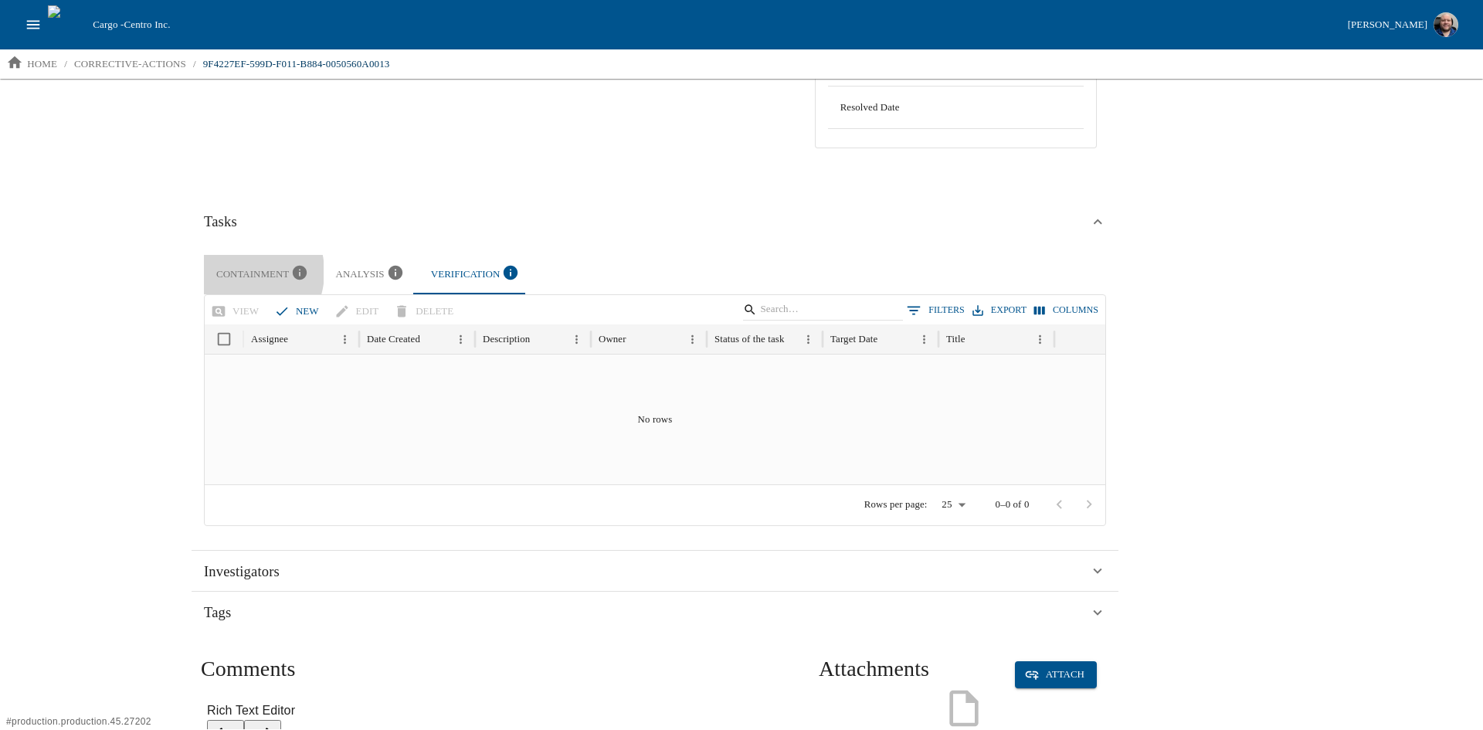
click at [236, 272] on div "Containment" at bounding box center [263, 274] width 95 height 21
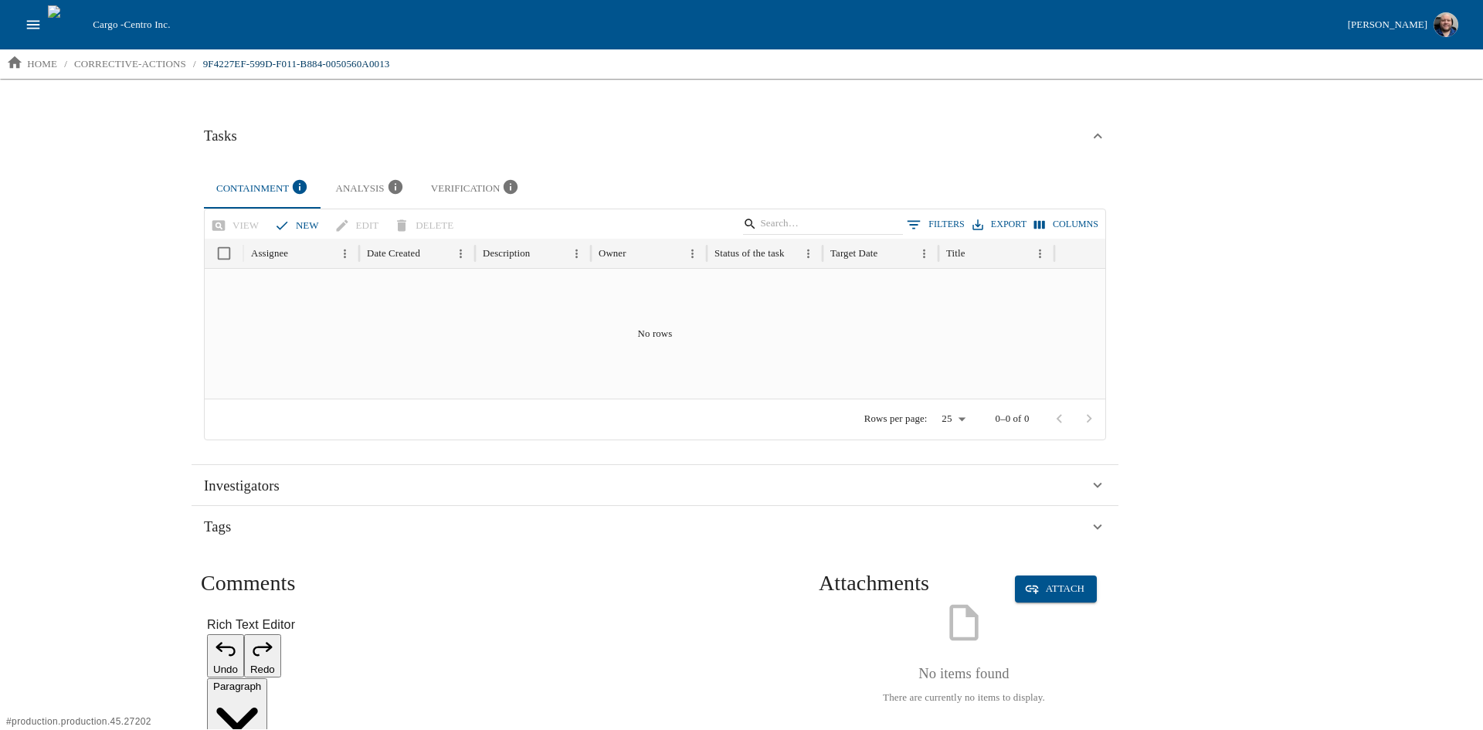
scroll to position [562, 0]
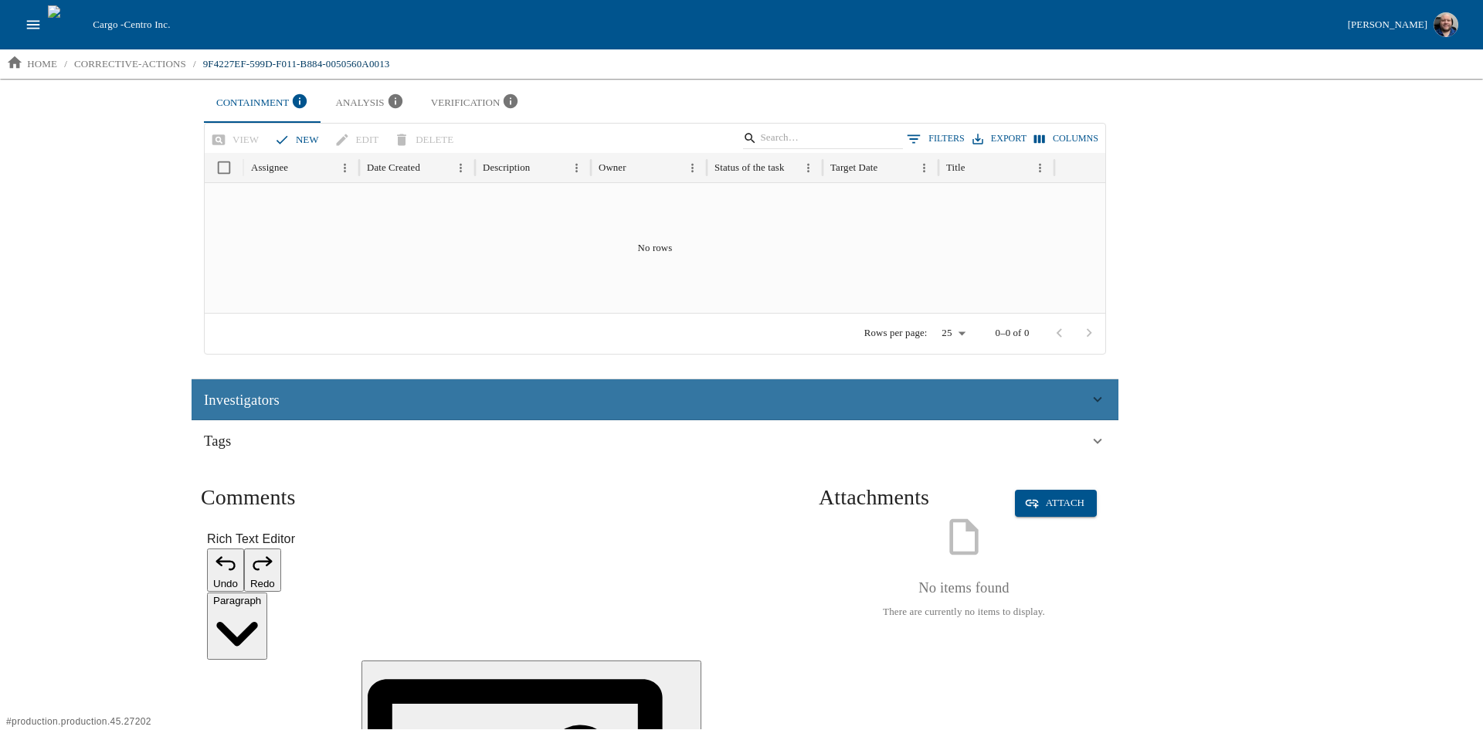
click at [264, 384] on div "Investigators" at bounding box center [655, 400] width 927 height 42
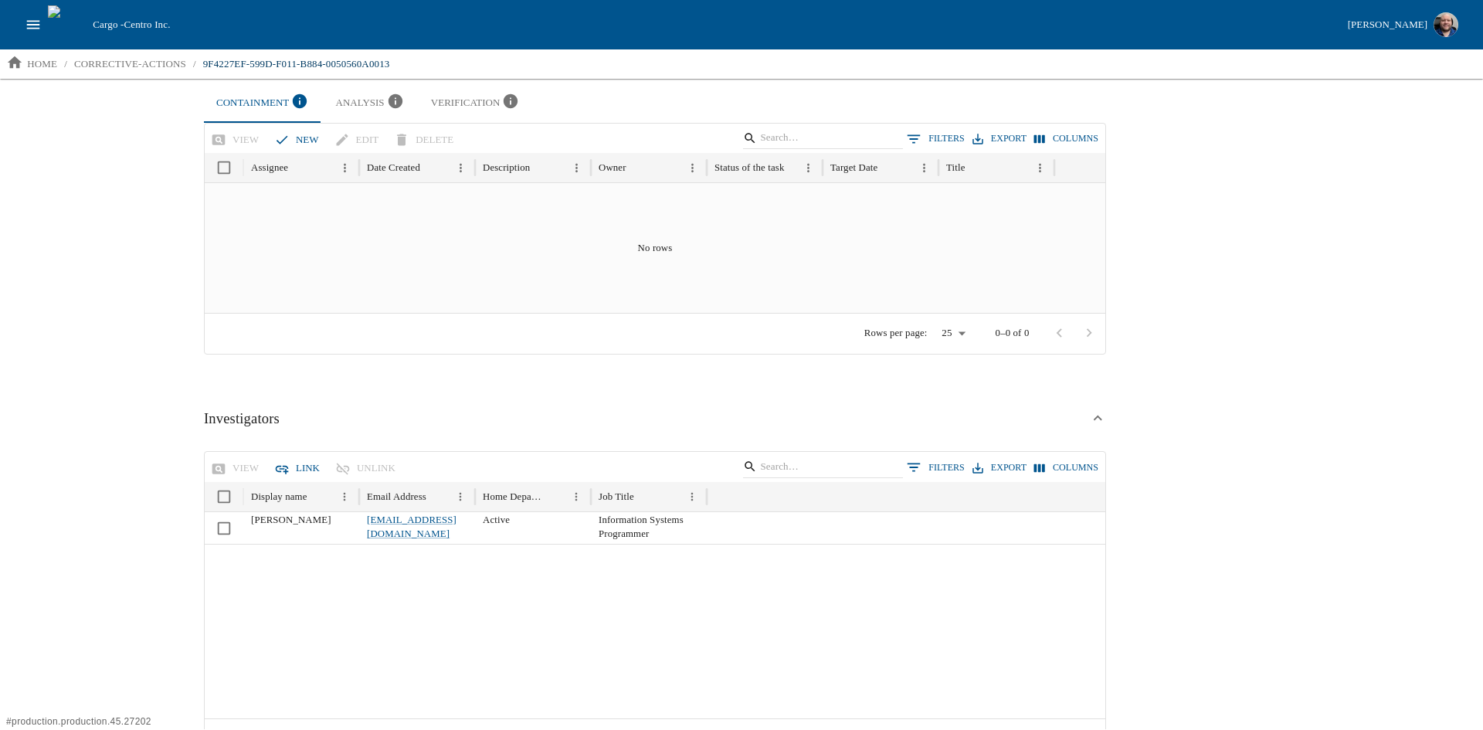
scroll to position [871, 0]
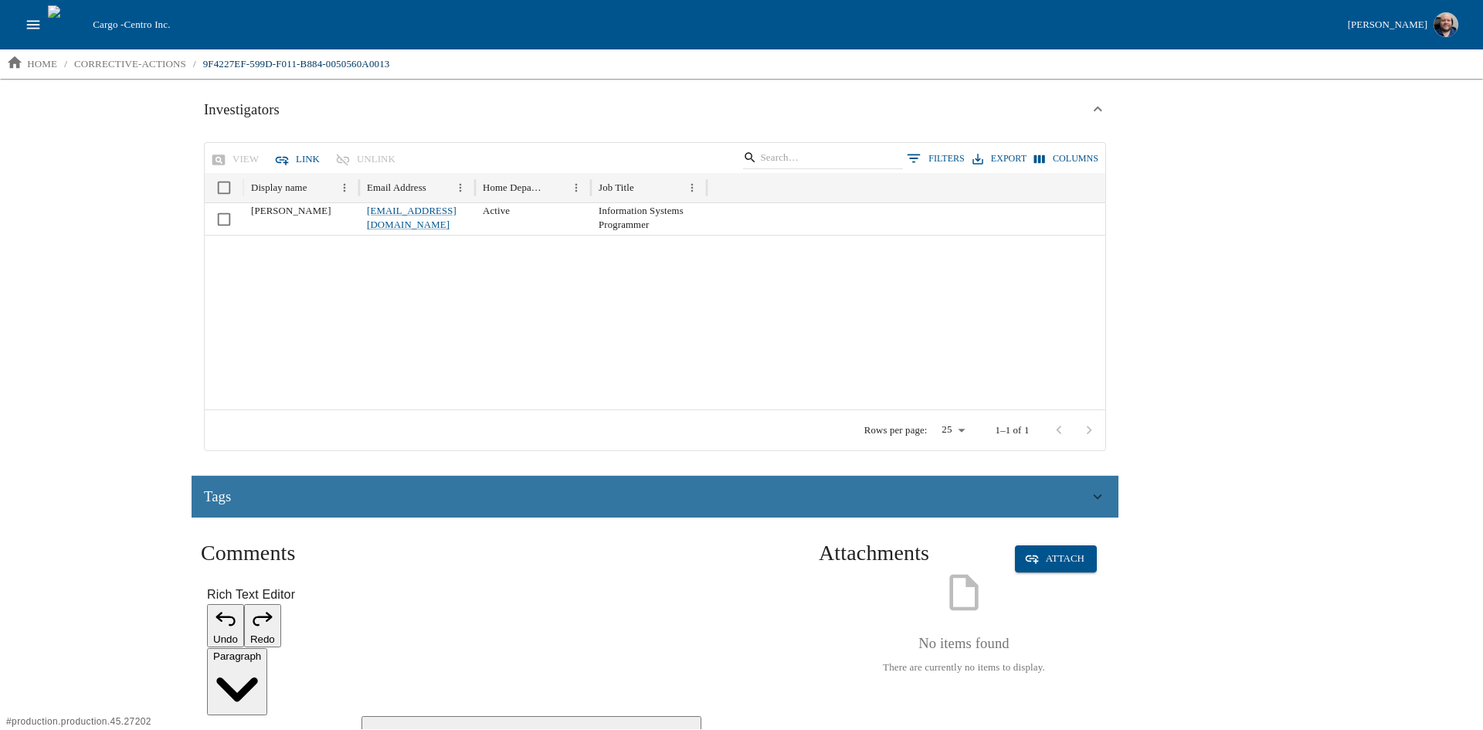
click at [267, 494] on div "Tags" at bounding box center [646, 496] width 885 height 23
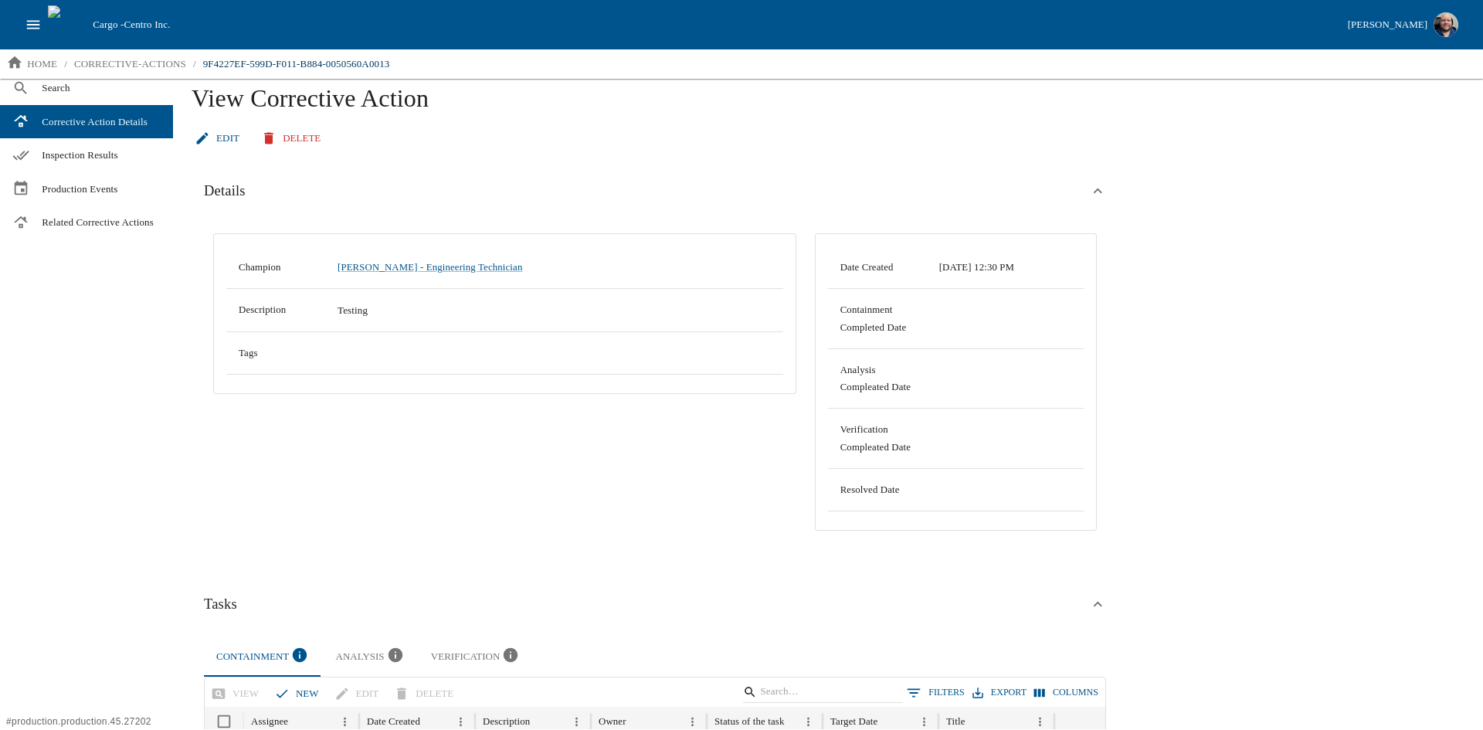
scroll to position [0, 0]
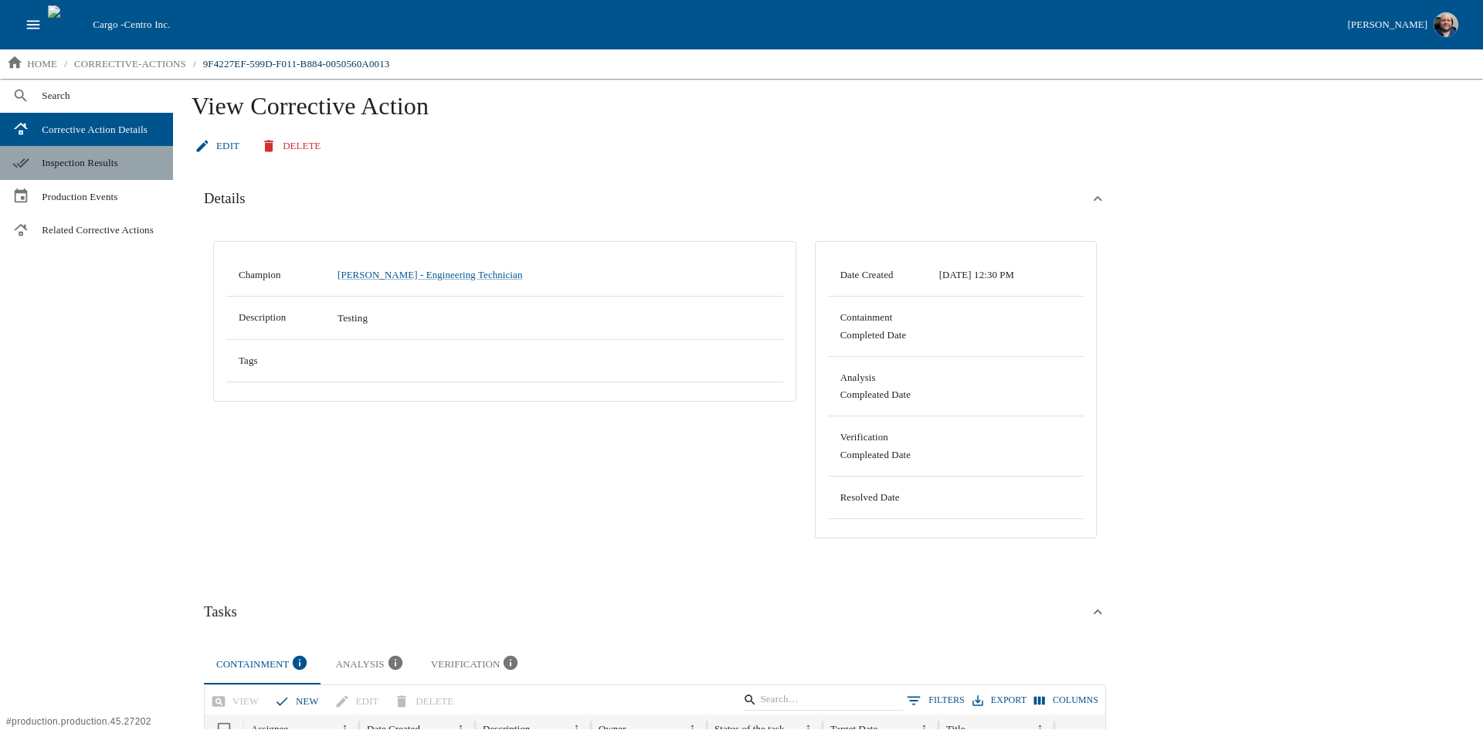
click at [73, 167] on span "Inspection Results" at bounding box center [101, 162] width 119 height 15
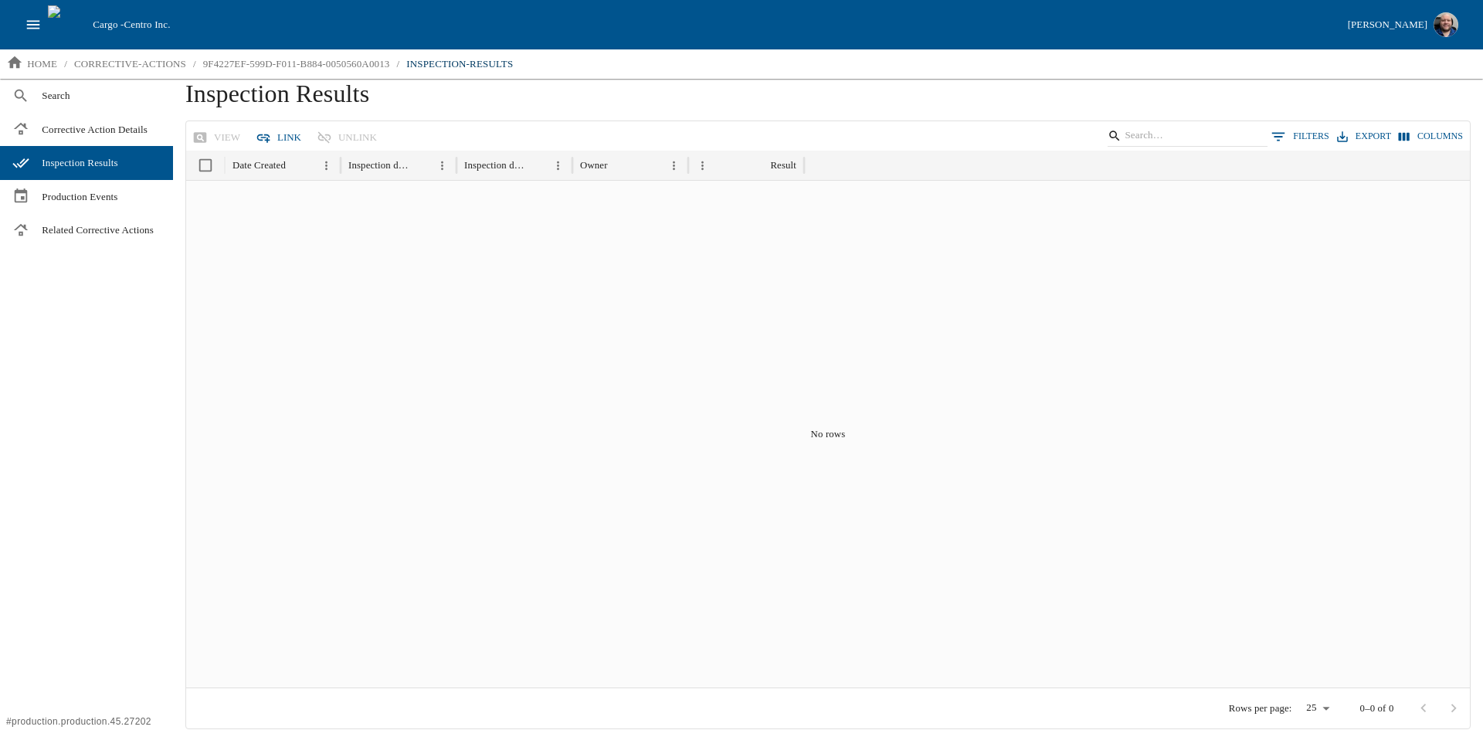
click at [277, 133] on button "Link" at bounding box center [280, 137] width 55 height 27
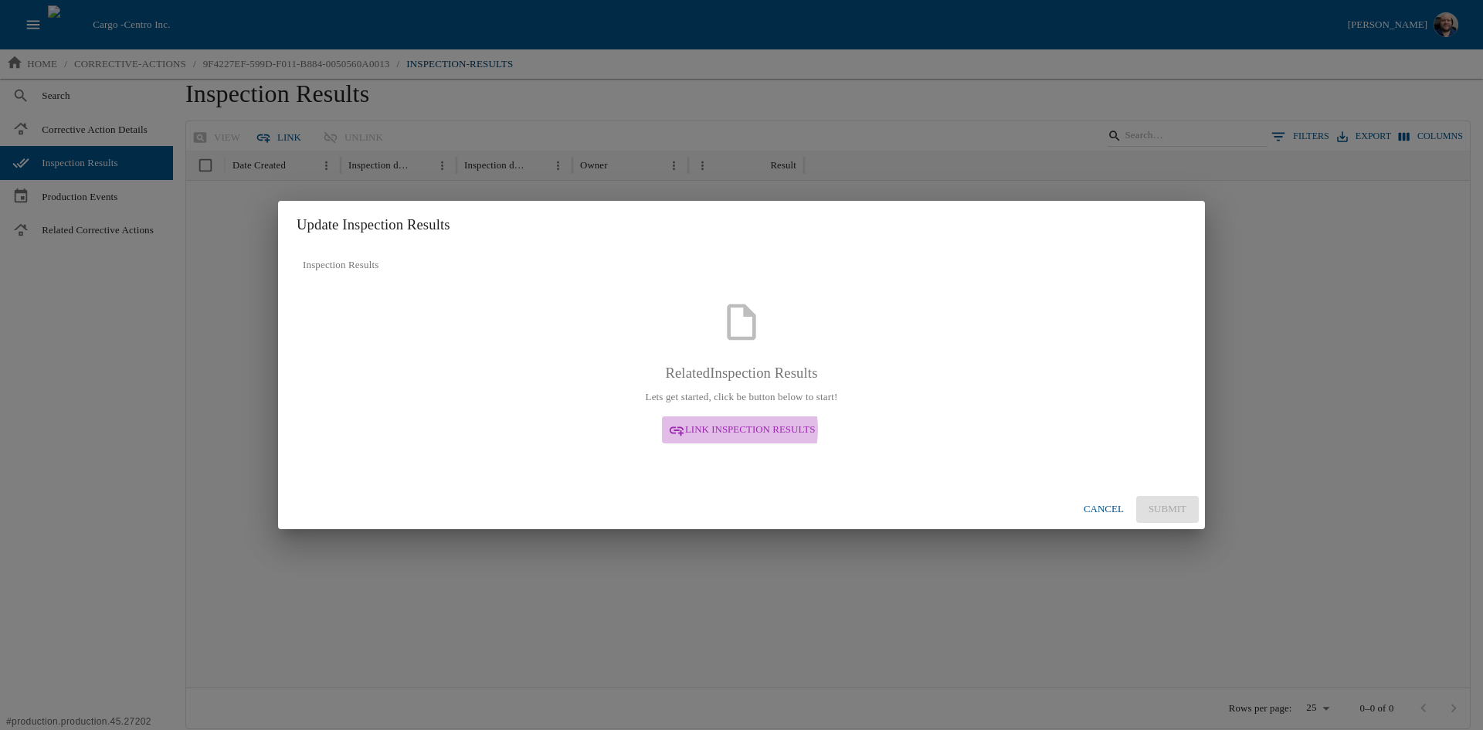
click at [725, 429] on span "Link Inspection Results" at bounding box center [750, 430] width 131 height 18
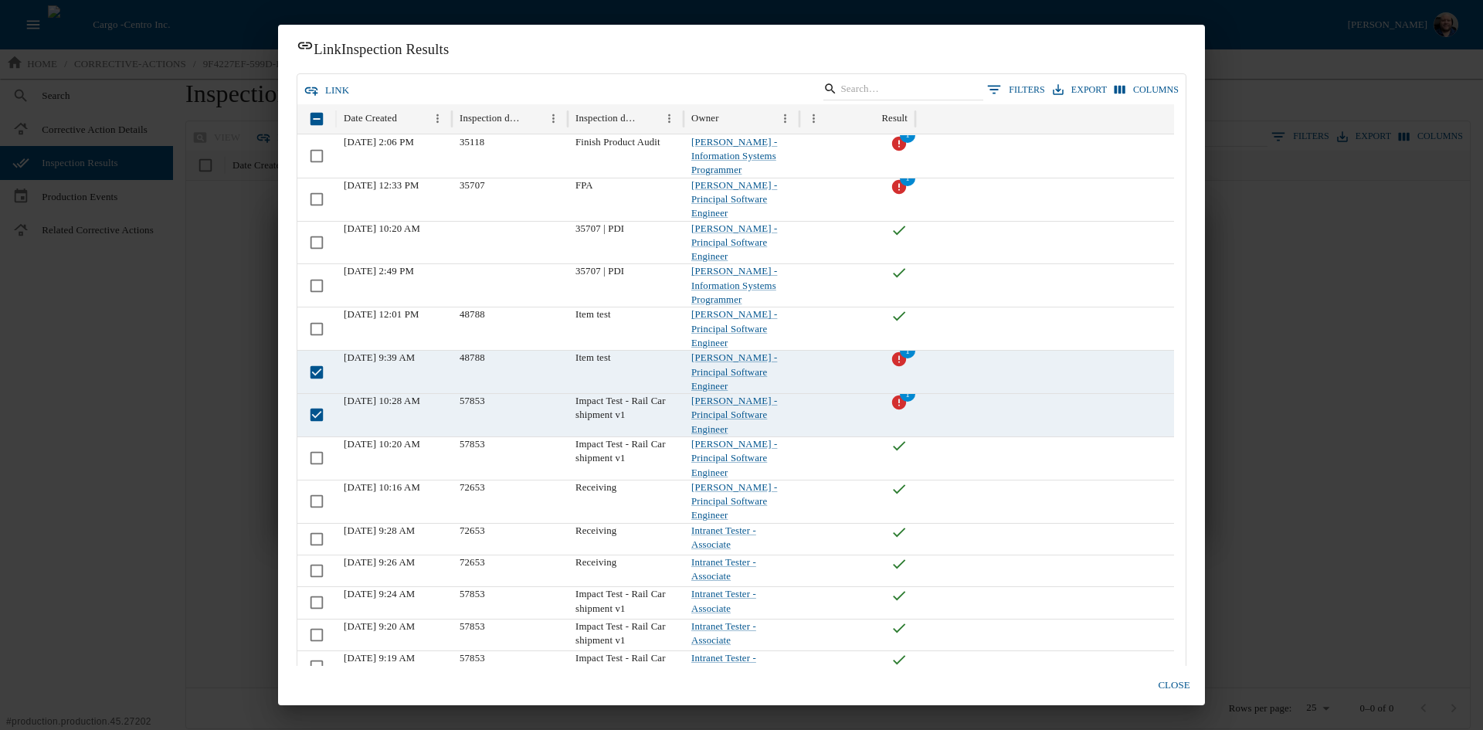
click at [321, 87] on button "link" at bounding box center [328, 90] width 55 height 27
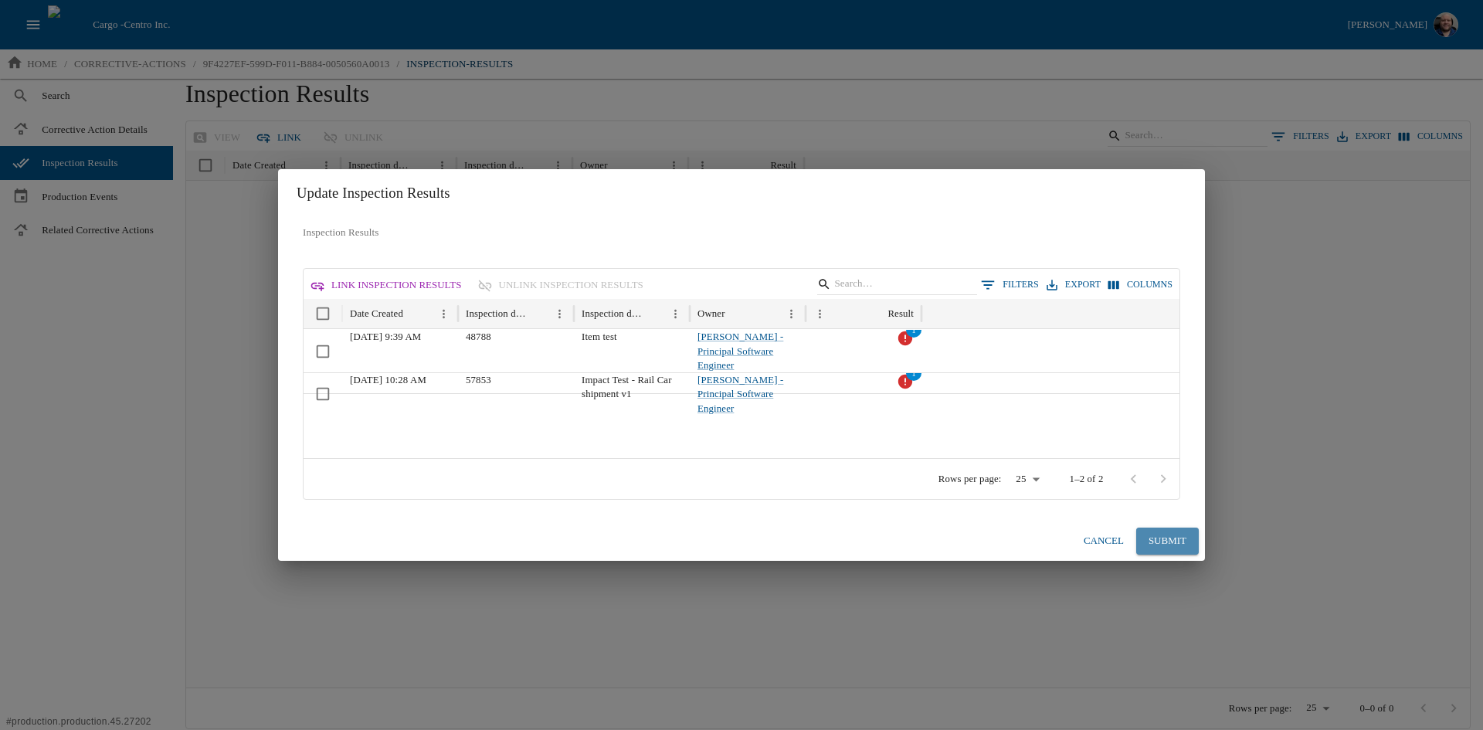
drag, startPoint x: 1160, startPoint y: 544, endPoint x: 1153, endPoint y: 546, distance: 8.1
click at [1160, 543] on button "Submit" at bounding box center [1167, 541] width 63 height 27
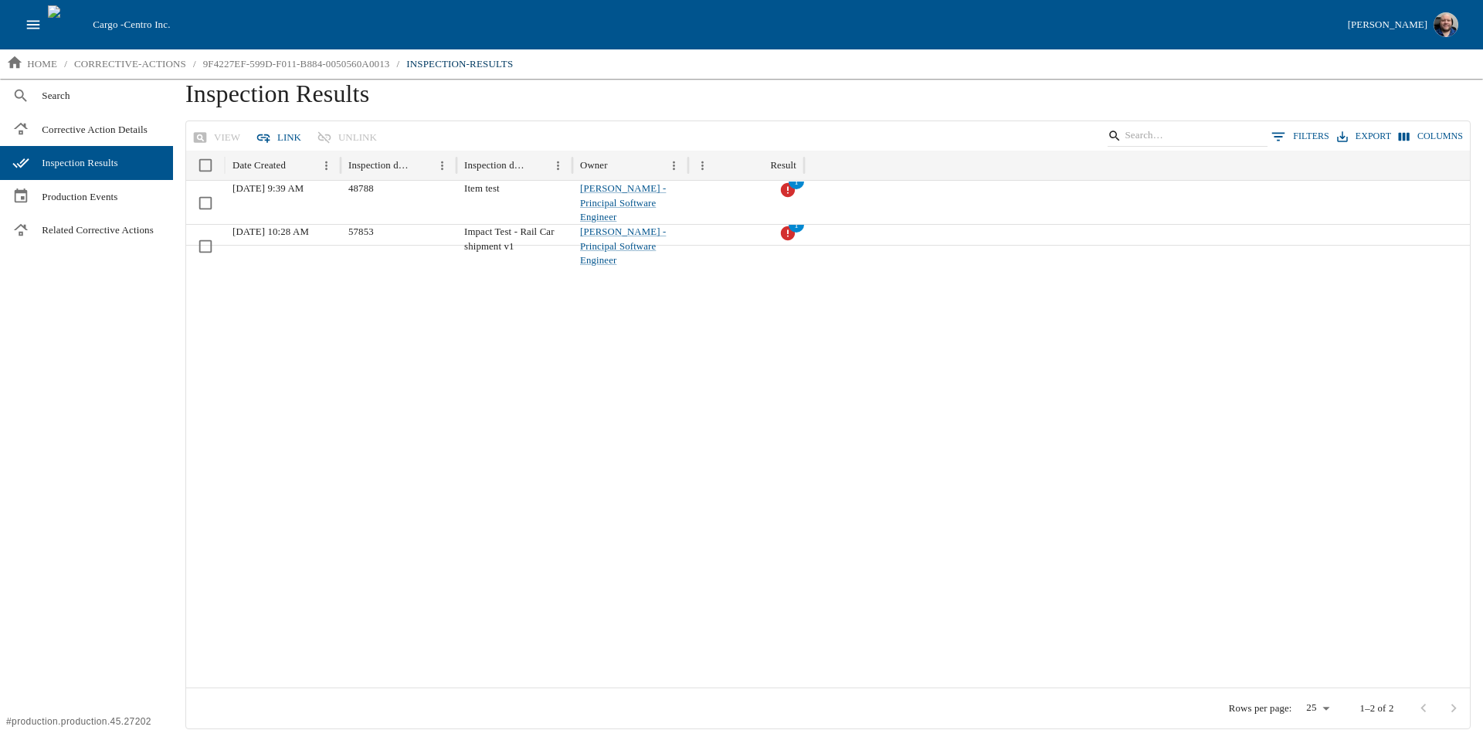
click at [436, 430] on div at bounding box center [828, 466] width 1284 height 443
click at [34, 64] on p "home" at bounding box center [42, 63] width 30 height 15
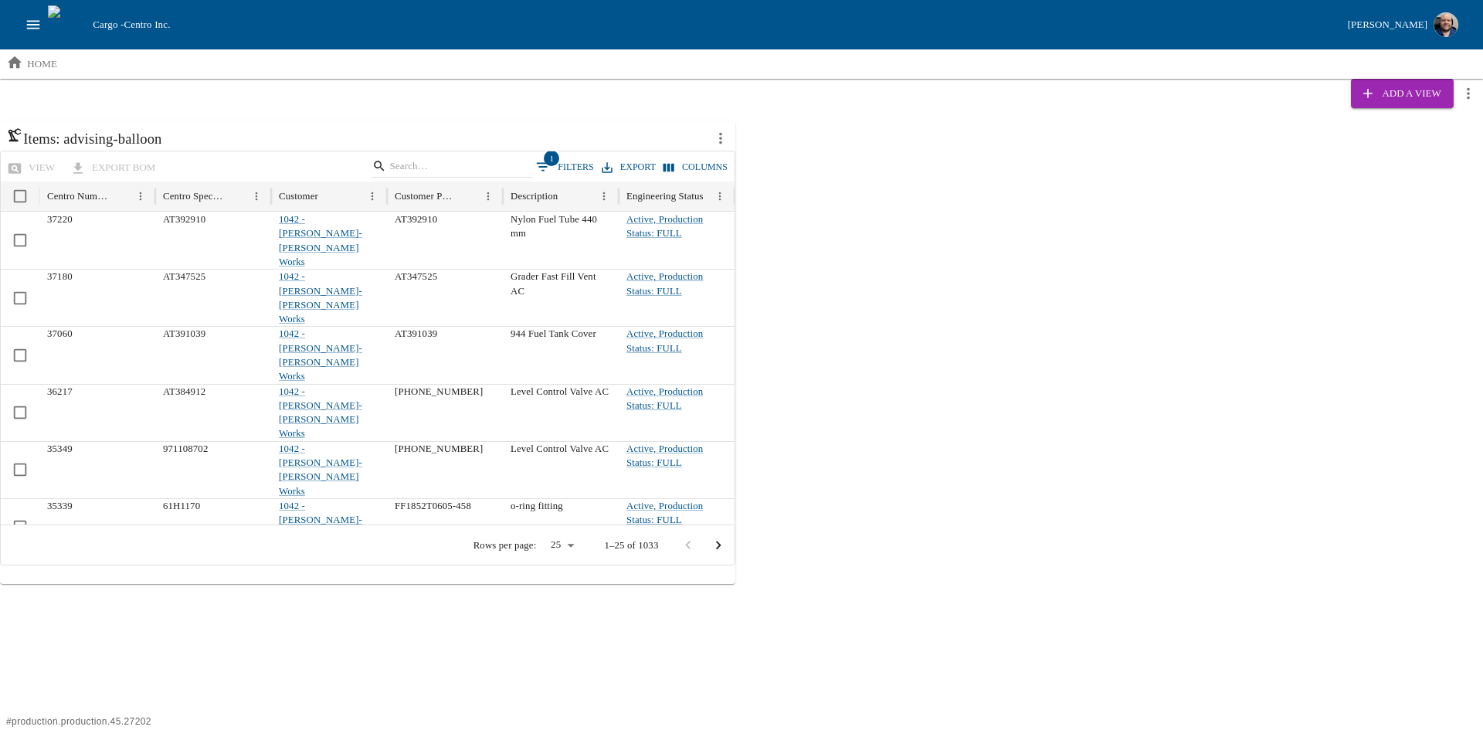
scroll to position [0, 409]
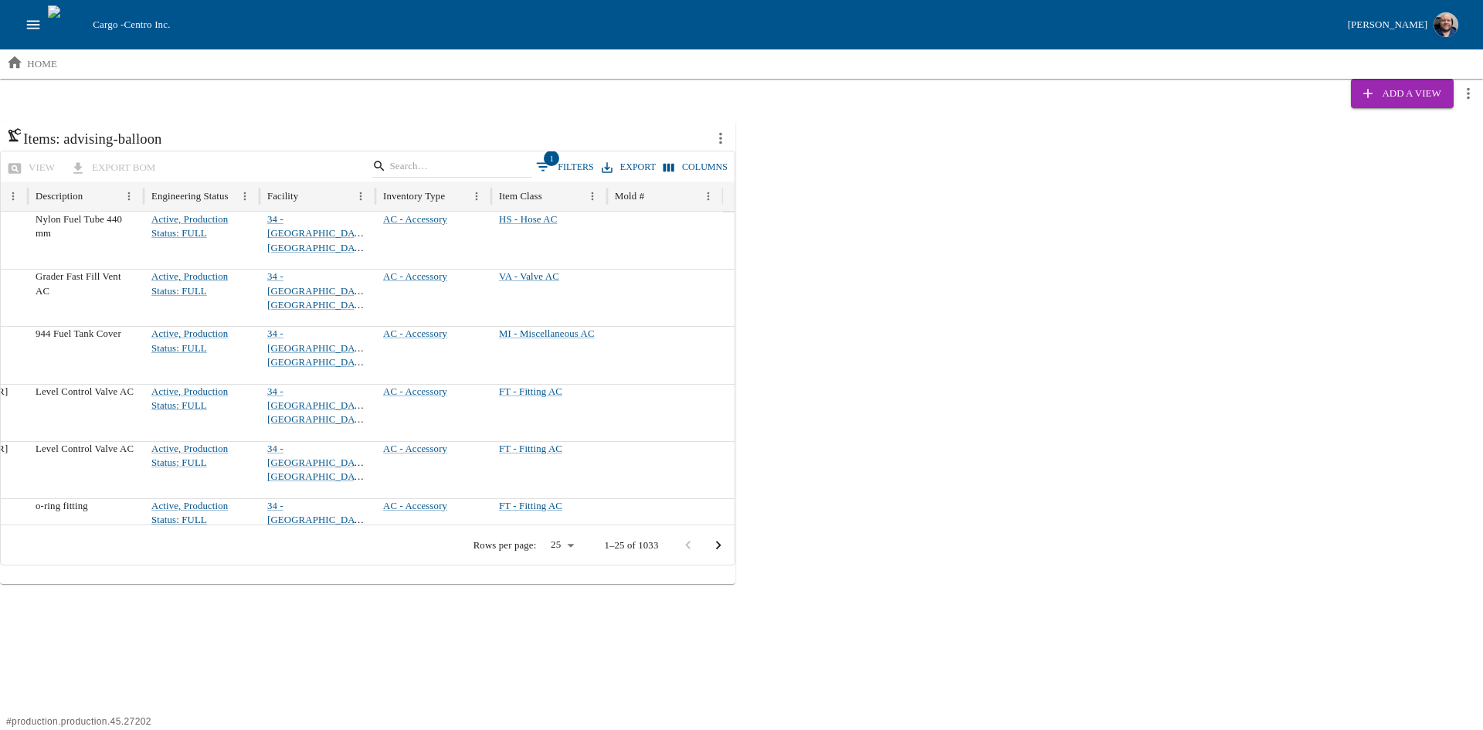
click at [700, 157] on button "Columns" at bounding box center [696, 167] width 72 height 22
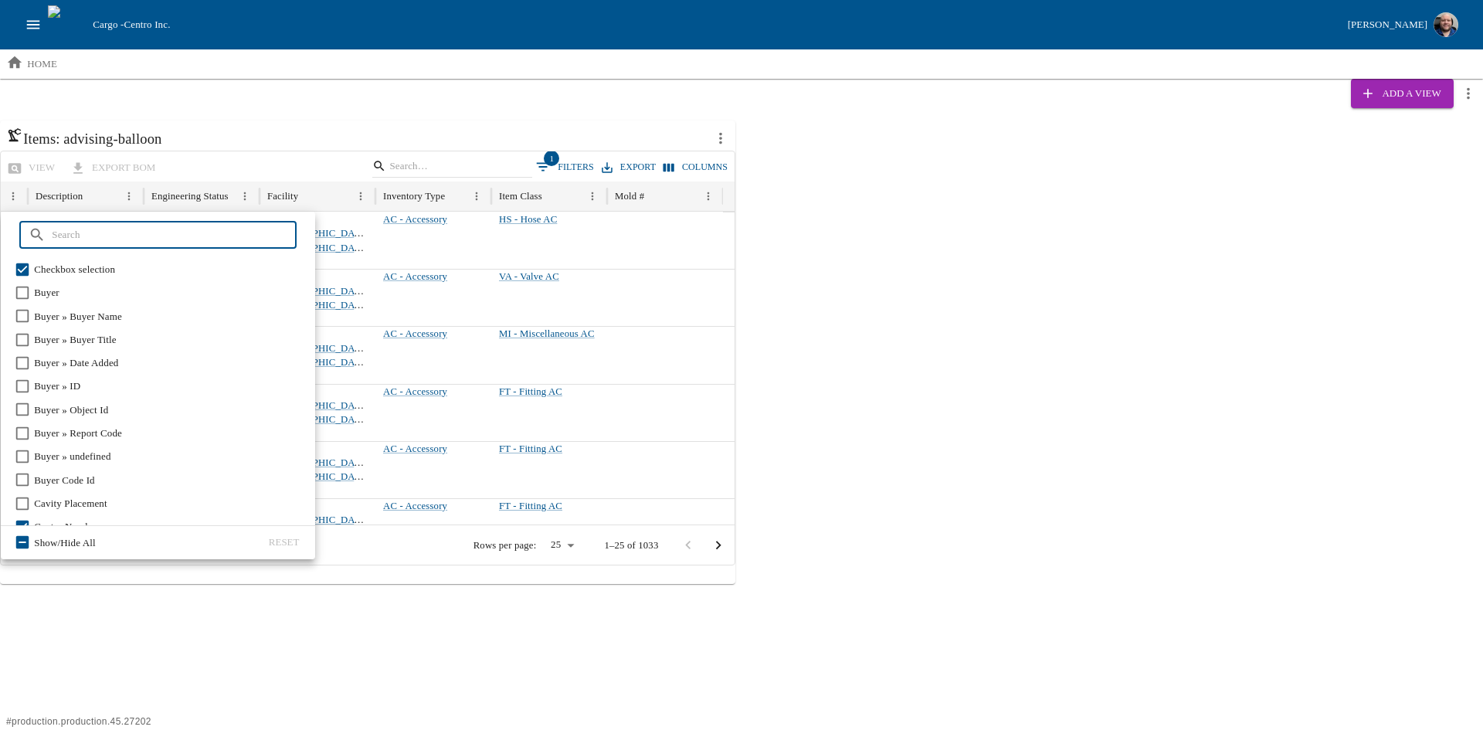
click at [110, 234] on input "text" at bounding box center [174, 235] width 244 height 28
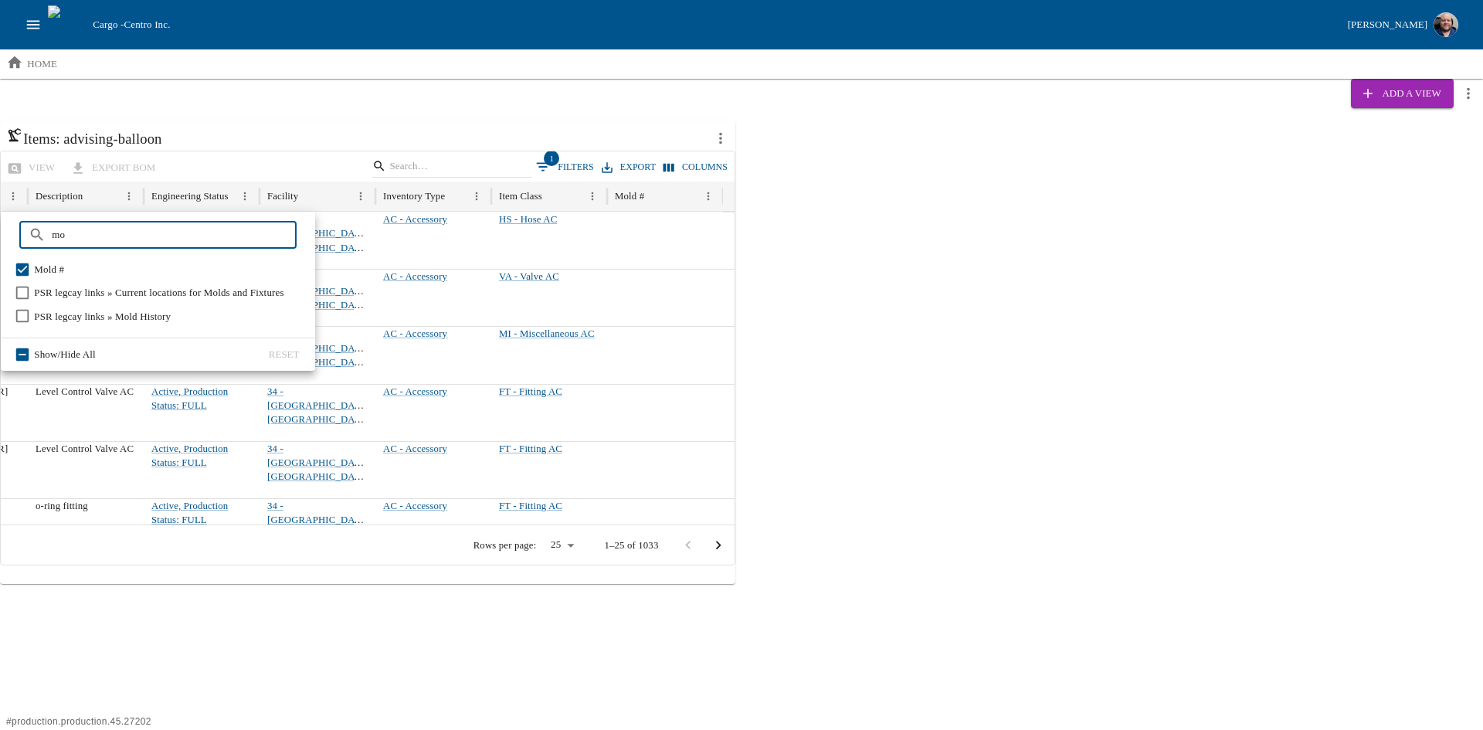
type input "m"
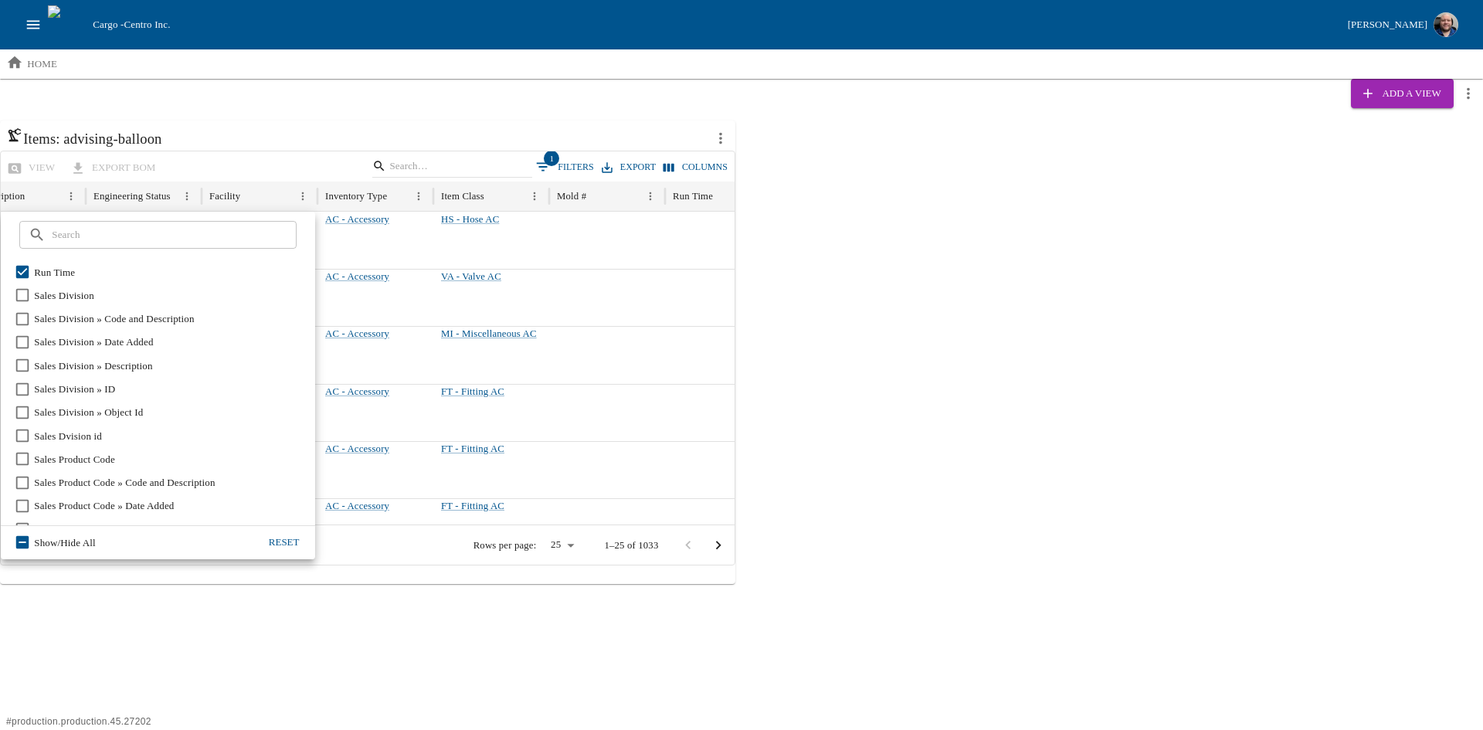
scroll to position [0, 591]
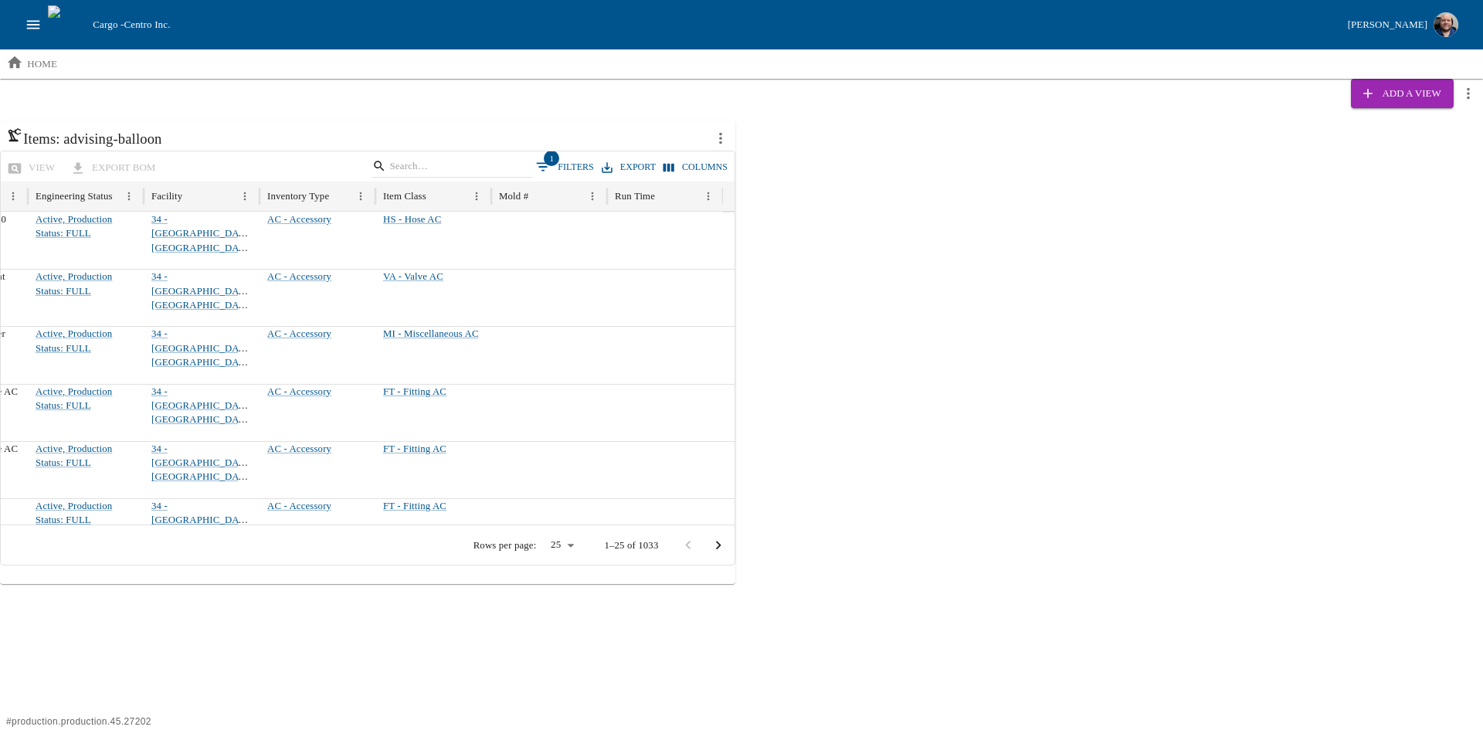
click at [888, 449] on div "Items: advising-balloon view export BOM 1 Filters Export Columns Centro Number …" at bounding box center [741, 353] width 1483 height 464
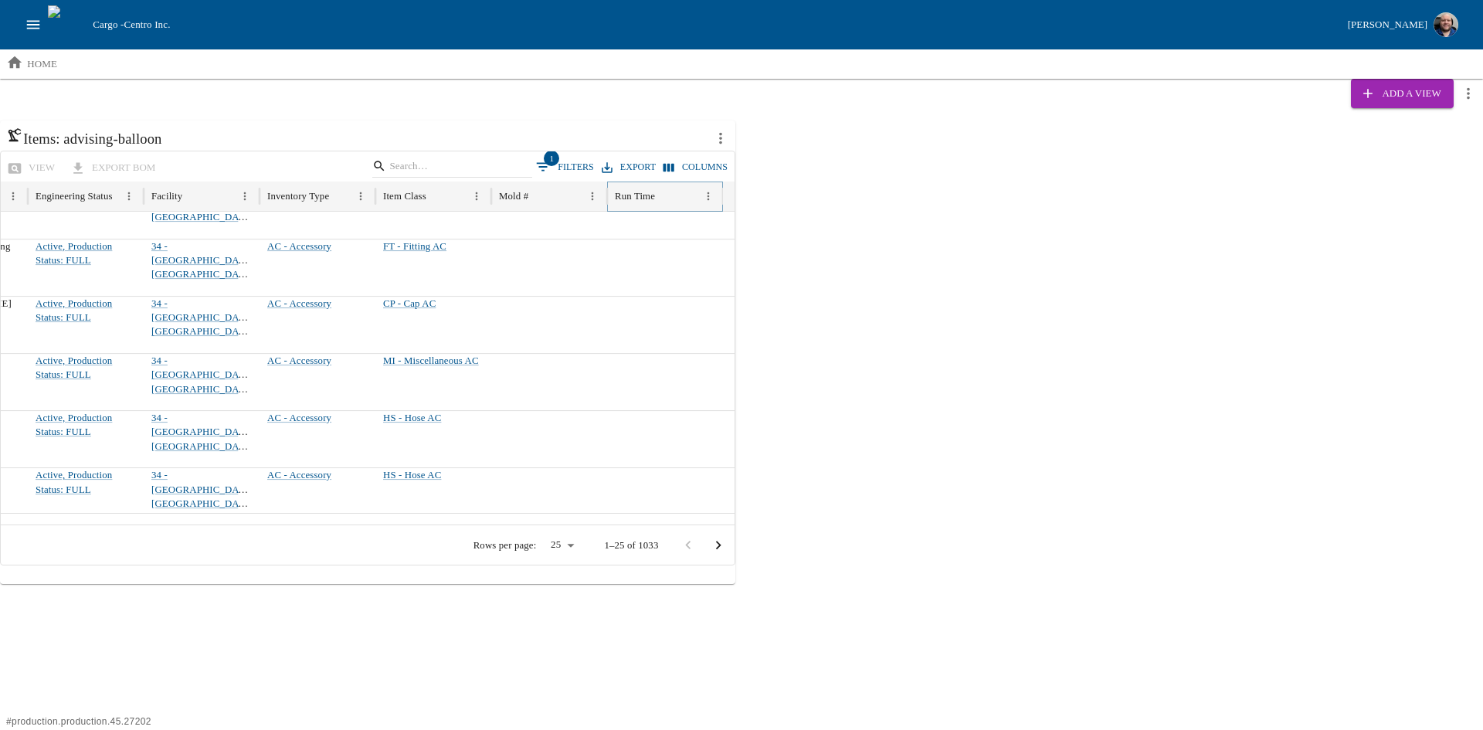
click at [669, 202] on icon "Sort" at bounding box center [667, 196] width 13 height 13
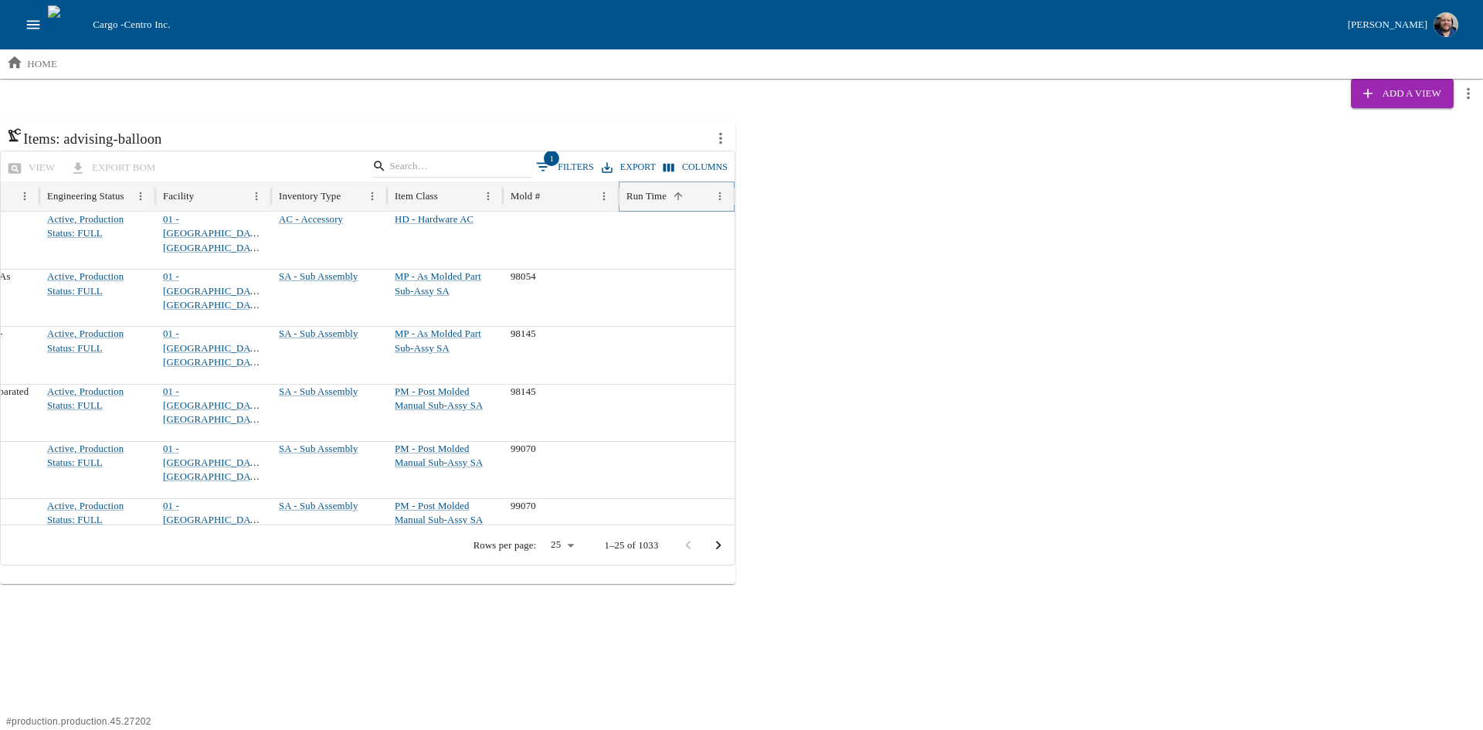
click at [683, 193] on icon "Sort" at bounding box center [678, 196] width 13 height 13
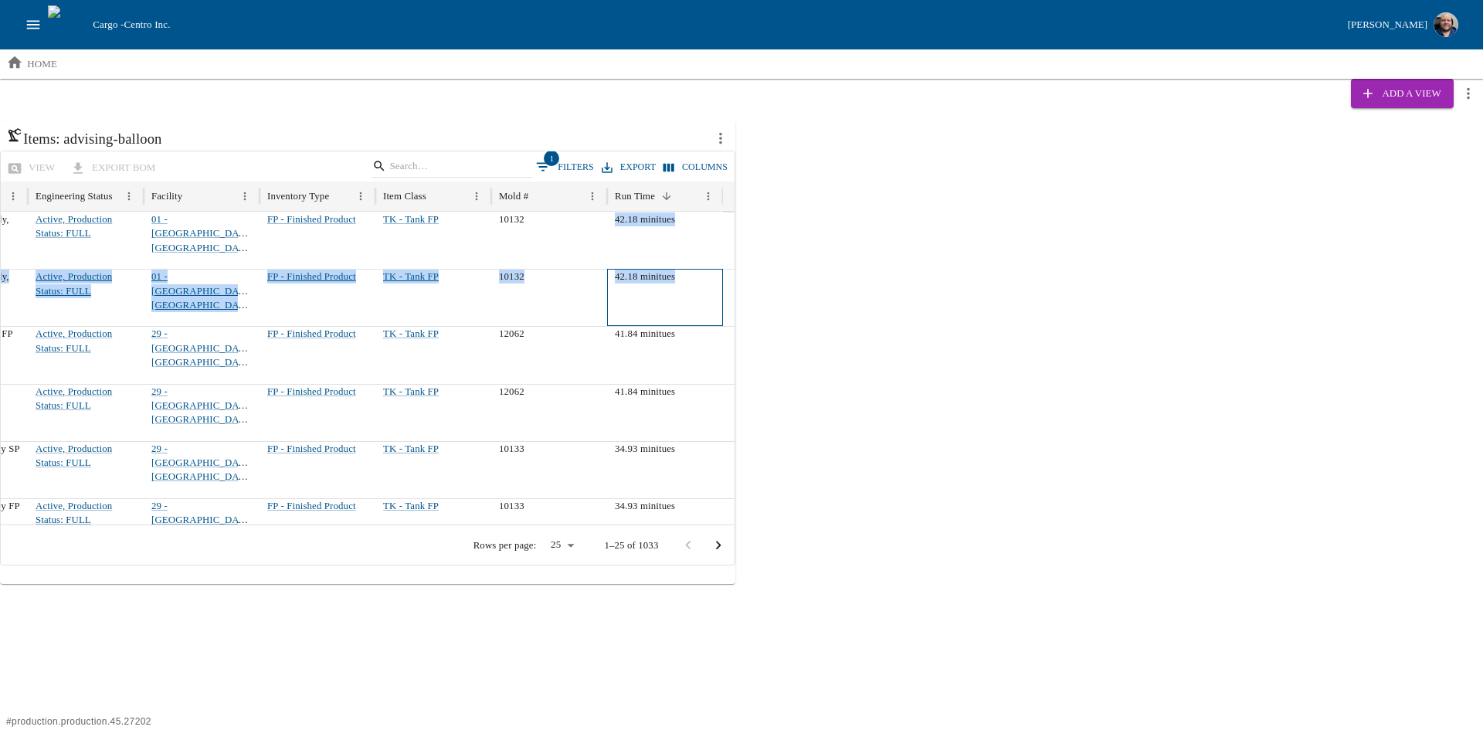
drag, startPoint x: 625, startPoint y: 256, endPoint x: 585, endPoint y: 212, distance: 59.6
click at [585, 212] on div "35181 AT487331 1042 - Deere&Co-JD Davenport Works AT487331 944K Tank Assembly, …" at bounding box center [72, 613] width 1325 height 803
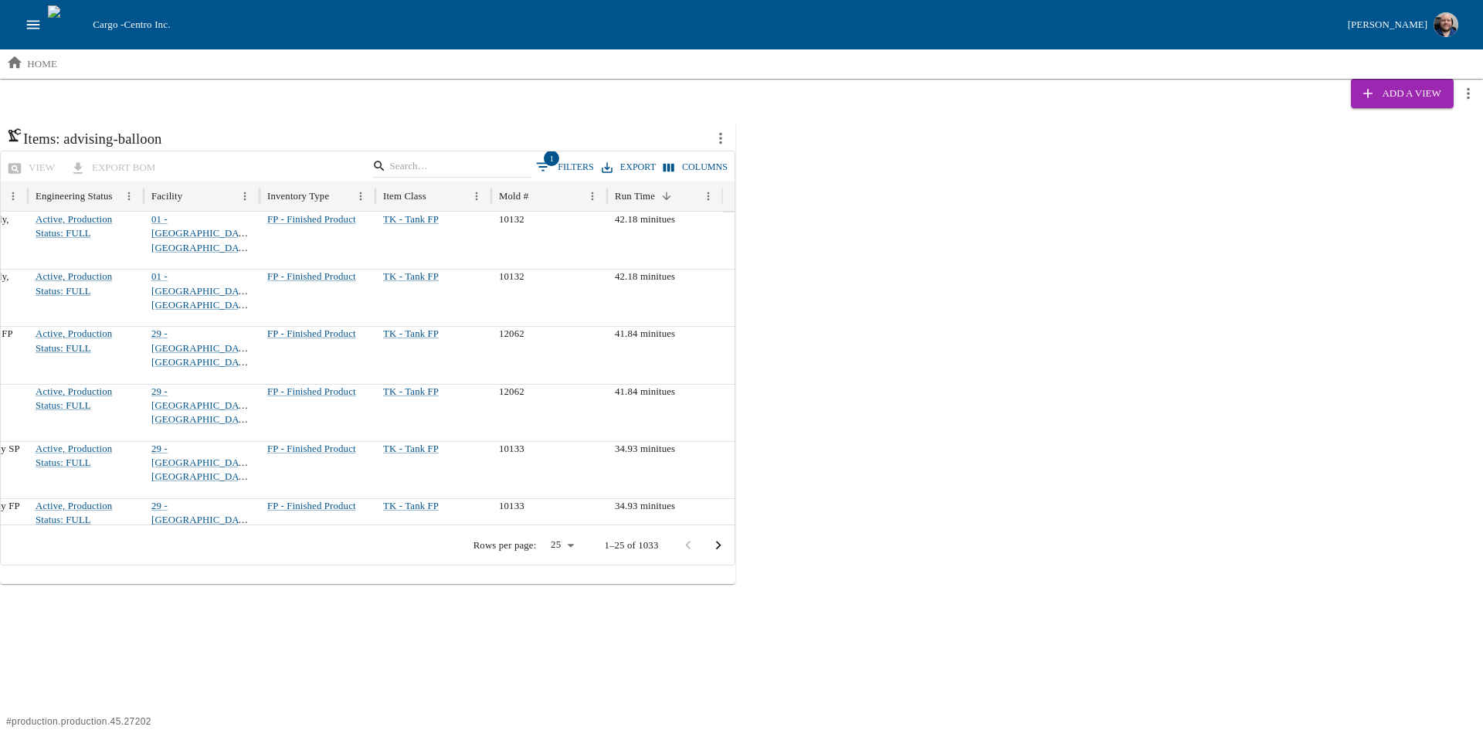
click at [1078, 419] on div "Items: advising-balloon view export BOM 1 Filters Export Columns Centro Number …" at bounding box center [741, 353] width 1483 height 464
click at [705, 166] on button "Columns" at bounding box center [696, 167] width 72 height 22
type input "f"
type input "e"
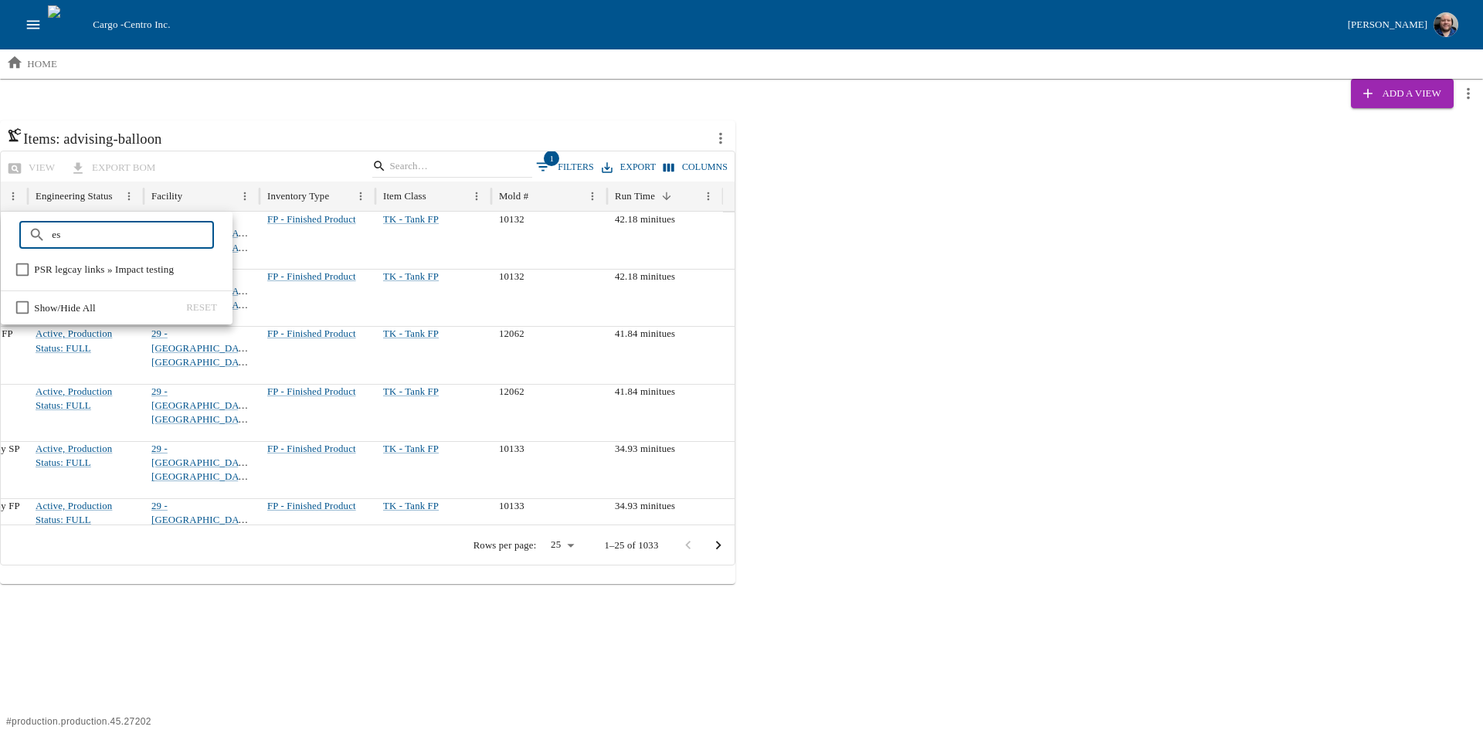
type input "e"
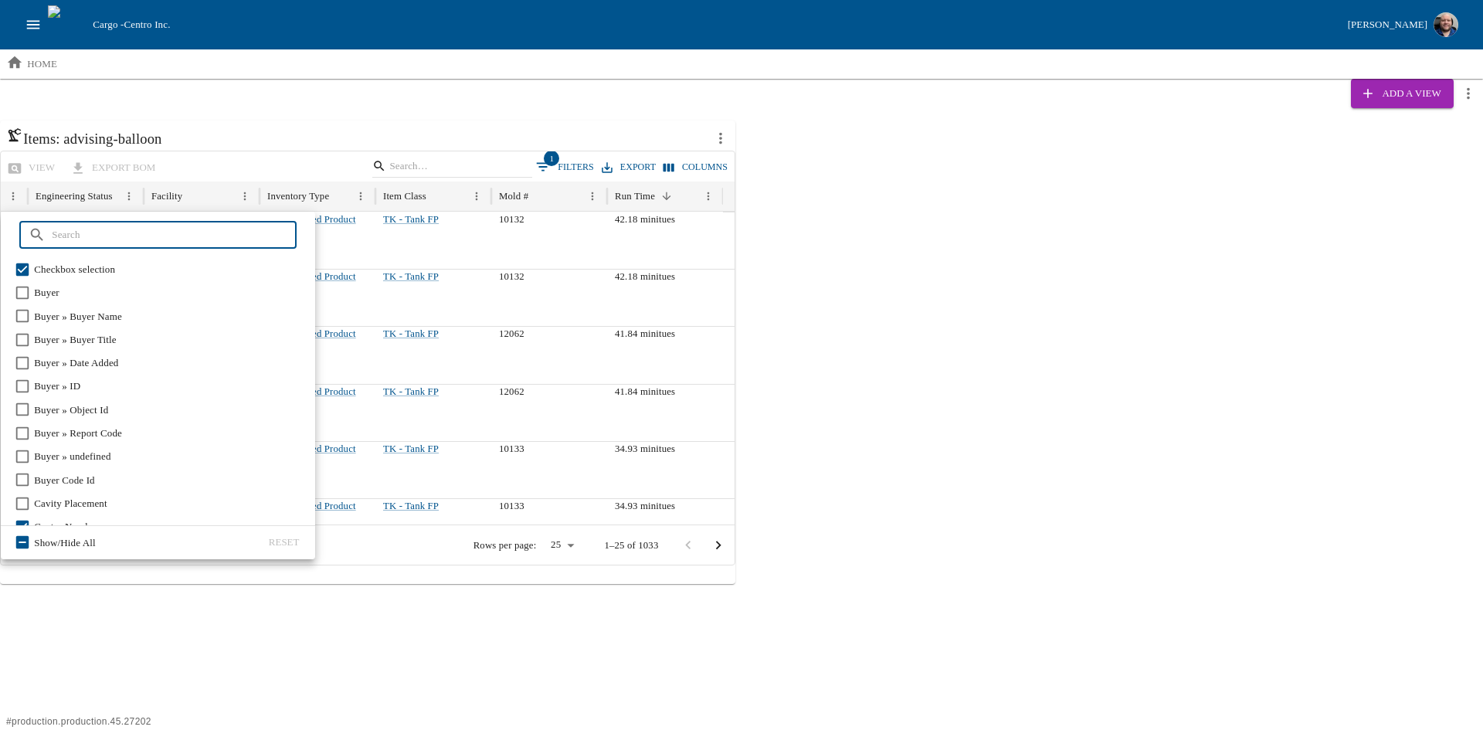
click at [1024, 253] on div "Items: advising-balloon view export BOM 1 Filters Export Columns Centro Number …" at bounding box center [741, 353] width 1483 height 464
